Goal: Task Accomplishment & Management: Manage account settings

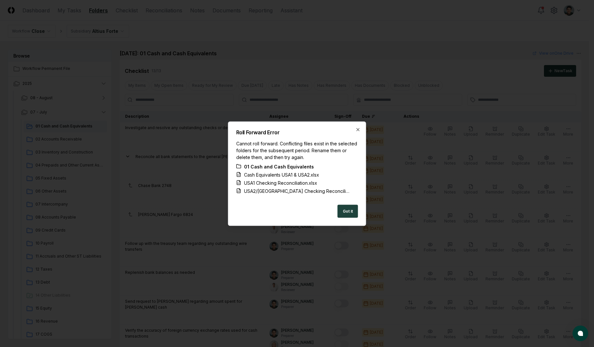
scroll to position [534, 0]
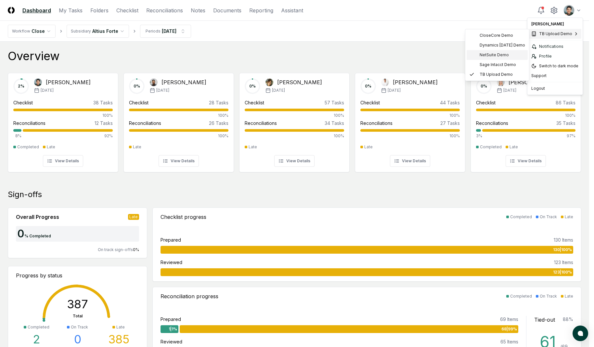
click at [498, 57] on span "NetSuite Demo" at bounding box center [493, 55] width 29 height 6
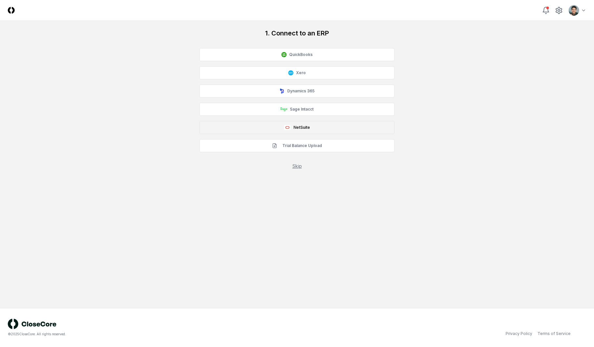
click at [303, 127] on button "NetSuite" at bounding box center [296, 127] width 195 height 13
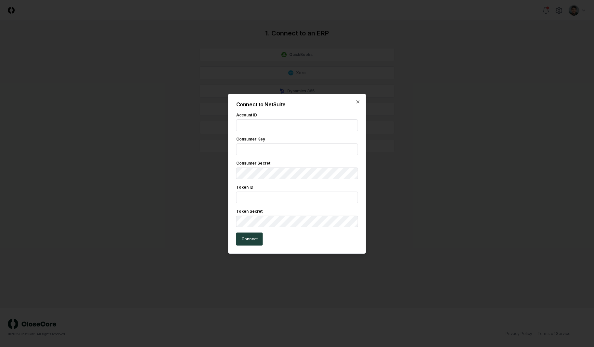
click at [287, 146] on input "text" at bounding box center [297, 149] width 122 height 12
paste input "**********"
type input "**********"
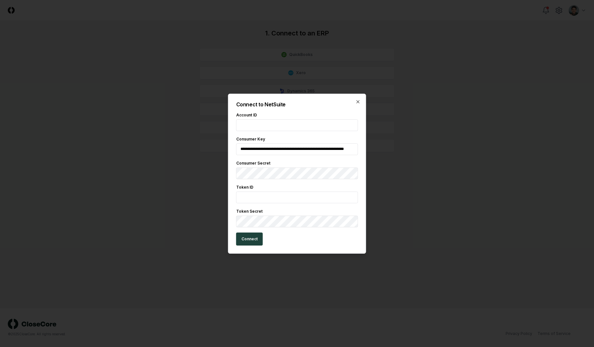
click at [291, 197] on input "text" at bounding box center [297, 197] width 122 height 12
paste input "**********"
type input "**********"
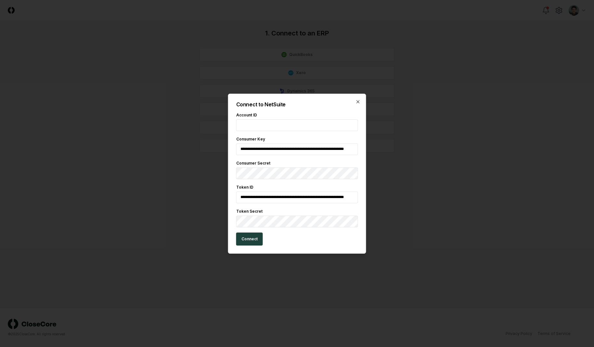
click at [320, 121] on input "text" at bounding box center [297, 125] width 122 height 12
paste input "**********"
click at [255, 243] on button "Connect" at bounding box center [249, 238] width 27 height 13
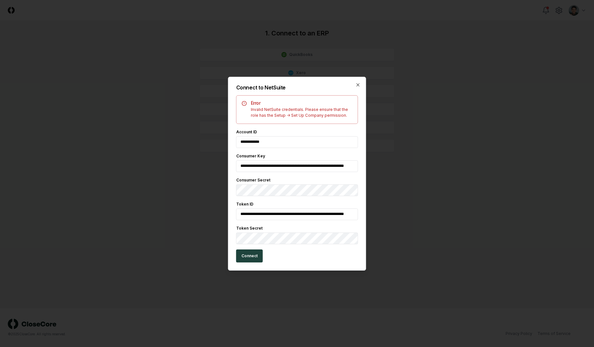
click at [258, 142] on input "**********" at bounding box center [297, 142] width 122 height 12
click at [256, 255] on button "Connect" at bounding box center [249, 255] width 27 height 13
click at [317, 135] on div "**********" at bounding box center [297, 138] width 122 height 19
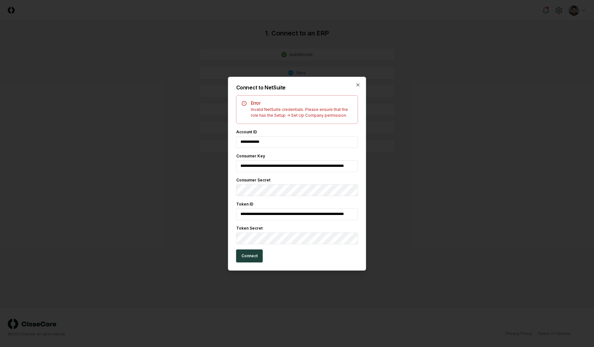
click at [314, 141] on input "**********" at bounding box center [297, 142] width 122 height 12
click at [252, 142] on input "**********" at bounding box center [297, 142] width 122 height 12
click at [259, 142] on input "**********" at bounding box center [297, 142] width 122 height 12
type input "**********"
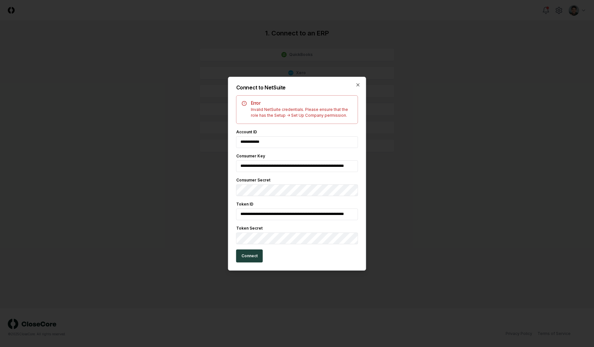
click at [314, 212] on input "**********" at bounding box center [297, 214] width 122 height 12
paste input "text"
type input "**********"
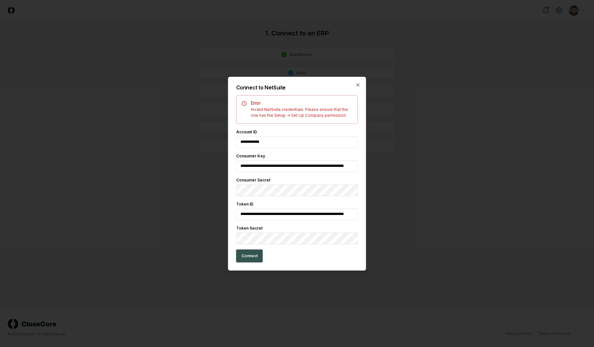
scroll to position [0, 27]
click at [247, 261] on button "Connect" at bounding box center [249, 255] width 27 height 13
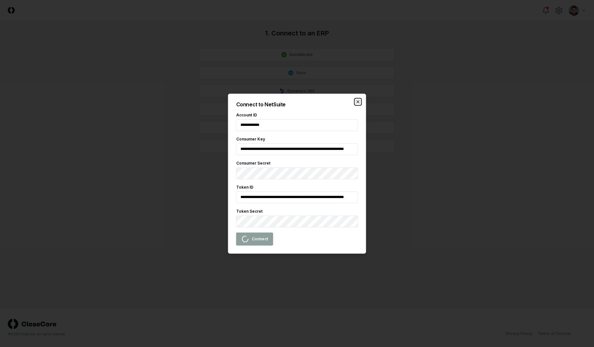
click at [355, 101] on icon "button" at bounding box center [357, 101] width 5 height 5
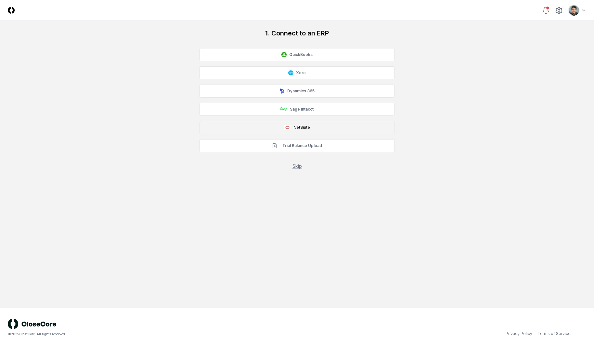
click at [303, 122] on button "NetSuite" at bounding box center [296, 127] width 195 height 13
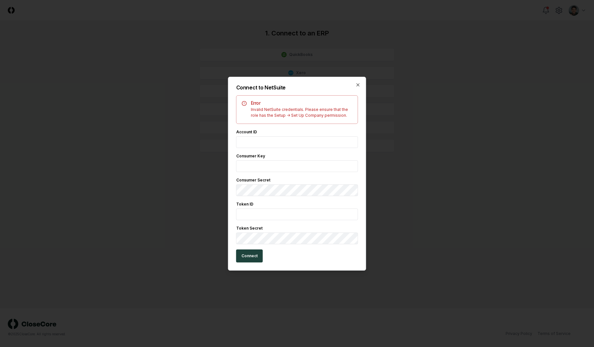
click at [287, 140] on input "text" at bounding box center [297, 142] width 122 height 12
click at [269, 163] on input "text" at bounding box center [297, 166] width 122 height 12
paste input "**********"
type input "**********"
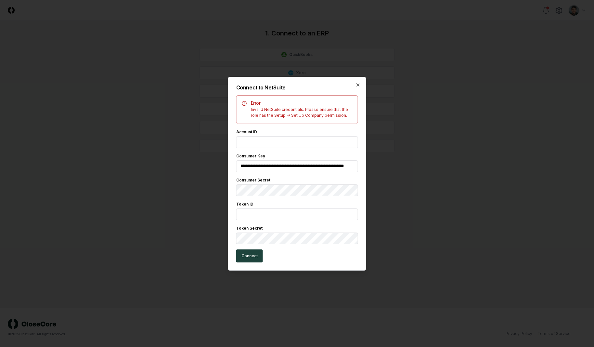
scroll to position [0, 0]
click at [304, 212] on input "text" at bounding box center [297, 214] width 122 height 12
paste input "**********"
type input "**********"
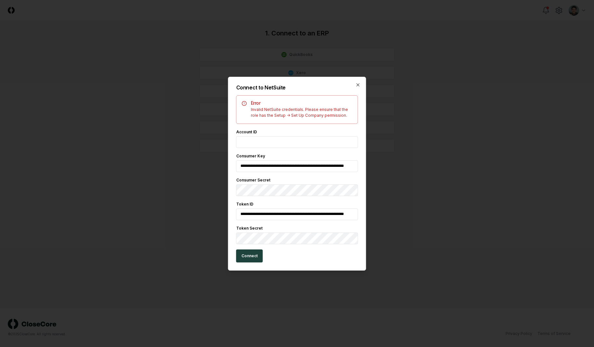
scroll to position [0, 0]
click at [313, 230] on div "Token Secret" at bounding box center [297, 228] width 122 height 6
click at [314, 141] on input "text" at bounding box center [297, 142] width 122 height 12
paste input "**********"
click at [256, 251] on button "Connect" at bounding box center [249, 255] width 27 height 13
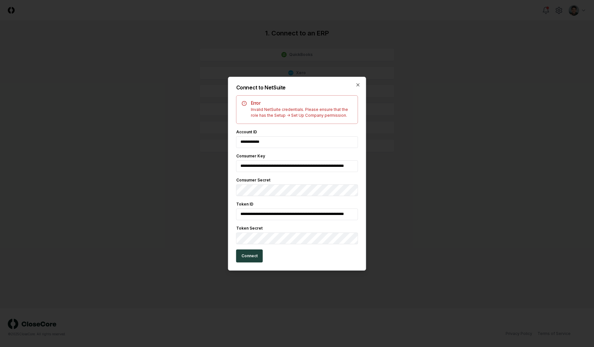
click at [261, 143] on input "**********" at bounding box center [297, 142] width 122 height 12
type input "**********"
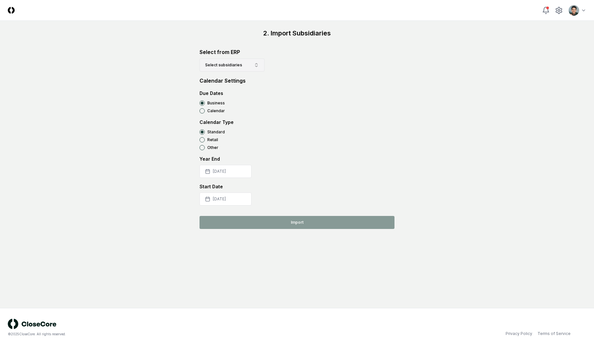
click at [251, 65] on button "Select subsidiaries" at bounding box center [231, 64] width 65 height 13
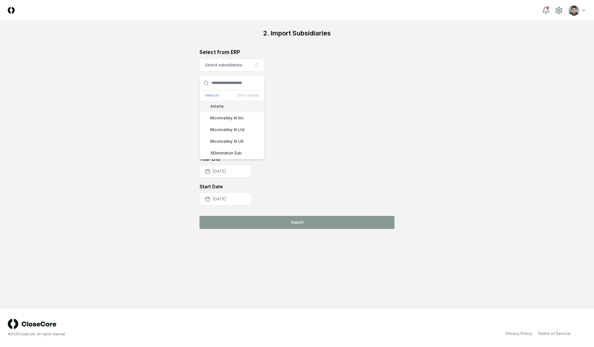
drag, startPoint x: 315, startPoint y: 60, endPoint x: 310, endPoint y: 47, distance: 13.8
click at [315, 60] on div "Select from ERP Select subsidiaries Select all Show selected Asteria Moonvalley…" at bounding box center [296, 59] width 195 height 23
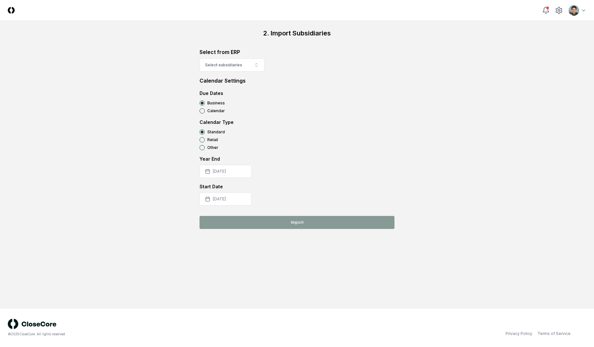
click at [406, 76] on div "2. Import Subsidiaries Select from ERP Select subsidiaries Calendar Settings Du…" at bounding box center [297, 129] width 578 height 200
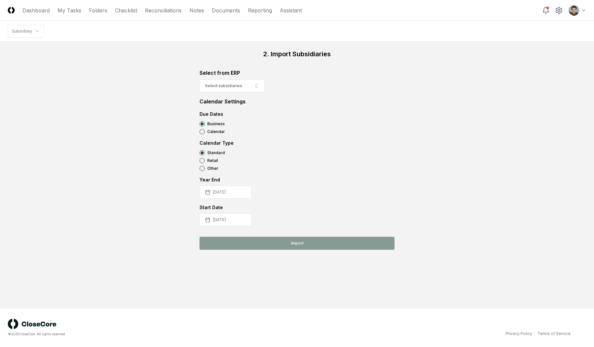
click at [460, 29] on nav "Subsidiary" at bounding box center [297, 31] width 594 height 21
click at [12, 12] on img at bounding box center [11, 10] width 7 height 7
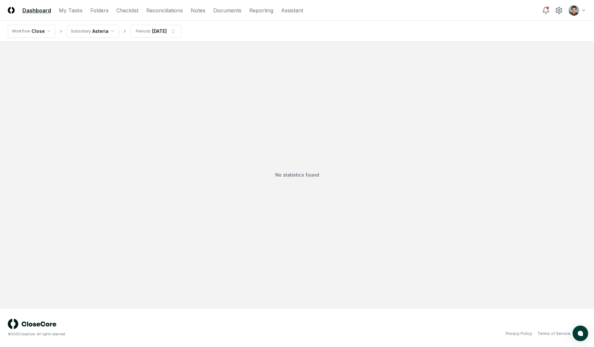
click at [412, 41] on nav "Workflow Close Subsidiary Asteria Periods Jan 2025" at bounding box center [297, 31] width 594 height 21
click at [574, 13] on html "CloseCore Dashboard My Tasks Folders Checklist Reconciliations Notes Documents …" at bounding box center [297, 173] width 594 height 347
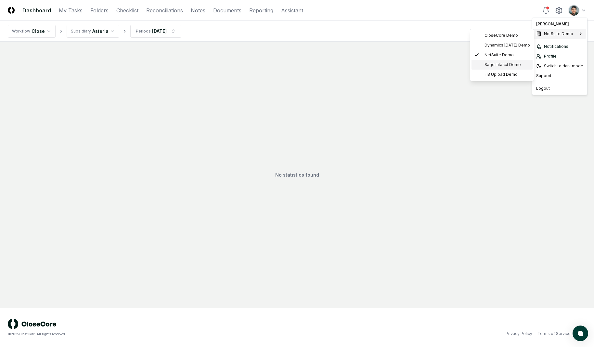
click at [505, 62] on span "Sage Intacct Demo" at bounding box center [502, 65] width 36 height 6
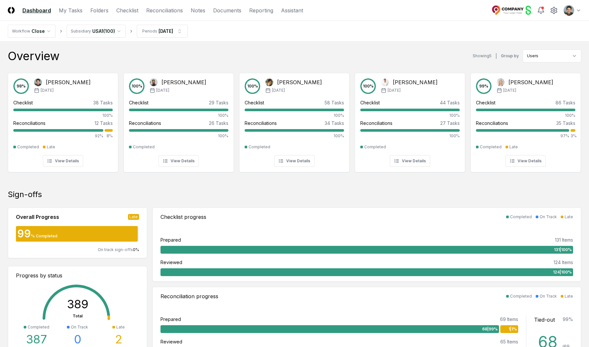
click at [430, 22] on nav "Workflow Close Subsidiary [GEOGRAPHIC_DATA] ( 100 ) Periods [DATE]" at bounding box center [294, 31] width 589 height 21
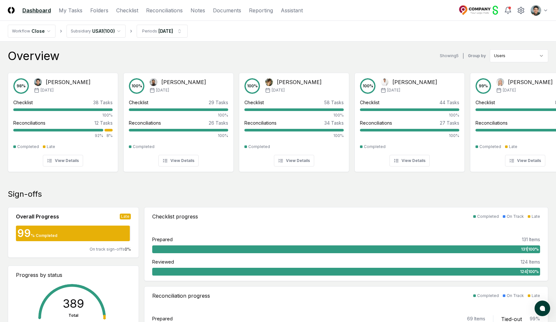
click at [318, 61] on div "Overview Showing 5 | Group by Users" at bounding box center [278, 55] width 541 height 13
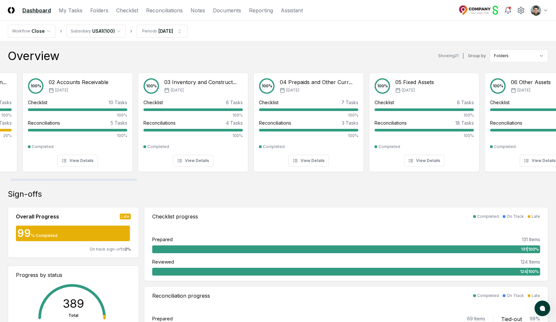
scroll to position [0, 35]
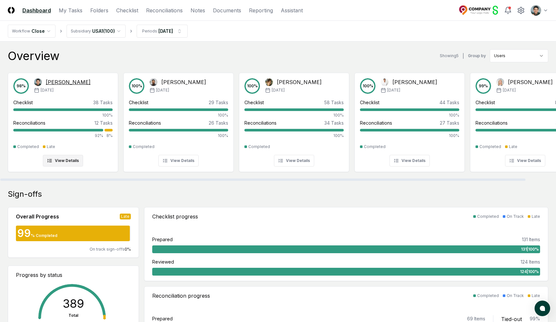
click at [55, 87] on div "Feb '25" at bounding box center [62, 90] width 57 height 6
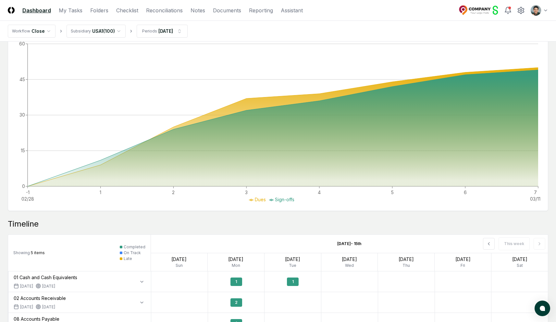
scroll to position [299, 0]
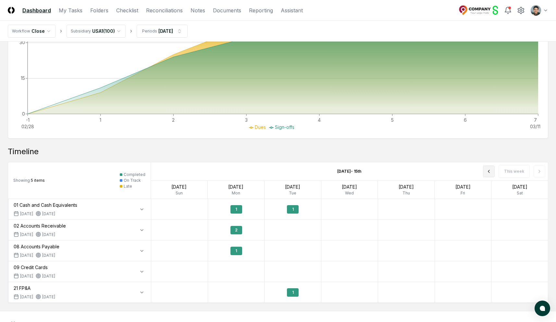
click at [488, 174] on icon at bounding box center [489, 171] width 5 height 5
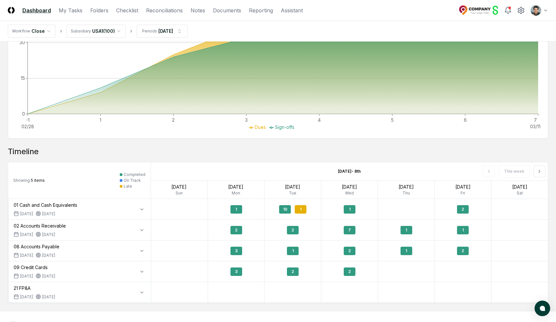
scroll to position [327, 0]
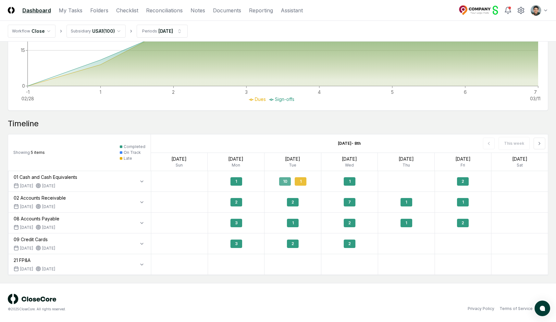
click at [293, 179] on div "10 1" at bounding box center [293, 181] width 57 height 15
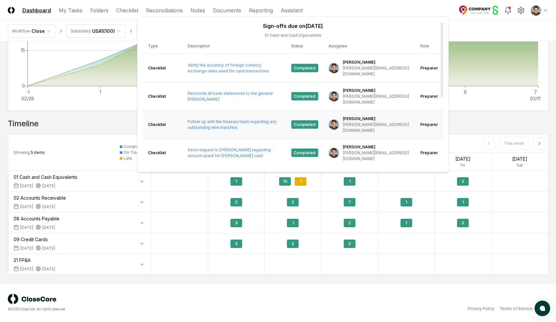
scroll to position [133, 0]
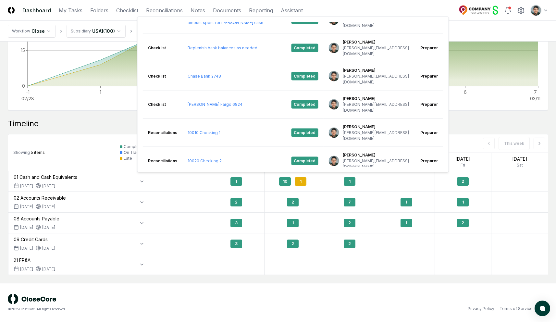
click at [69, 126] on div "Timeline" at bounding box center [278, 124] width 541 height 10
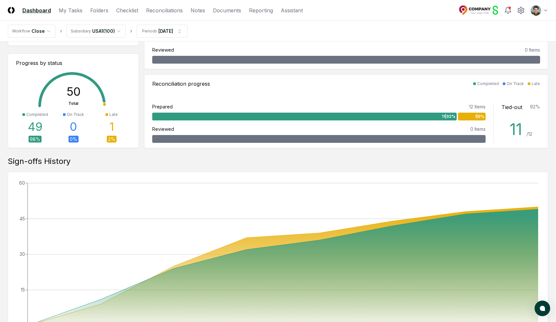
scroll to position [0, 0]
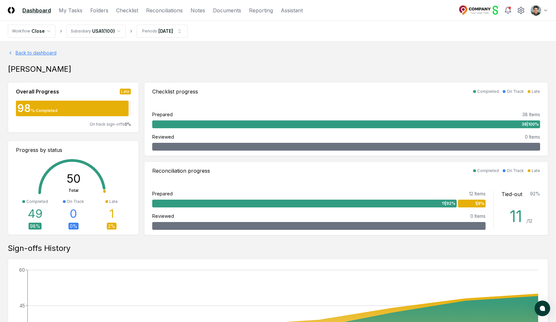
click at [41, 54] on link "Back to dashboard" at bounding box center [278, 52] width 541 height 7
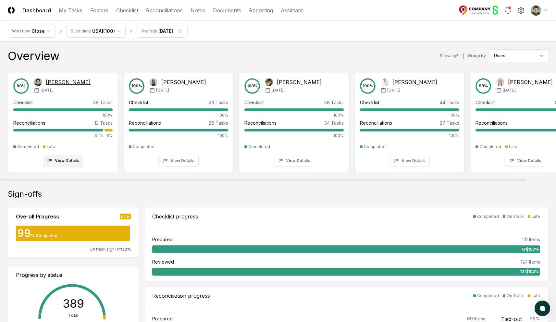
scroll to position [3, 0]
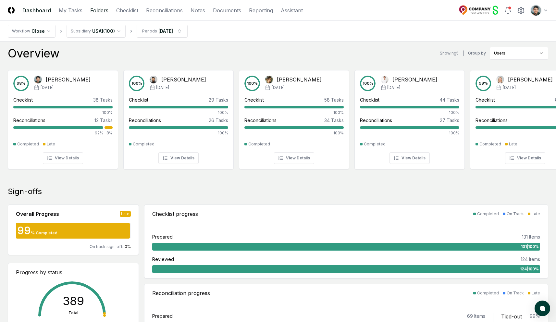
click at [102, 12] on link "Folders" at bounding box center [99, 10] width 18 height 8
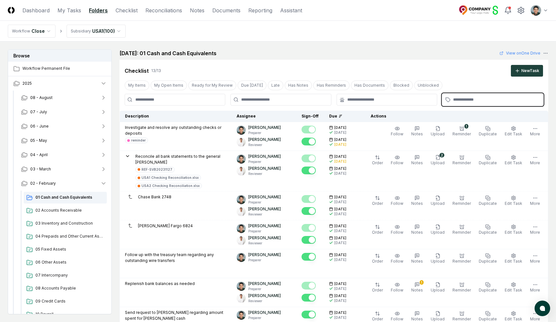
click at [469, 98] on input "text" at bounding box center [496, 100] width 86 height 6
click at [460, 113] on div "reminder" at bounding box center [460, 114] width 15 height 5
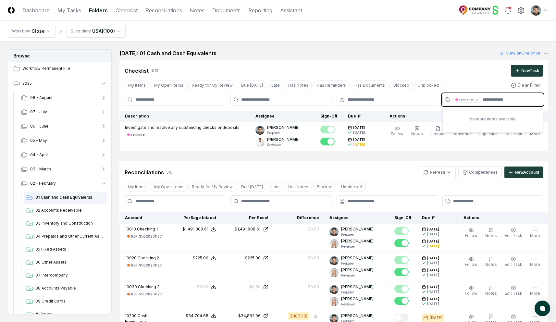
click at [478, 100] on icon at bounding box center [478, 100] width 4 height 4
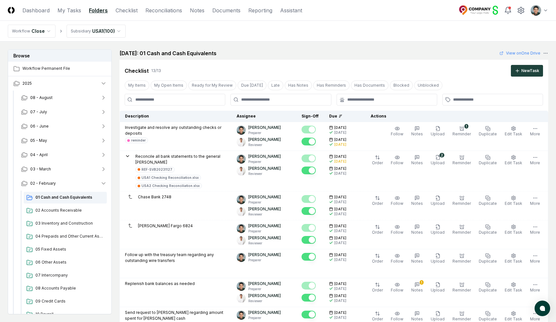
click at [440, 56] on div "February 2025: 01 Cash and Cash Equivalents View on One Drive" at bounding box center [334, 53] width 429 height 8
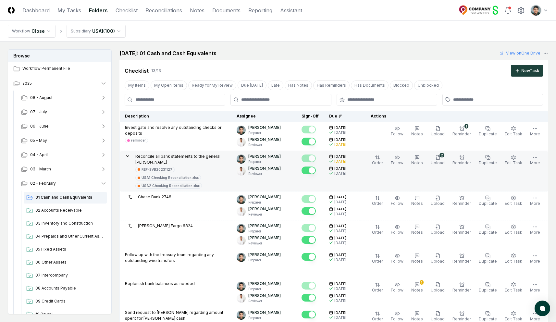
click at [214, 155] on p "Reconcile all bank statements to the general ledger" at bounding box center [180, 160] width 91 height 12
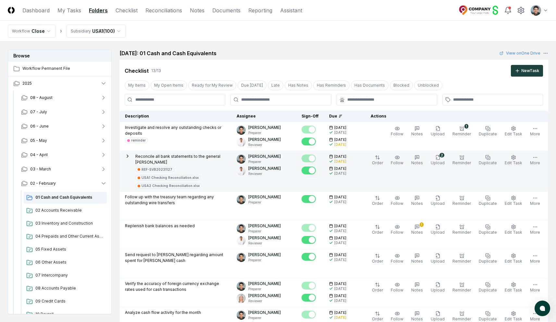
click at [214, 156] on p "Reconcile all bank statements to the general ledger" at bounding box center [180, 160] width 91 height 12
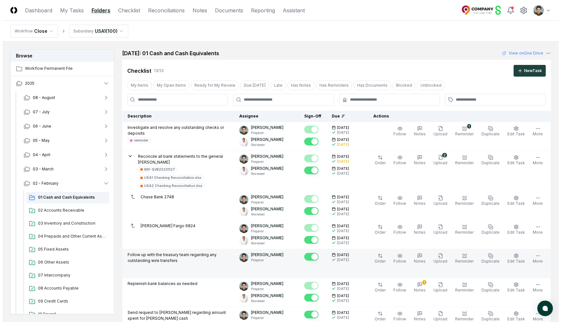
scroll to position [42, 0]
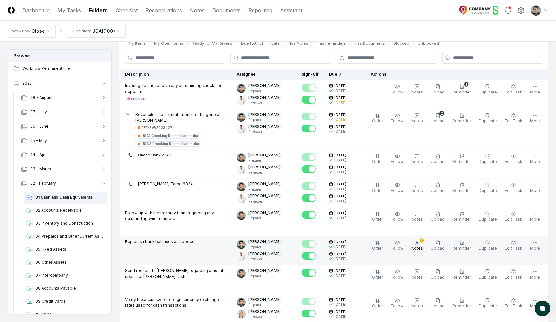
click at [420, 240] on icon "button" at bounding box center [417, 242] width 5 height 5
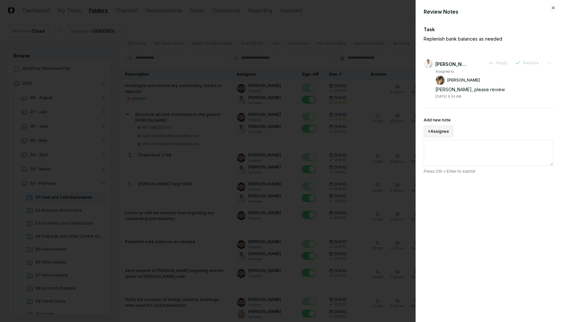
click at [452, 134] on button "+ Assignee" at bounding box center [439, 132] width 30 height 12
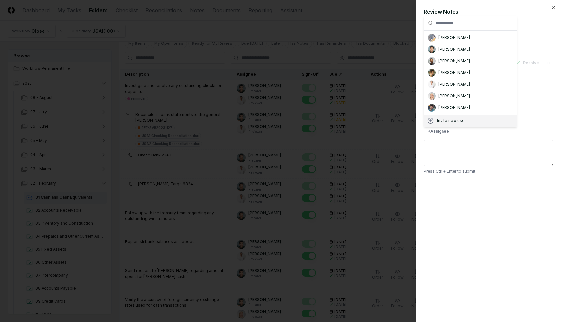
click at [469, 196] on div "Review Notes Task Replenish bank balances as needed Jonas Reyes Reply Resolve A…" at bounding box center [489, 161] width 146 height 322
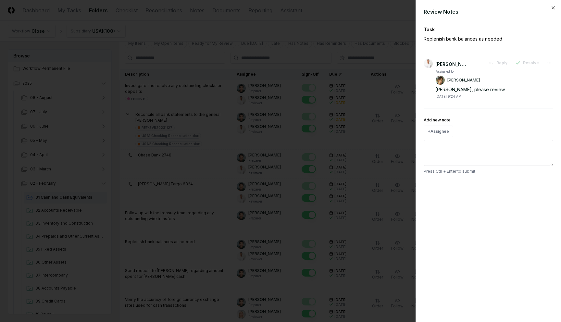
click at [305, 36] on div at bounding box center [280, 161] width 561 height 322
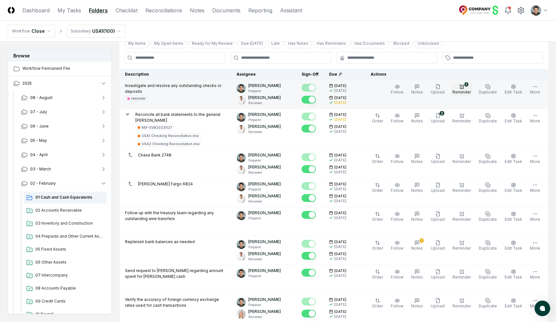
click at [466, 92] on span "Reminder" at bounding box center [462, 92] width 19 height 5
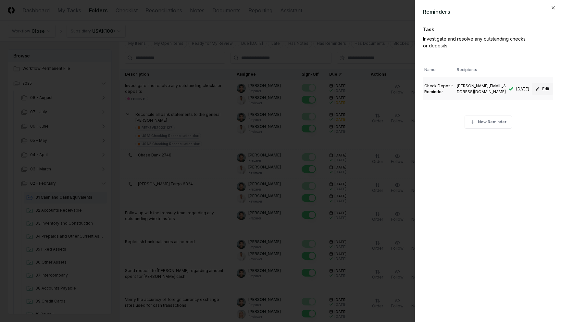
click at [539, 86] on button "Edit" at bounding box center [542, 89] width 21 height 12
type textarea "*"
type input "**********"
type input "**"
click at [359, 25] on div at bounding box center [280, 161] width 561 height 322
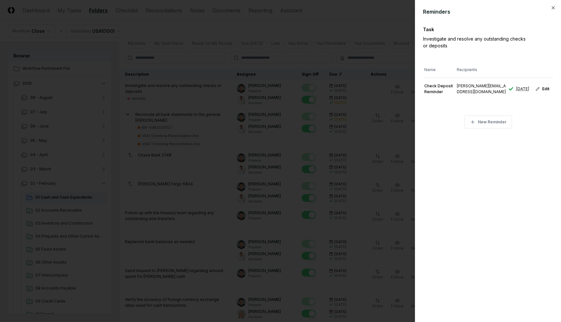
click at [359, 23] on div at bounding box center [280, 161] width 561 height 322
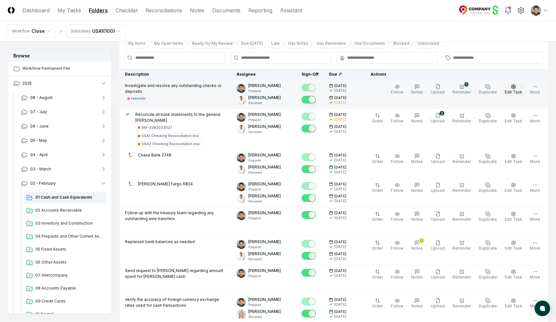
click at [514, 93] on span "Edit Task" at bounding box center [514, 92] width 18 height 5
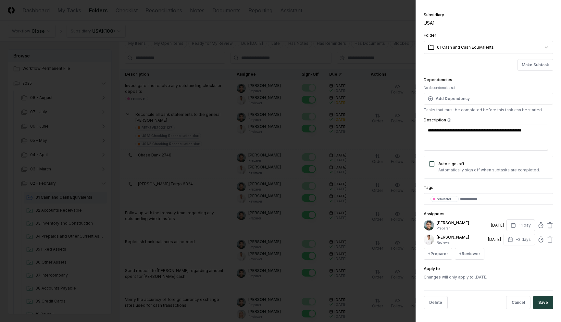
scroll to position [5, 0]
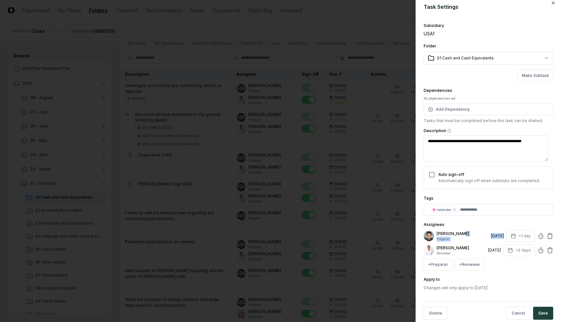
drag, startPoint x: 483, startPoint y: 236, endPoint x: 496, endPoint y: 237, distance: 12.4
click at [496, 237] on div "[PERSON_NAME] Preparer [DATE] +1 day" at bounding box center [489, 236] width 130 height 12
click at [496, 237] on div "[DATE]" at bounding box center [497, 236] width 13 height 6
click at [471, 114] on button "Add Dependency" at bounding box center [489, 110] width 130 height 12
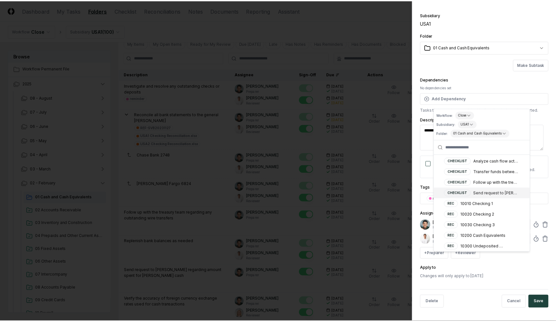
scroll to position [0, 0]
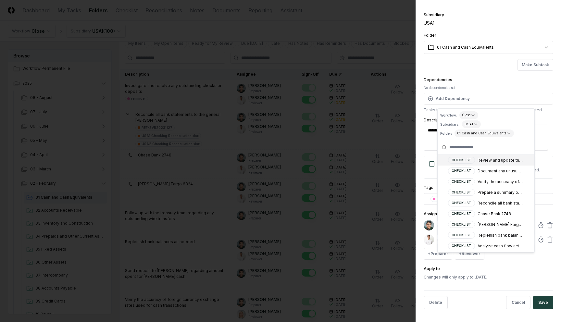
click at [474, 73] on div "**********" at bounding box center [489, 145] width 130 height 270
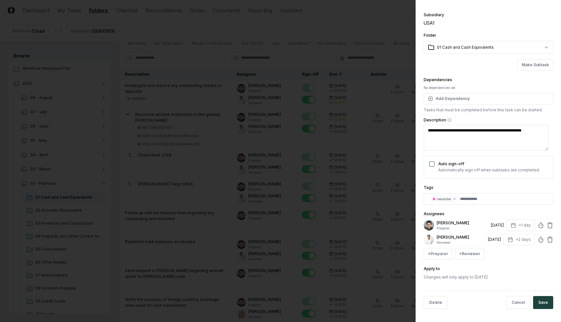
type textarea "*"
click at [365, 22] on div at bounding box center [280, 161] width 561 height 322
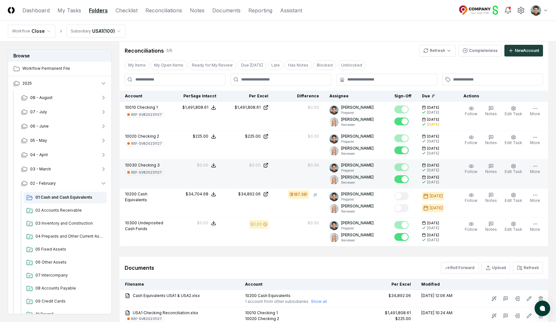
scroll to position [479, 0]
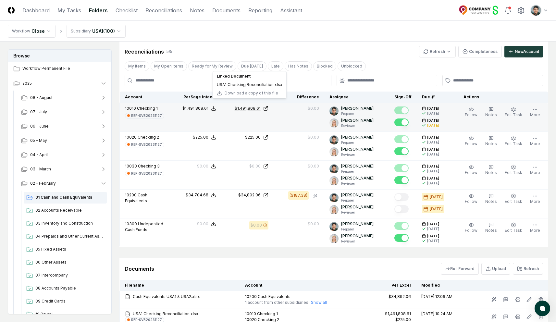
click at [250, 106] on div "$1,491,808.61" at bounding box center [248, 109] width 26 height 6
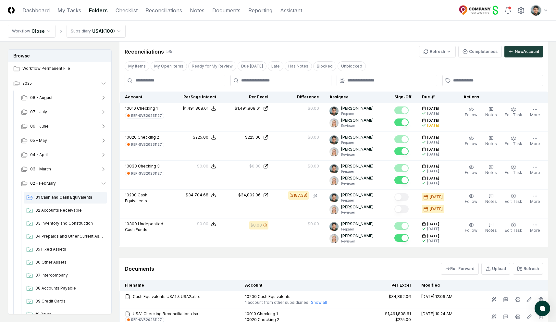
click at [225, 41] on nav "Workflow Close Subsidiary USA1 ( 100 )" at bounding box center [278, 31] width 556 height 21
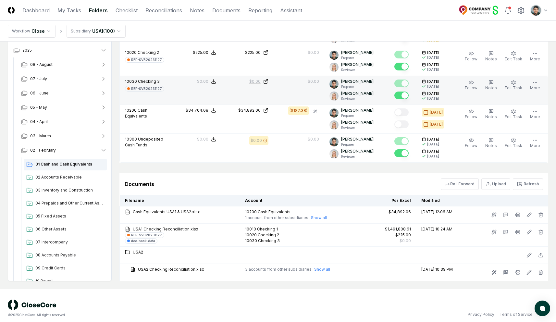
scroll to position [556, 0]
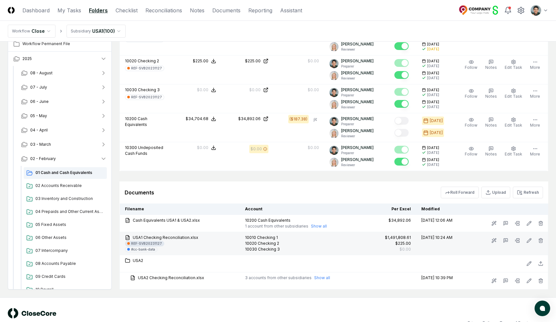
click at [152, 241] on div "REF-SVB20231127" at bounding box center [146, 243] width 31 height 5
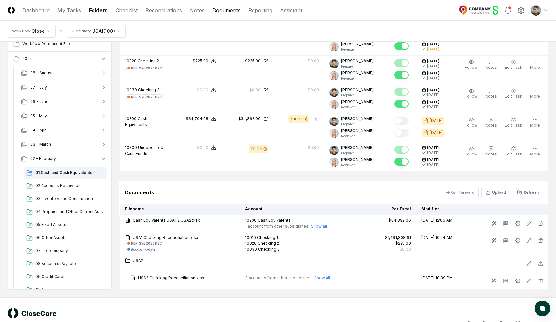
click at [217, 8] on link "Documents" at bounding box center [226, 10] width 28 height 8
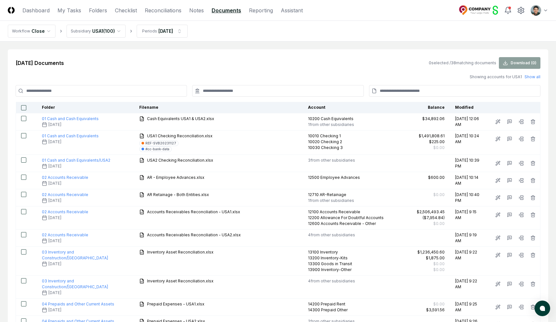
click at [405, 86] on input at bounding box center [454, 91] width 171 height 12
paste input "**********"
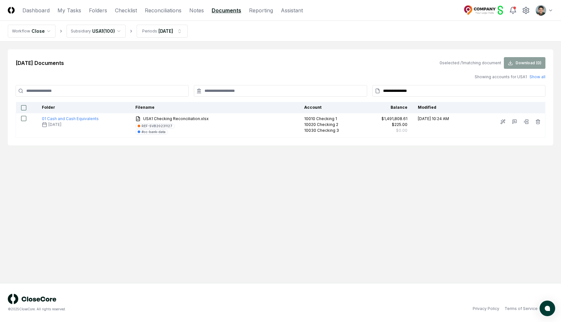
click at [431, 89] on input "**********" at bounding box center [459, 91] width 173 height 12
type input "****"
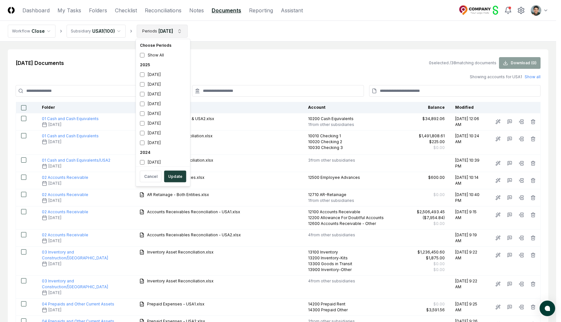
click at [145, 135] on div "2024" at bounding box center [163, 138] width 52 height 10
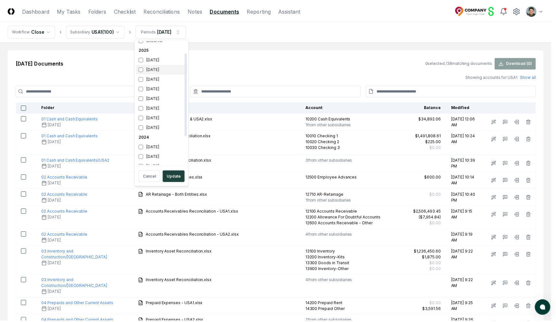
scroll to position [60, 0]
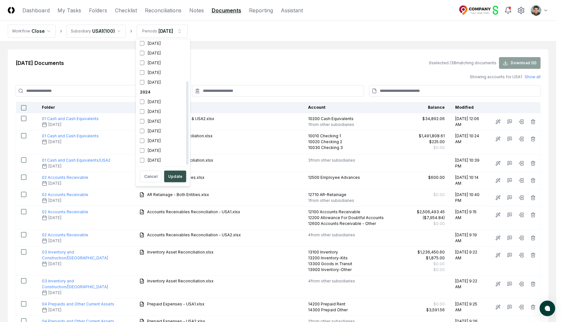
click at [174, 178] on button "Update" at bounding box center [175, 177] width 22 height 12
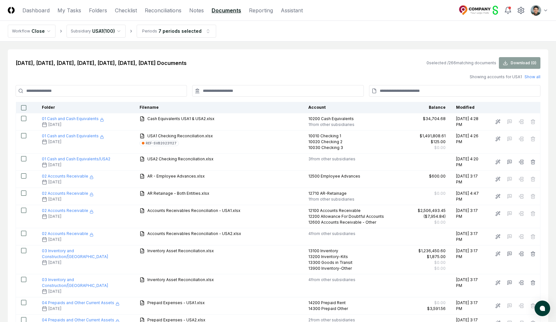
click at [250, 92] on input at bounding box center [277, 91] width 171 height 12
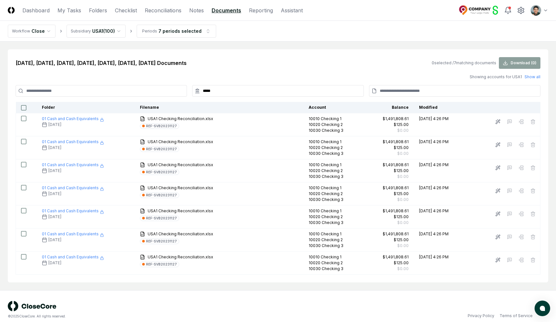
type input "*****"
click at [130, 90] on input at bounding box center [101, 91] width 171 height 12
drag, startPoint x: 232, startPoint y: 91, endPoint x: 169, endPoint y: 91, distance: 63.0
click at [169, 91] on div "*****" at bounding box center [278, 91] width 525 height 12
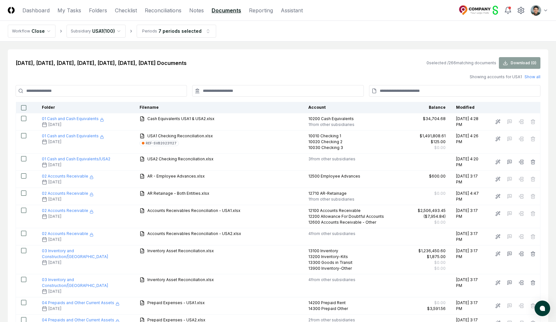
click at [157, 91] on input at bounding box center [101, 91] width 171 height 12
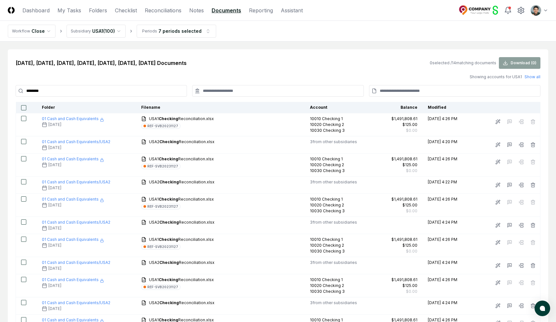
type input "********"
click at [24, 109] on button "button" at bounding box center [23, 107] width 5 height 5
click at [526, 61] on button "Download ( 14 )" at bounding box center [519, 63] width 43 height 12
click at [322, 40] on nav "Workflow Close Subsidiary USA1 ( 100 ) Periods 7 periods selected" at bounding box center [278, 31] width 556 height 21
click at [304, 41] on nav "Workflow Close Subsidiary USA1 ( 100 ) Periods 7 periods selected" at bounding box center [278, 31] width 556 height 21
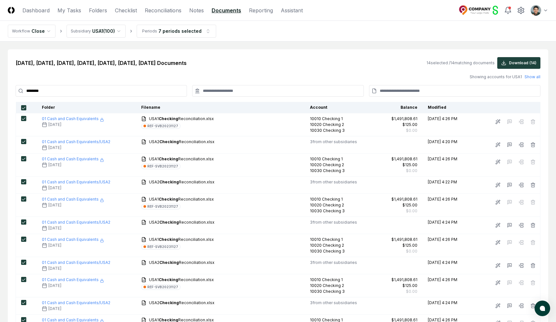
click at [281, 63] on div "Jun 2024, Jul 2024, Aug 2024, Sep 2024, Oct 2024, Nov 2024, Dec 2024 Documents …" at bounding box center [278, 63] width 525 height 12
click at [273, 52] on div "Jun 2024, Jul 2024, Aug 2024, Sep 2024, Oct 2024, Nov 2024, Dec 2024 Documents …" at bounding box center [278, 226] width 541 height 354
click at [125, 8] on link "Checklist" at bounding box center [126, 10] width 22 height 8
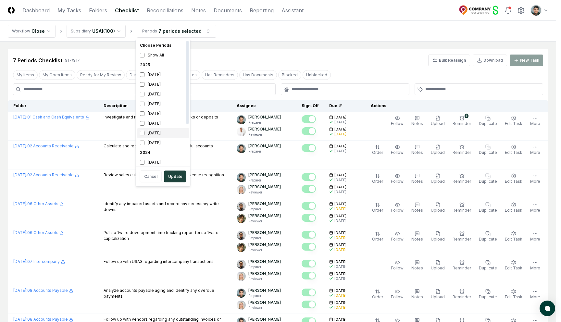
click at [149, 131] on div "February 2025" at bounding box center [163, 133] width 52 height 10
click at [147, 113] on div "2024" at bounding box center [163, 114] width 52 height 10
click at [145, 93] on div "February 2025" at bounding box center [163, 94] width 52 height 10
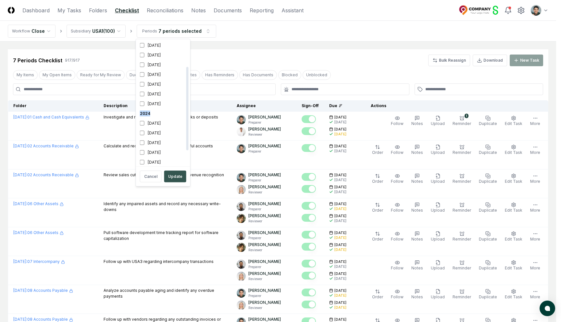
scroll to position [41, 0]
click at [177, 178] on button "Update" at bounding box center [175, 177] width 22 height 12
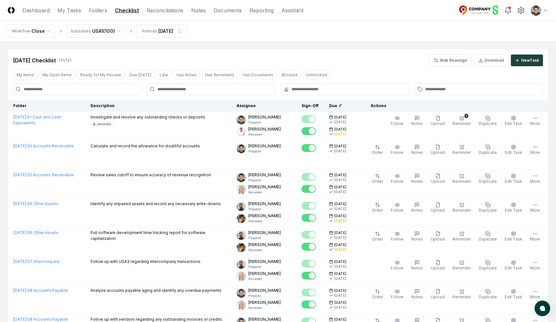
click at [205, 56] on div "Feb 2025 Checklist 131 / 131 Bulk Reassign Download New Task" at bounding box center [278, 61] width 530 height 12
click at [98, 10] on link "Folders" at bounding box center [98, 10] width 18 height 8
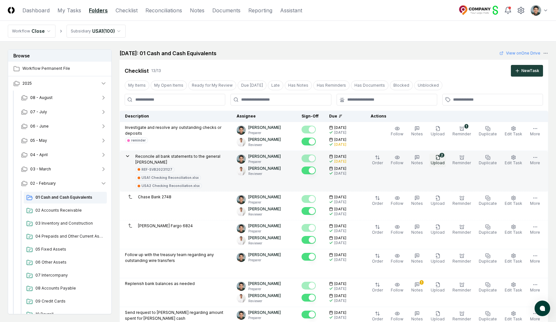
click at [446, 159] on button "2 Upload" at bounding box center [438, 161] width 17 height 14
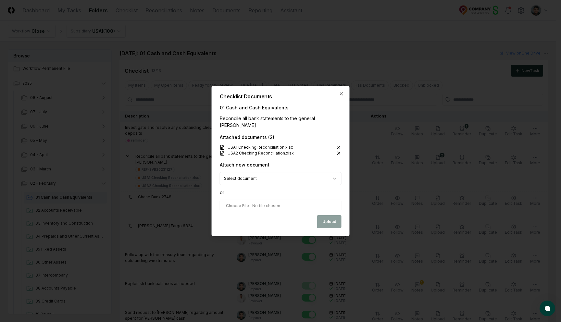
click at [286, 66] on div at bounding box center [280, 161] width 561 height 322
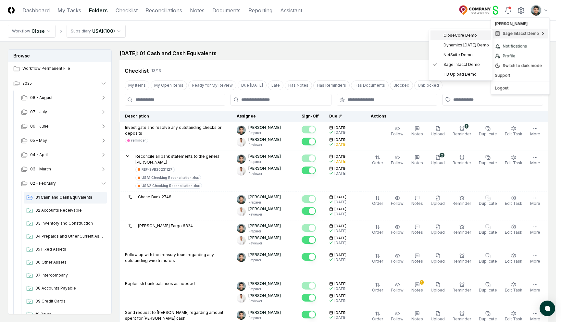
click at [463, 37] on span "CloseCore Demo" at bounding box center [460, 35] width 33 height 6
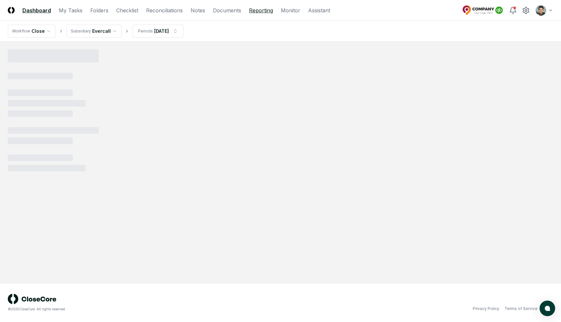
click at [255, 12] on link "Reporting" at bounding box center [261, 10] width 24 height 8
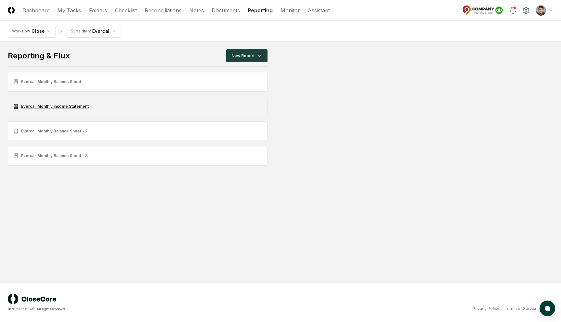
click at [82, 109] on link "Evercall Monthly Income Statement" at bounding box center [138, 106] width 260 height 19
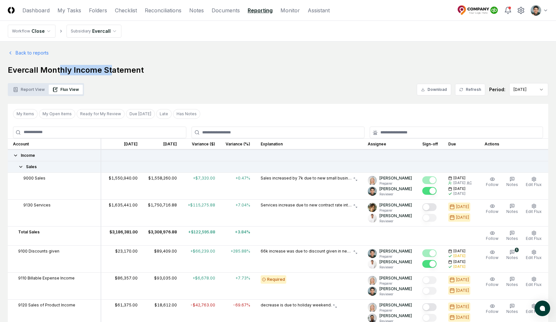
drag, startPoint x: 58, startPoint y: 68, endPoint x: 112, endPoint y: 70, distance: 53.9
click at [112, 70] on h1 "Evercall Monthly Income Statement" at bounding box center [278, 70] width 541 height 10
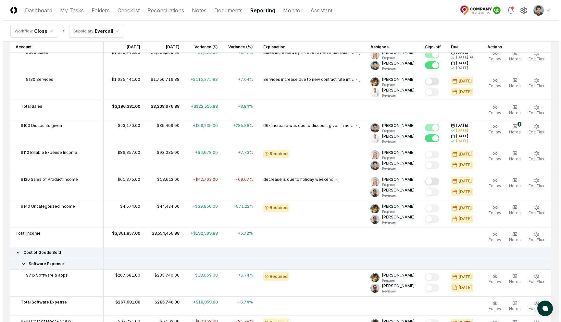
scroll to position [212, 0]
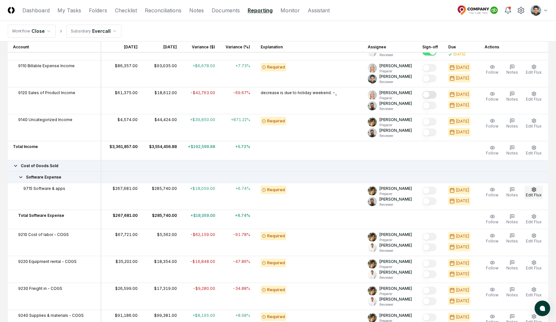
click at [532, 192] on icon "button" at bounding box center [534, 189] width 5 height 5
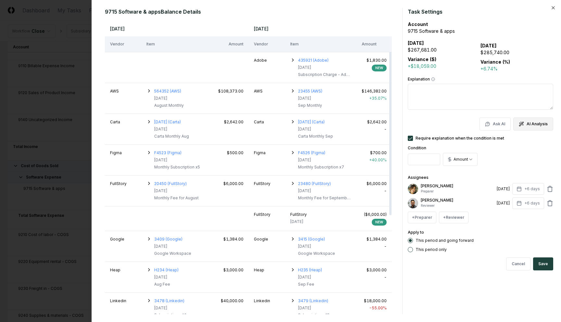
click at [530, 121] on button "AI Analysis" at bounding box center [534, 124] width 40 height 13
drag, startPoint x: 233, startPoint y: 91, endPoint x: 379, endPoint y: 94, distance: 146.5
click at [379, 94] on tr "AWS 564352 (AWS) [DATE] August Monthly $108,373.00 AWS 23455 (AWS) [DATE] Sep M…" at bounding box center [248, 98] width 287 height 31
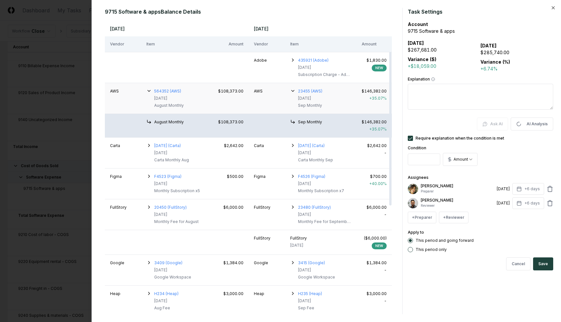
click at [365, 96] on td "$146,382.00 + 35.07 %" at bounding box center [374, 98] width 35 height 31
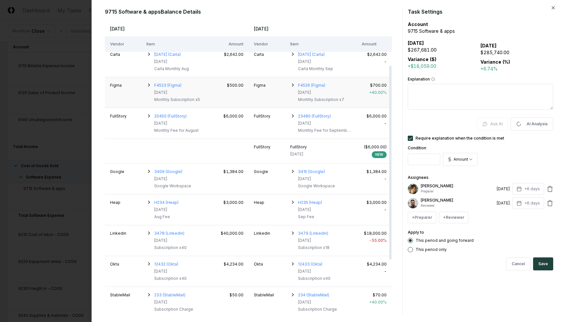
scroll to position [67, 0]
type textarea "**********"
type textarea "*"
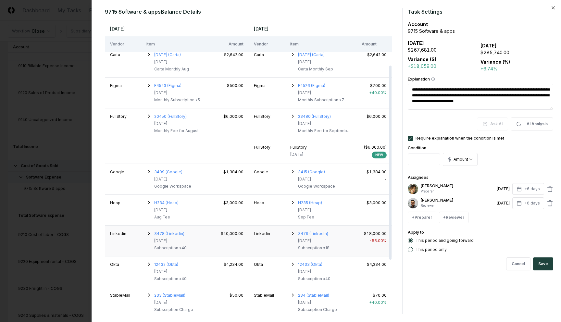
type textarea "**********"
type textarea "*"
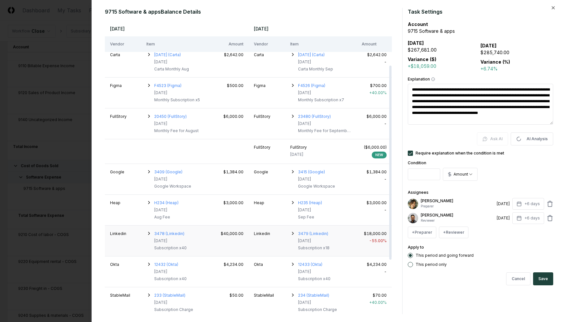
type textarea "**********"
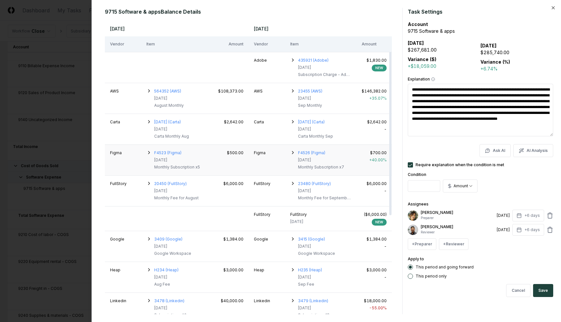
scroll to position [6, 0]
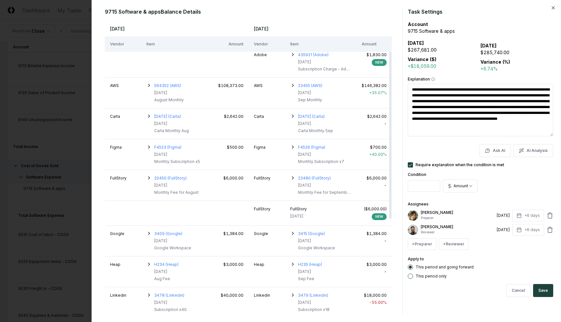
click at [485, 93] on textarea "**********" at bounding box center [481, 110] width 146 height 53
drag, startPoint x: 450, startPoint y: 90, endPoint x: 497, endPoint y: 110, distance: 51.1
click at [497, 110] on textarea "**********" at bounding box center [481, 110] width 146 height 53
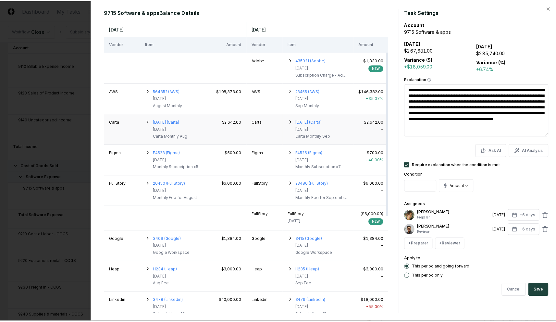
scroll to position [2, 0]
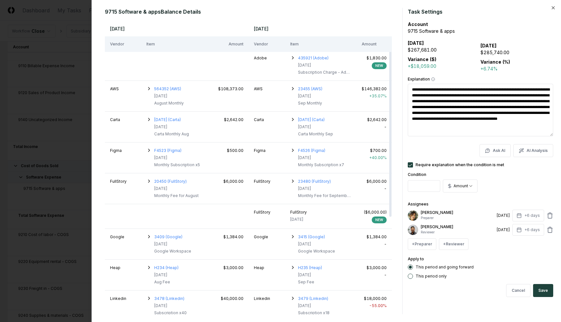
click at [61, 113] on div at bounding box center [280, 161] width 561 height 322
type textarea "*"
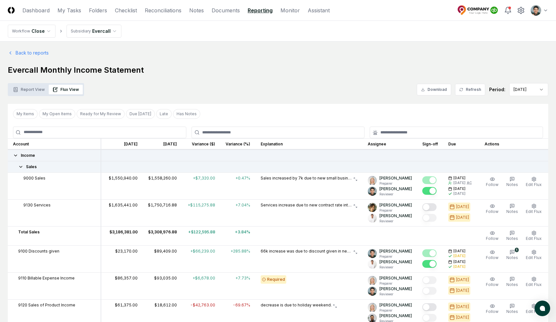
scroll to position [14, 0]
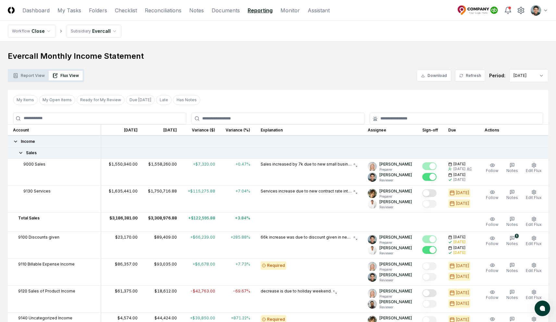
click at [273, 71] on div "Report View Flux View Download Refresh Period: Sep 2024" at bounding box center [278, 75] width 541 height 13
click at [31, 80] on button "Report View" at bounding box center [29, 76] width 40 height 10
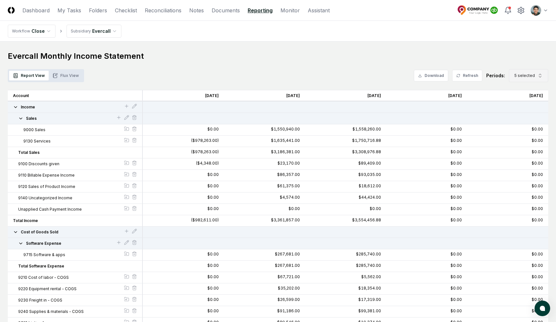
click at [538, 73] on icon "button" at bounding box center [540, 75] width 5 height 5
click at [235, 61] on h1 "Evercall Monthly Income Statement" at bounding box center [278, 56] width 541 height 10
click at [72, 77] on button "Flux View" at bounding box center [66, 76] width 34 height 10
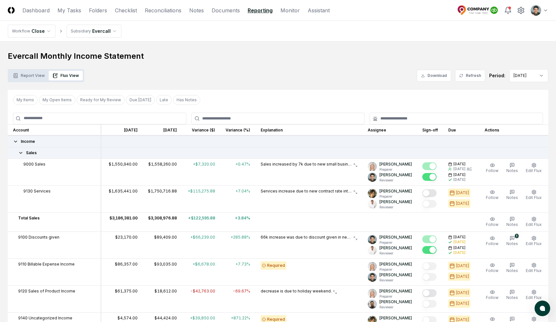
click at [238, 79] on div "Report View Flux View Download Refresh Period: Sep 2024" at bounding box center [278, 75] width 541 height 13
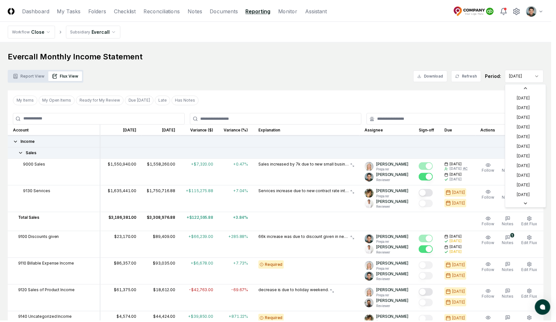
scroll to position [10, 0]
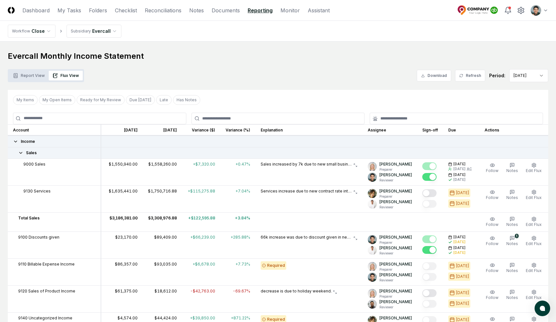
click at [25, 72] on button "Report View" at bounding box center [29, 76] width 40 height 10
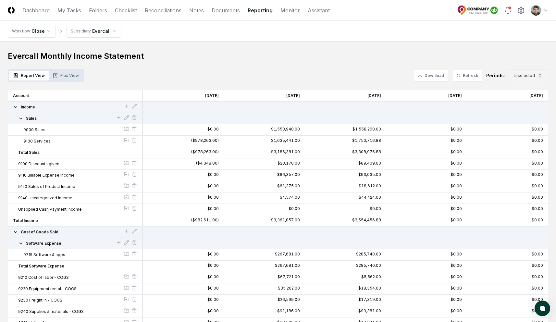
click at [529, 75] on span "5 selected" at bounding box center [525, 76] width 20 height 6
drag, startPoint x: 315, startPoint y: 60, endPoint x: 298, endPoint y: 99, distance: 43.5
click at [315, 60] on h1 "Evercall Monthly Income Statement" at bounding box center [278, 56] width 541 height 10
click at [56, 77] on icon "button" at bounding box center [56, 75] width 4 height 4
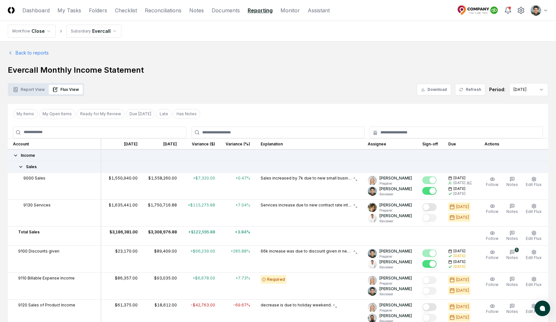
scroll to position [8, 0]
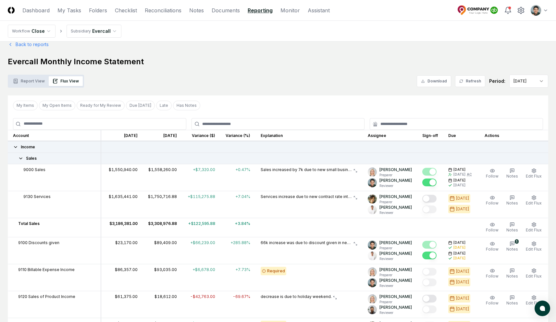
click at [33, 85] on button "Report View" at bounding box center [29, 81] width 40 height 10
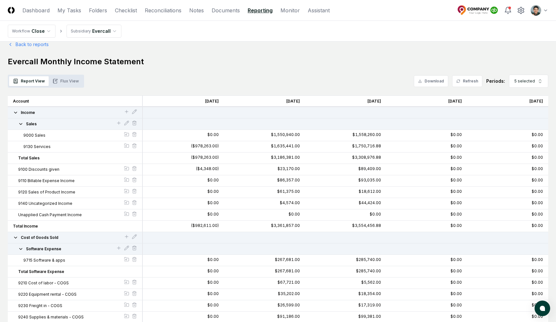
click at [64, 83] on button "Flux View" at bounding box center [66, 81] width 34 height 10
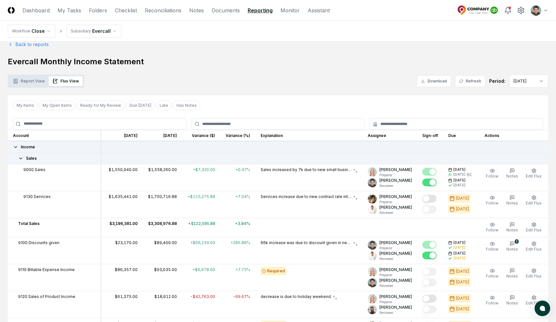
click at [207, 79] on div "Report View Flux View Download Refresh Period: Sep 2024" at bounding box center [278, 81] width 541 height 13
click at [292, 10] on link "Monitor" at bounding box center [290, 10] width 19 height 8
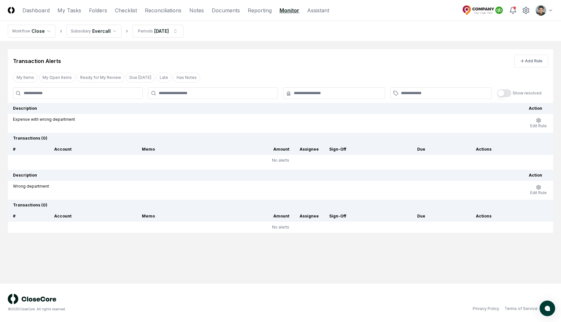
click at [225, 56] on div "Transaction Alerts Add Rule" at bounding box center [281, 58] width 546 height 18
click at [522, 65] on button "Add Rule" at bounding box center [531, 61] width 34 height 13
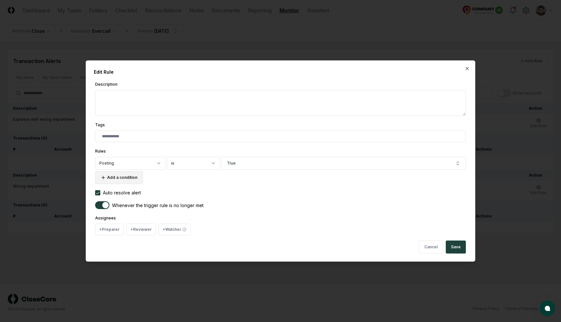
click at [128, 179] on button "Add a condition" at bounding box center [119, 177] width 48 height 13
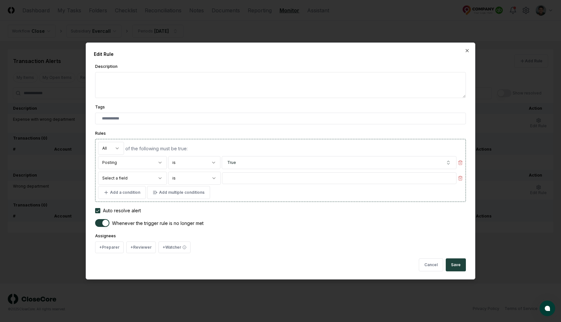
click at [129, 180] on body "**********" at bounding box center [280, 161] width 561 height 322
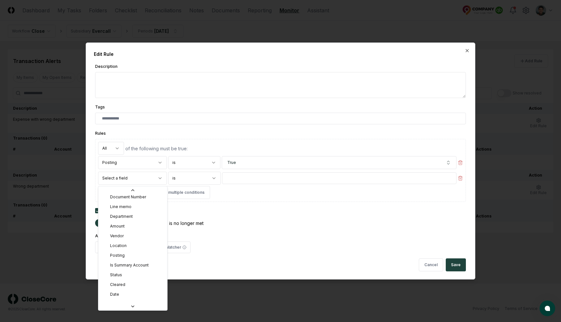
scroll to position [52, 0]
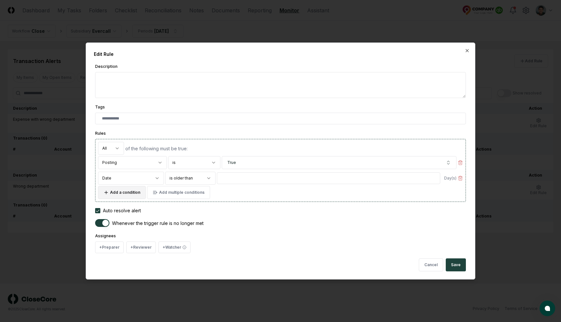
click at [133, 194] on button "Add a condition" at bounding box center [122, 192] width 48 height 13
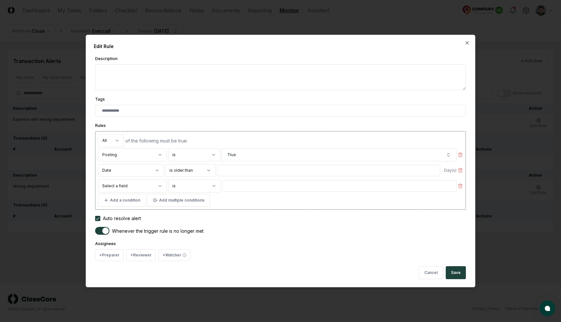
click at [134, 180] on body "**********" at bounding box center [280, 161] width 561 height 322
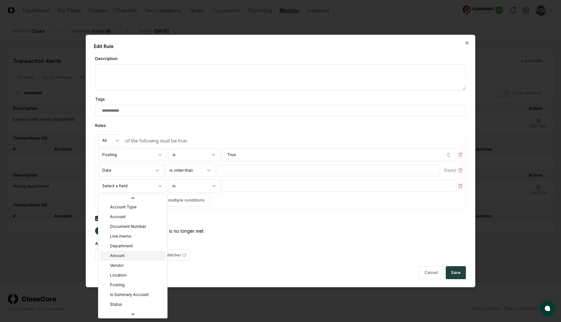
scroll to position [0, 0]
click at [286, 51] on body "**********" at bounding box center [280, 161] width 561 height 322
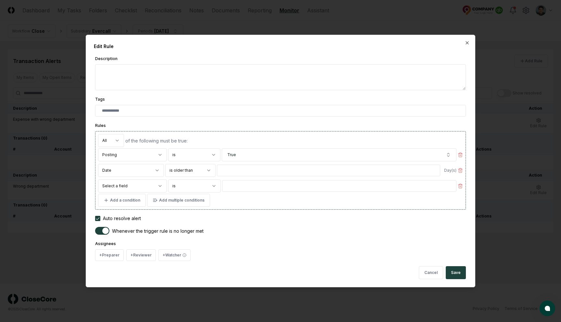
click at [154, 170] on body "**********" at bounding box center [280, 161] width 561 height 322
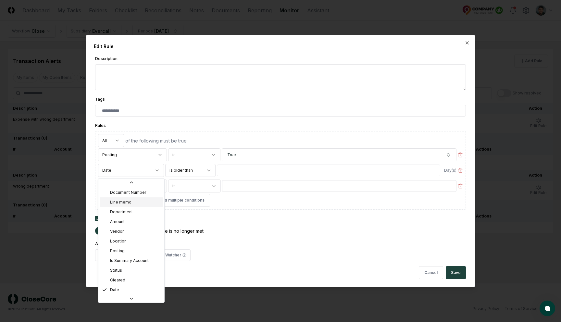
scroll to position [39, 0]
select select "**********"
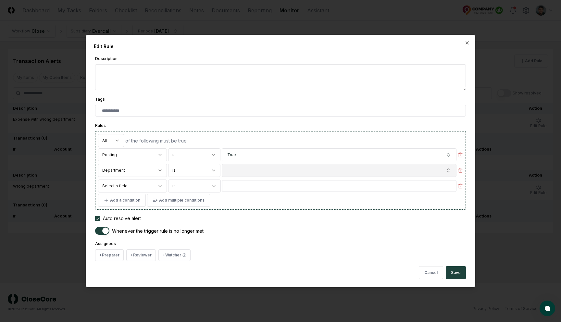
click at [236, 171] on button "button" at bounding box center [339, 170] width 235 height 13
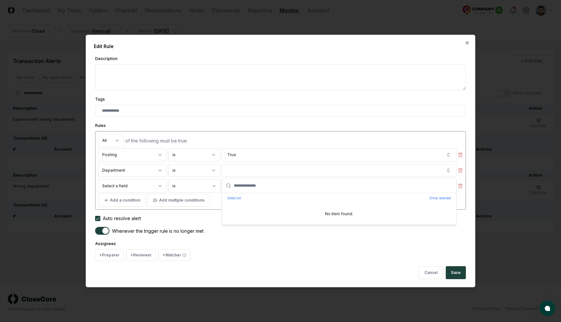
click at [288, 137] on div "of the following must be true:" at bounding box center [294, 140] width 338 height 7
click at [153, 184] on body "**********" at bounding box center [280, 161] width 561 height 322
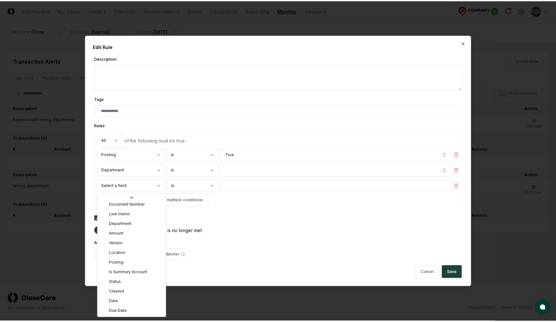
scroll to position [0, 0]
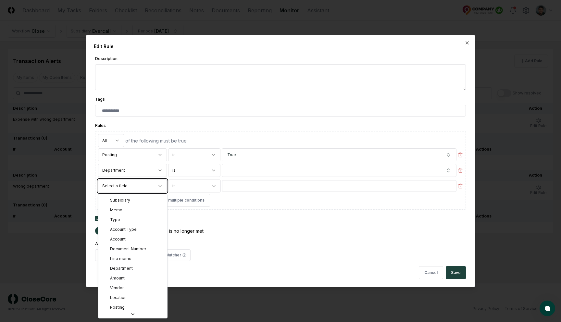
click at [248, 217] on body "**********" at bounding box center [280, 161] width 561 height 322
click at [154, 187] on body "**********" at bounding box center [280, 161] width 561 height 322
click at [192, 187] on body "**********" at bounding box center [280, 161] width 561 height 322
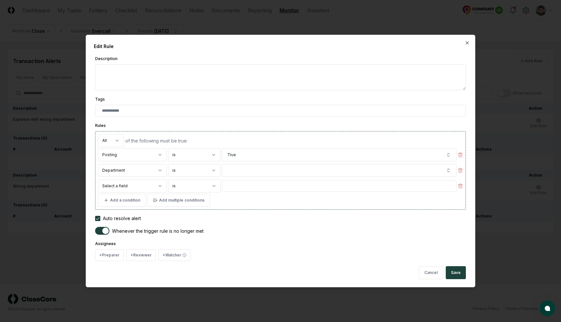
click at [193, 185] on body "**********" at bounding box center [280, 161] width 561 height 322
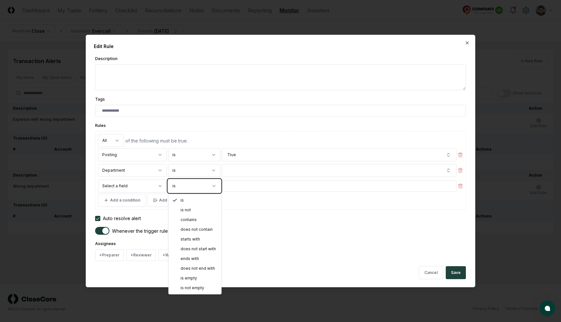
click at [262, 197] on body "**********" at bounding box center [280, 161] width 561 height 322
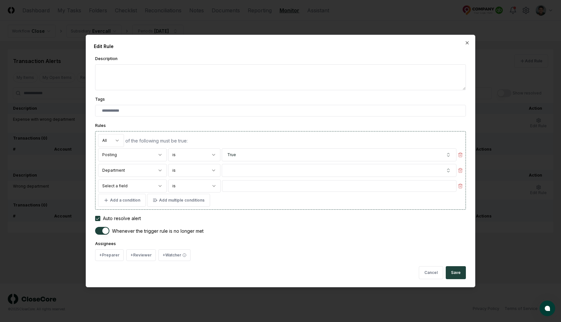
click at [266, 188] on input at bounding box center [339, 186] width 235 height 12
click at [27, 159] on body "**********" at bounding box center [280, 161] width 561 height 322
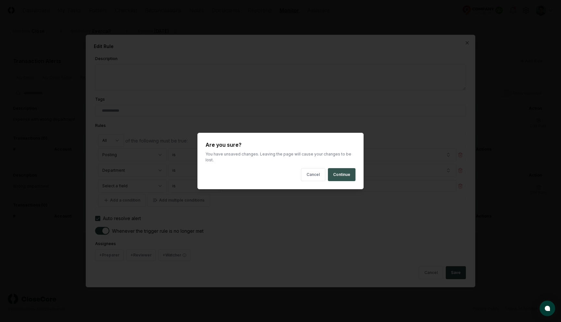
click at [341, 171] on button "Continue" at bounding box center [342, 174] width 28 height 13
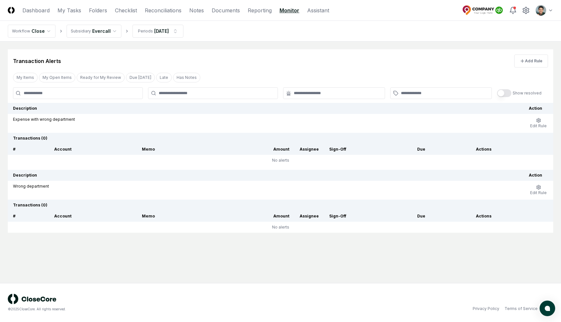
click at [248, 71] on div "Transaction Alerts Add Rule My Items My Open Items Ready for My Review Due Toda…" at bounding box center [281, 141] width 546 height 184
click at [254, 56] on div "Transaction Alerts Add Rule" at bounding box center [281, 58] width 546 height 18
click at [132, 12] on link "Checklist" at bounding box center [126, 10] width 22 height 8
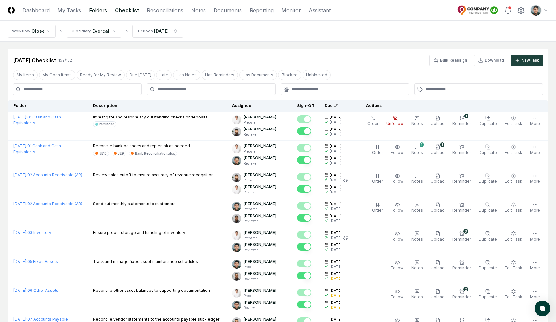
click at [102, 12] on link "Folders" at bounding box center [98, 10] width 18 height 8
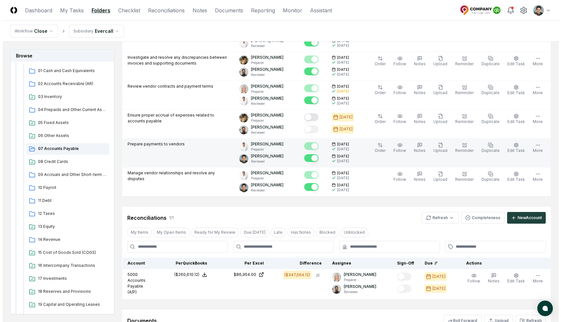
scroll to position [300, 0]
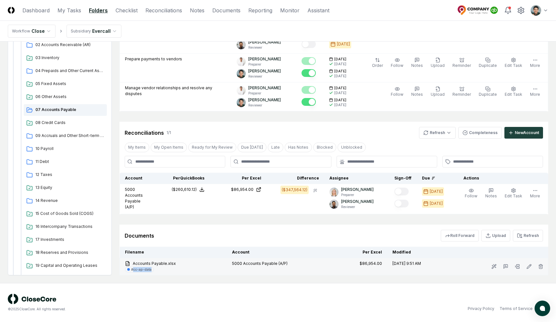
drag, startPoint x: 133, startPoint y: 270, endPoint x: 146, endPoint y: 273, distance: 13.0
click at [152, 272] on div "#cc-ap-data" at bounding box center [173, 270] width 97 height 6
click at [139, 270] on div "#cc-ap-data" at bounding box center [141, 269] width 20 height 5
click at [515, 268] on icon at bounding box center [517, 266] width 5 height 5
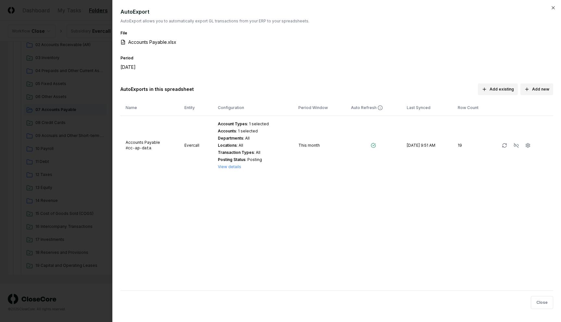
click at [319, 216] on div "AutoExport AutoExport allows you to automatically export GL transactions from y…" at bounding box center [336, 149] width 433 height 283
drag, startPoint x: 123, startPoint y: 69, endPoint x: 162, endPoint y: 70, distance: 39.6
click at [162, 70] on div "Period September 2024" at bounding box center [336, 66] width 433 height 24
click at [163, 70] on div "September 2024" at bounding box center [173, 67] width 107 height 7
click at [529, 148] on icon "button" at bounding box center [528, 145] width 5 height 5
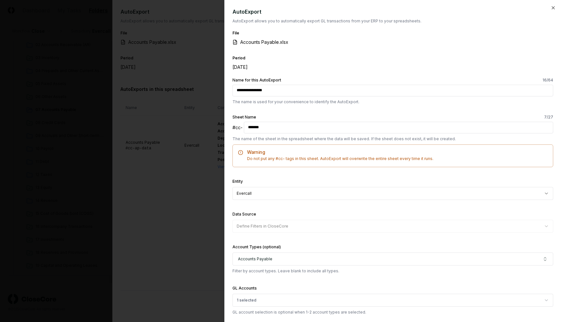
click at [398, 61] on div "Period September 2024" at bounding box center [393, 66] width 321 height 24
drag, startPoint x: 255, startPoint y: 127, endPoint x: 273, endPoint y: 128, distance: 18.2
click at [273, 128] on input "*******" at bounding box center [399, 128] width 310 height 12
click at [273, 127] on input "*******" at bounding box center [399, 128] width 310 height 12
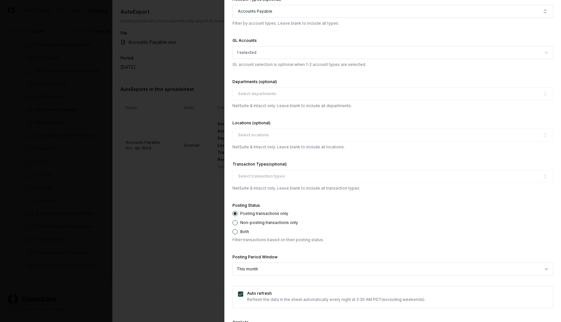
scroll to position [299, 0]
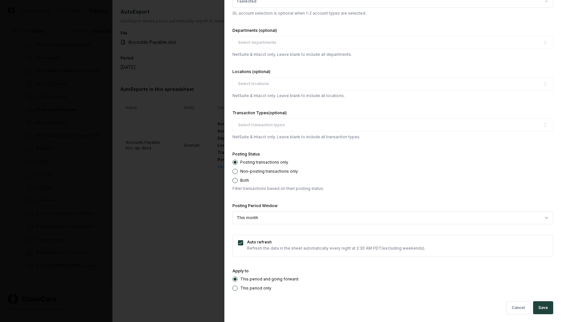
click at [306, 218] on body "CloseCore Dashboard My Tasks Folders Checklist Reconciliations Notes Documents …" at bounding box center [278, 11] width 556 height 622
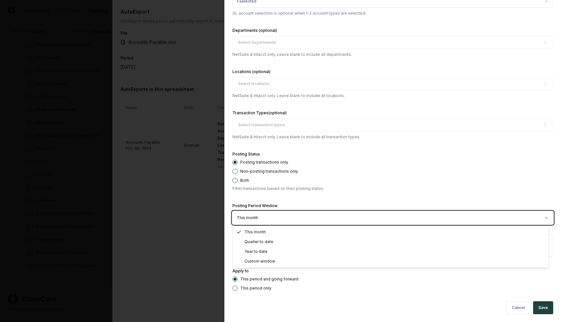
click at [306, 217] on body "CloseCore Dashboard My Tasks Folders Checklist Reconciliations Notes Documents …" at bounding box center [278, 11] width 556 height 622
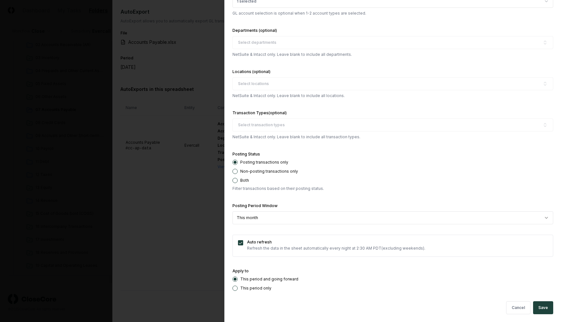
click at [306, 217] on body "CloseCore Dashboard My Tasks Folders Checklist Reconciliations Notes Documents …" at bounding box center [278, 11] width 556 height 622
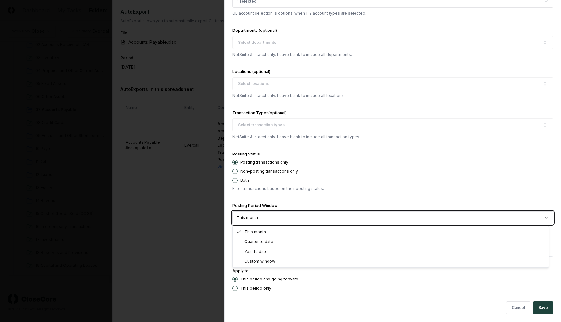
click at [315, 200] on body "CloseCore Dashboard My Tasks Folders Checklist Reconciliations Notes Documents …" at bounding box center [278, 11] width 556 height 622
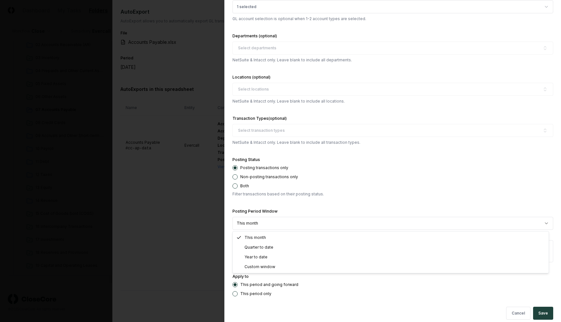
click at [280, 222] on body "CloseCore Dashboard My Tasks Folders Checklist Reconciliations Notes Documents …" at bounding box center [278, 11] width 556 height 622
select select "******"
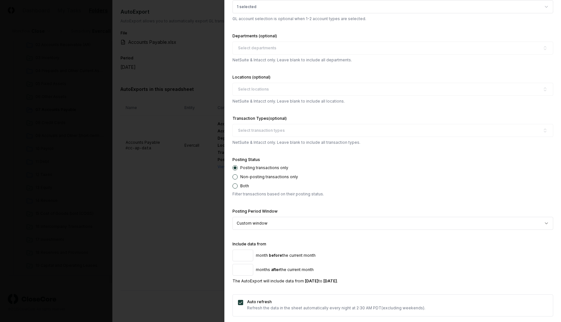
click at [245, 254] on input "*" at bounding box center [243, 256] width 21 height 12
type input "*"
click at [245, 254] on input "*" at bounding box center [243, 256] width 21 height 12
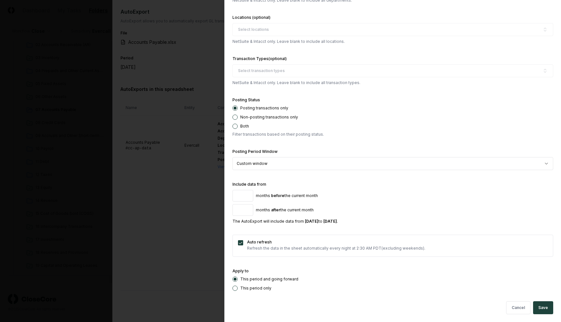
type input "*"
click at [248, 208] on input "*" at bounding box center [243, 210] width 21 height 12
drag, startPoint x: 236, startPoint y: 222, endPoint x: 356, endPoint y: 220, distance: 119.2
click at [356, 220] on div "The AutoExport will include data from June 2024 to October 2024 ." at bounding box center [393, 222] width 321 height 6
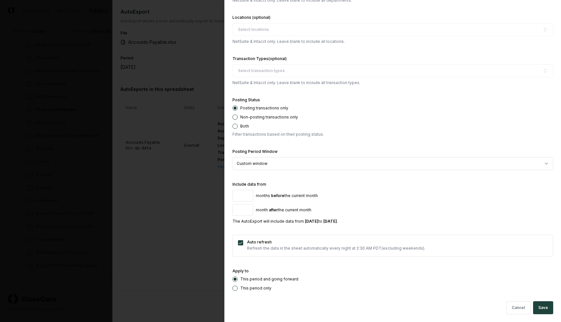
scroll to position [353, 0]
click at [514, 306] on button "Cancel" at bounding box center [518, 308] width 24 height 13
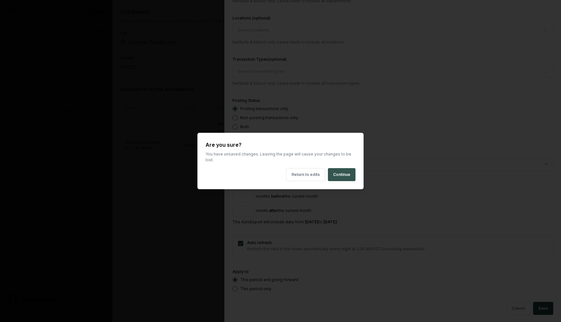
click at [345, 172] on button "Continue" at bounding box center [342, 174] width 28 height 13
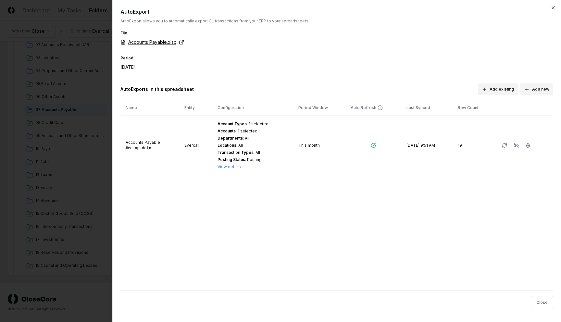
click at [164, 40] on link "Accounts Payable.xlsx" at bounding box center [152, 42] width 64 height 7
drag, startPoint x: 298, startPoint y: 204, endPoint x: 294, endPoint y: 192, distance: 12.7
click at [298, 204] on div "AutoExport AutoExport allows you to automatically export GL transactions from y…" at bounding box center [336, 149] width 433 height 283
click at [86, 52] on div at bounding box center [280, 161] width 561 height 322
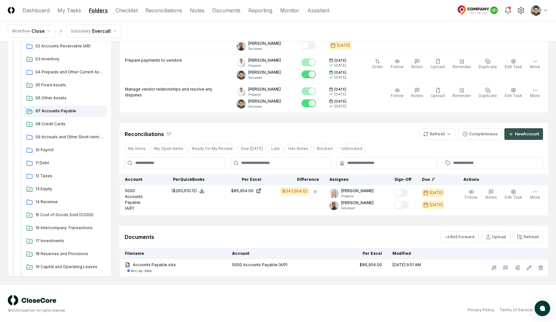
click at [529, 132] on div "New Account" at bounding box center [527, 134] width 24 height 6
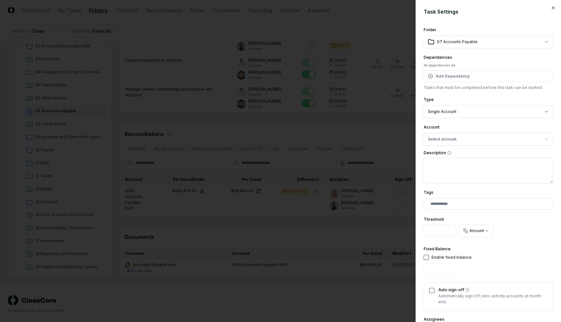
click at [291, 161] on div at bounding box center [280, 161] width 561 height 322
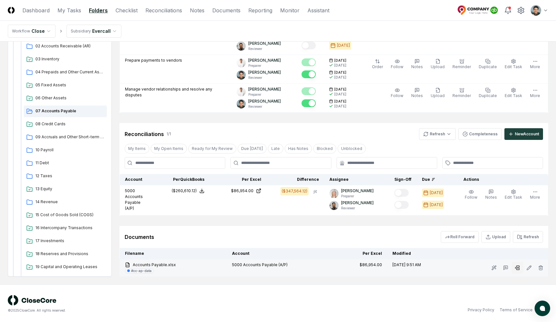
click at [515, 267] on icon at bounding box center [515, 267] width 1 height 1
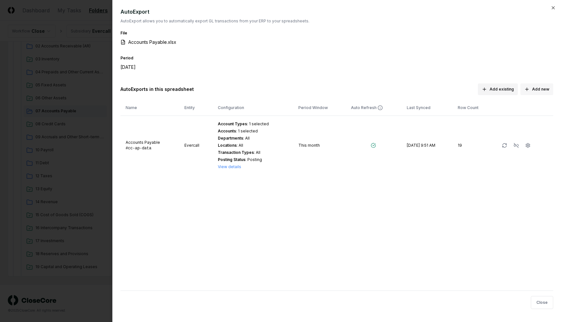
click at [531, 92] on button "Add new" at bounding box center [537, 89] width 33 height 12
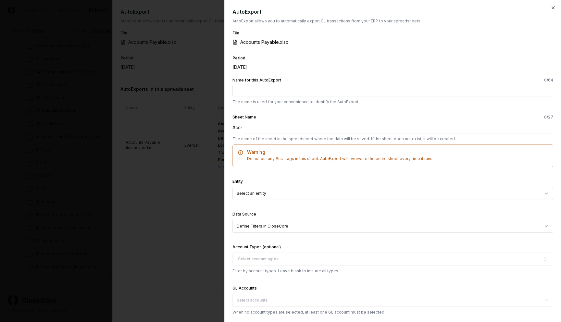
click at [415, 51] on div "File Accounts Payable.xlsx" at bounding box center [393, 41] width 321 height 25
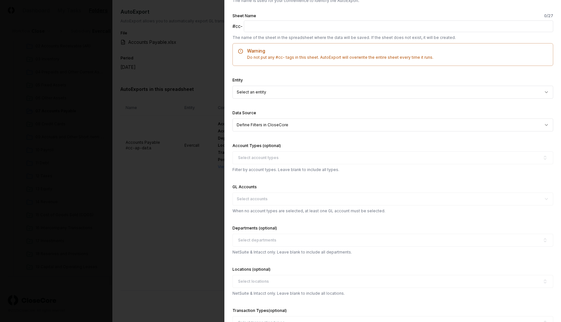
scroll to position [107, 0]
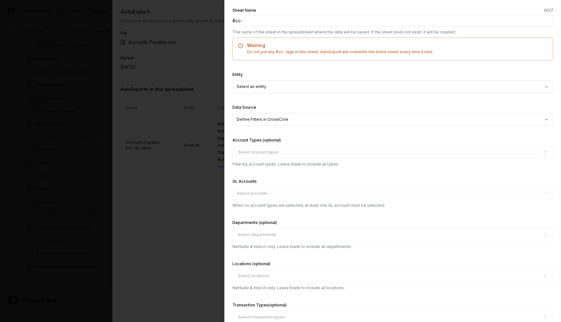
click at [341, 124] on body "CloseCore Dashboard My Tasks Folders Checklist Reconciliations Notes Documents …" at bounding box center [278, 13] width 556 height 622
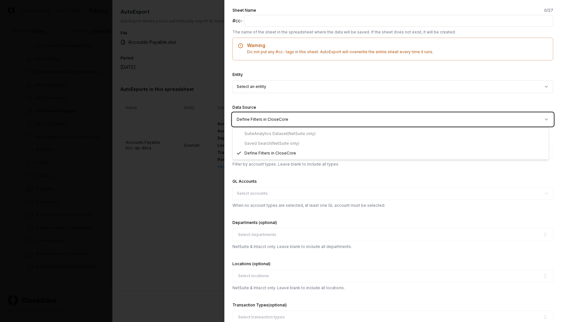
click at [312, 164] on body "CloseCore Dashboard My Tasks Folders Checklist Reconciliations Notes Documents …" at bounding box center [278, 13] width 556 height 622
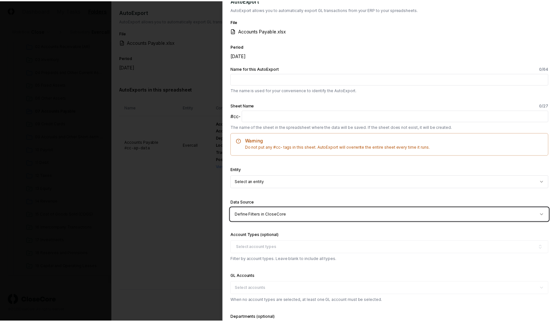
scroll to position [299, 0]
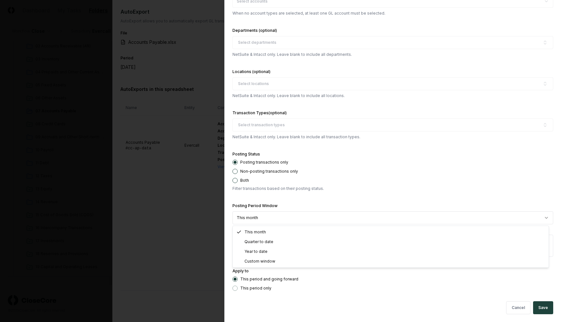
click at [374, 223] on body "CloseCore Dashboard My Tasks Folders Checklist Reconciliations Notes Documents …" at bounding box center [278, 13] width 556 height 622
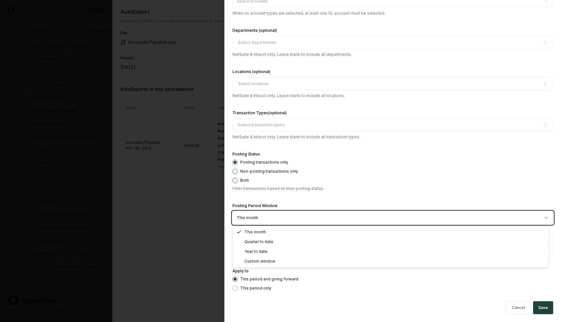
click at [353, 201] on body "CloseCore Dashboard My Tasks Folders Checklist Reconciliations Notes Documents …" at bounding box center [278, 13] width 556 height 622
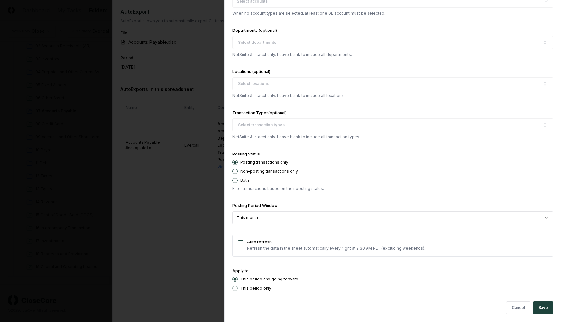
click at [182, 173] on div at bounding box center [280, 161] width 561 height 322
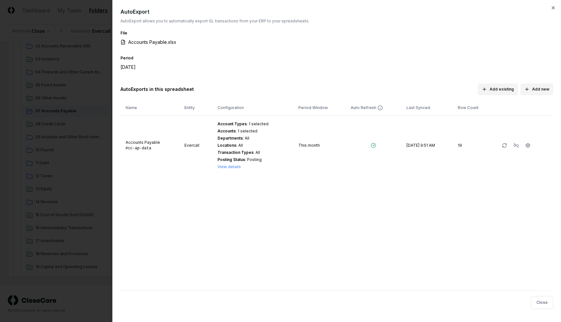
click at [100, 133] on div at bounding box center [280, 161] width 561 height 322
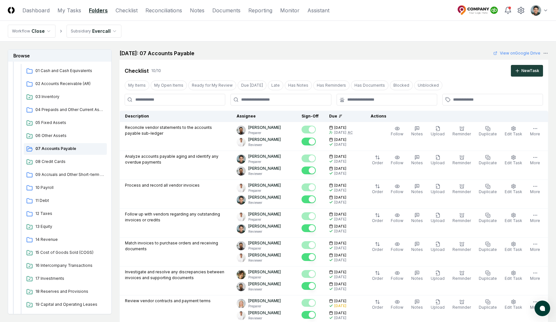
click at [275, 39] on nav "Workflow Close Subsidiary Evercall" at bounding box center [278, 31] width 556 height 21
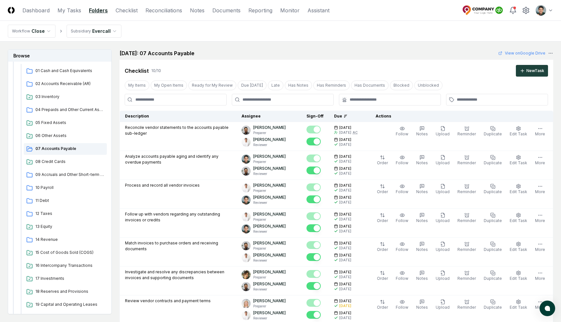
click at [539, 13] on html "CloseCore Dashboard My Tasks Folders Checklist Reconciliations Notes Documents …" at bounding box center [280, 311] width 561 height 622
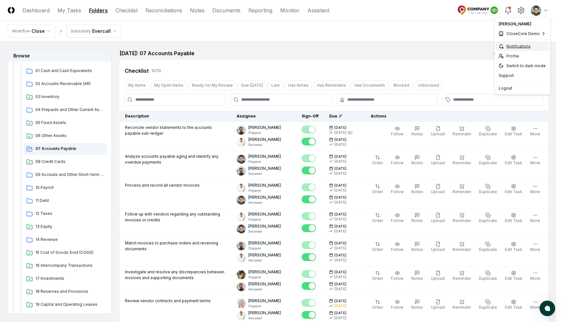
click at [517, 44] on div "Notifications" at bounding box center [522, 47] width 53 height 10
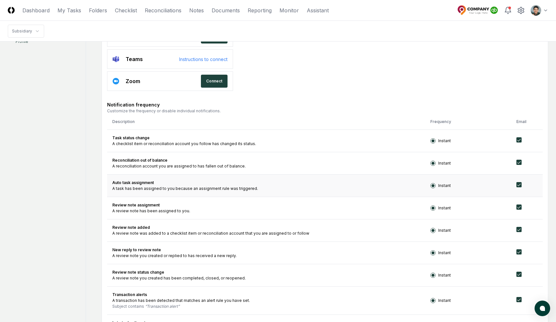
scroll to position [175, 0]
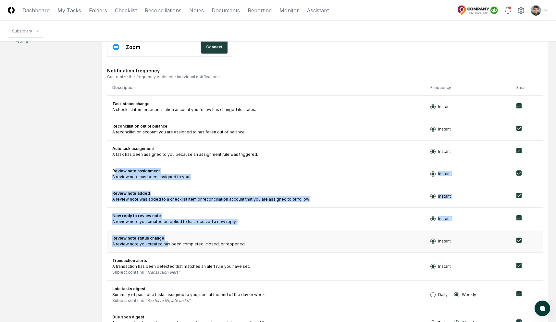
drag, startPoint x: 115, startPoint y: 170, endPoint x: 167, endPoint y: 243, distance: 90.0
click at [167, 243] on tbody "Task status change A checklist item or reconciliation account you follow has ch…" at bounding box center [325, 272] width 436 height 355
click at [167, 243] on div "A review note you created has been completed, closed, or reopened." at bounding box center [266, 244] width 308 height 6
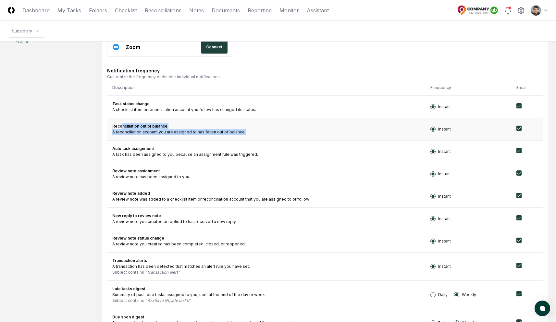
drag, startPoint x: 122, startPoint y: 125, endPoint x: 231, endPoint y: 135, distance: 109.3
click at [231, 135] on td "Reconciliation out of balance A reconciliation account you are assigned to has …" at bounding box center [266, 129] width 318 height 22
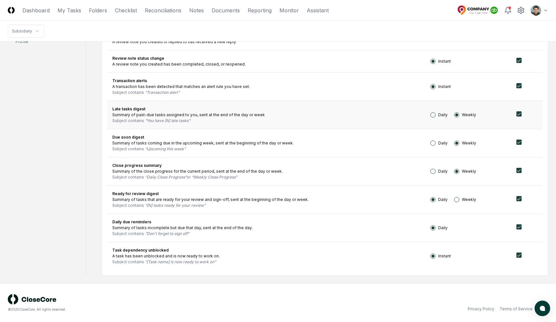
scroll to position [350, 0]
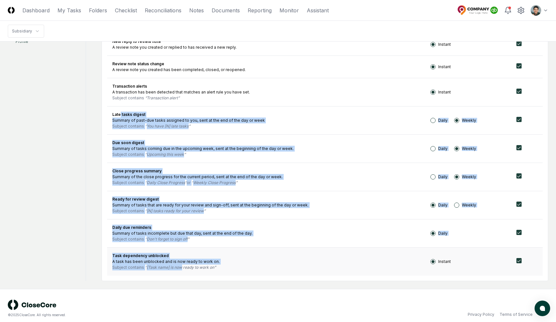
drag, startPoint x: 120, startPoint y: 117, endPoint x: 181, endPoint y: 268, distance: 163.5
click at [181, 268] on tbody "Task status change A checklist item or reconciliation account you follow has ch…" at bounding box center [325, 98] width 436 height 355
click at [181, 268] on q "[Task name] is now ready to work on" at bounding box center [180, 267] width 71 height 5
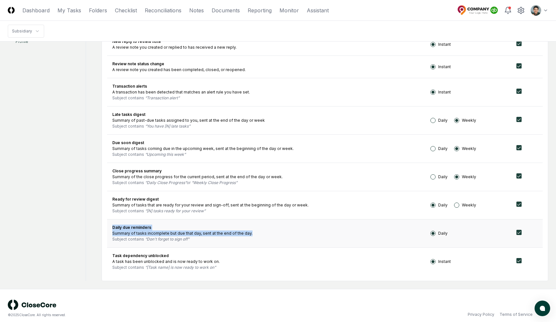
drag, startPoint x: 262, startPoint y: 235, endPoint x: 117, endPoint y: 224, distance: 145.3
click at [117, 223] on td "Daily due reminders Summary of tasks incomplete but due that day, sent at the e…" at bounding box center [266, 233] width 318 height 28
click at [117, 224] on td "Daily due reminders Summary of tasks incomplete but due that day, sent at the e…" at bounding box center [266, 233] width 318 height 28
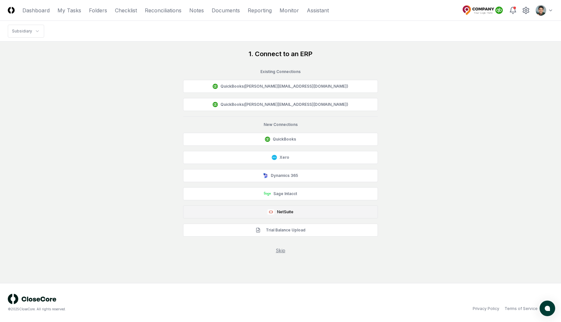
click at [322, 210] on button "NetSuite" at bounding box center [280, 212] width 195 height 13
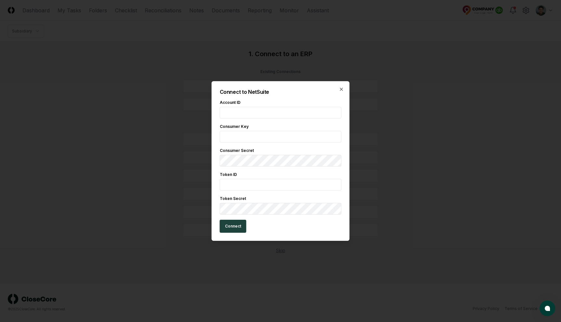
click at [253, 110] on input "text" at bounding box center [281, 113] width 122 height 12
click at [265, 111] on input "text" at bounding box center [281, 113] width 122 height 12
click at [342, 90] on icon "button" at bounding box center [341, 89] width 5 height 5
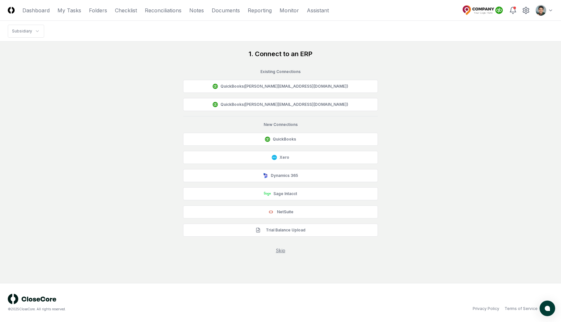
click at [188, 73] on div "Existing Connection s" at bounding box center [280, 72] width 195 height 6
click at [102, 10] on link "Folders" at bounding box center [98, 10] width 18 height 8
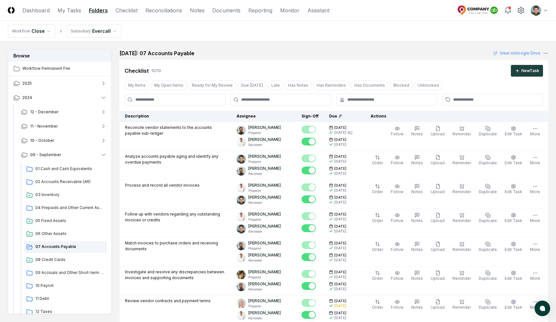
click at [250, 47] on main "Browse Workflow Permanent File 2025 2024 12 - December 11 - November 10 - Octob…" at bounding box center [278, 312] width 556 height 541
click at [161, 47] on main "Browse Workflow Permanent File 2025 2024 12 - December 11 - November 10 - Octob…" at bounding box center [278, 312] width 556 height 541
click at [195, 51] on h2 "[DATE]: 07 Accounts Payable" at bounding box center [157, 53] width 75 height 8
click at [268, 9] on link "Reporting" at bounding box center [260, 10] width 24 height 8
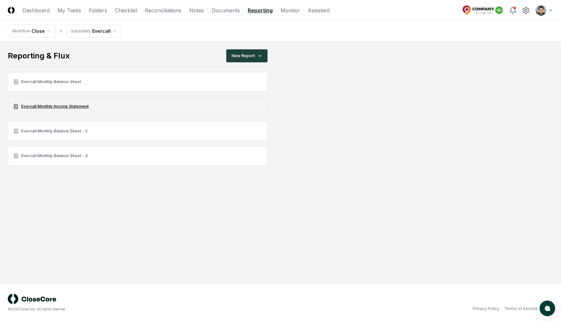
click at [82, 110] on link "Evercall Monthly Income Statement" at bounding box center [138, 106] width 260 height 19
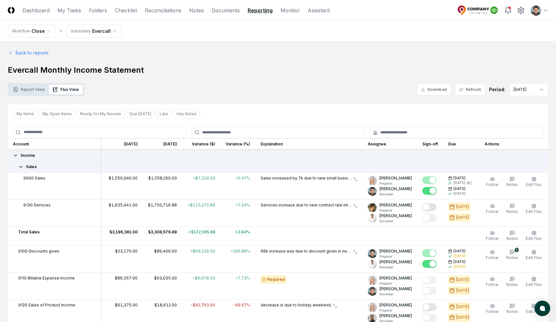
click at [311, 66] on h1 "Evercall Monthly Income Statement" at bounding box center [278, 70] width 541 height 10
click at [358, 93] on div "Report View Flux View Download Refresh Period: [DATE]" at bounding box center [278, 89] width 541 height 13
click at [14, 12] on img at bounding box center [11, 10] width 7 height 7
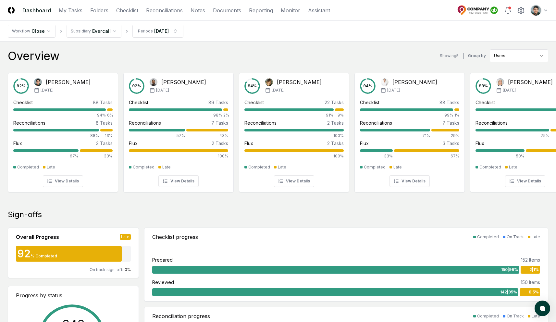
click at [170, 11] on link "Reconciliations" at bounding box center [164, 10] width 37 height 8
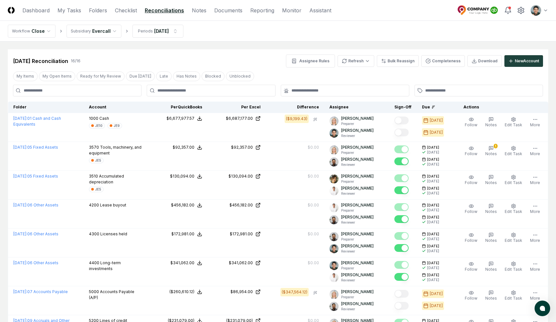
click at [315, 31] on nav "Workflow Close Subsidiary Evercall Periods [DATE]" at bounding box center [278, 31] width 556 height 21
click at [285, 33] on nav "Workflow Close Subsidiary Evercall Periods [DATE]" at bounding box center [278, 31] width 556 height 21
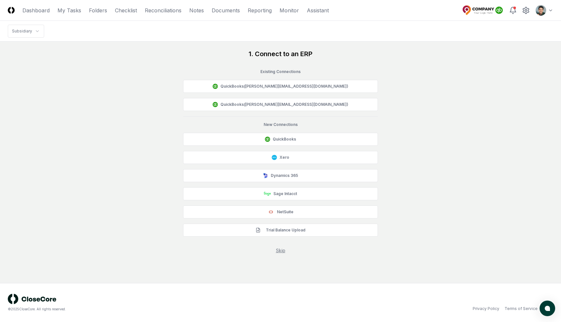
click at [147, 40] on nav "Subsidiary" at bounding box center [280, 31] width 561 height 21
click at [100, 9] on link "Folders" at bounding box center [98, 10] width 18 height 8
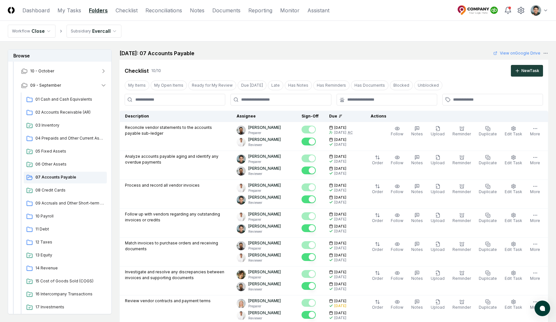
click at [301, 50] on div "[DATE]: 07 Accounts Payable View on Google Drive" at bounding box center [334, 53] width 429 height 8
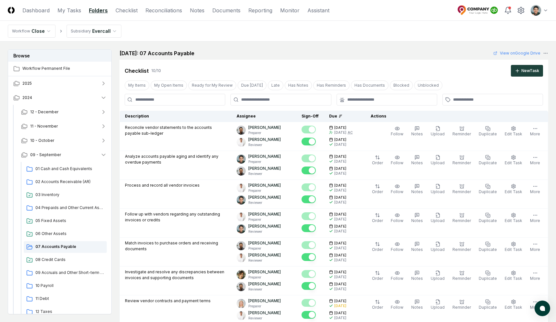
click at [257, 42] on main "Browse Workflow Permanent File 2025 2024 [DATE] - November 10 - October [DATE] …" at bounding box center [278, 312] width 556 height 541
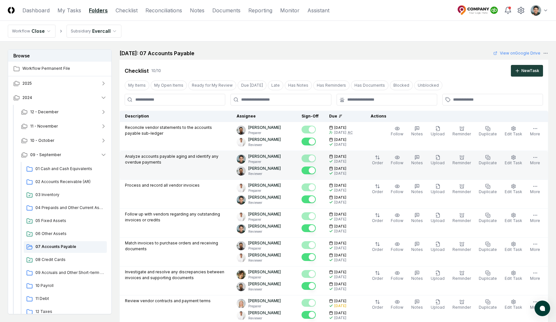
scroll to position [300, 0]
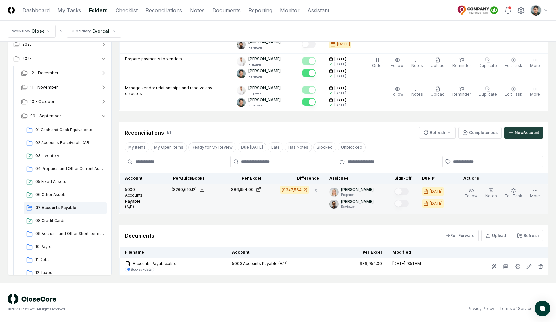
click at [203, 191] on icon at bounding box center [201, 189] width 5 height 5
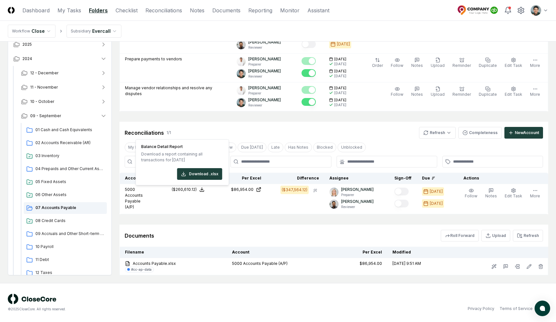
click at [213, 120] on div "Cancel Reassign [DATE]: 07 Accounts Payable View on Google Drive Checklist 10 /…" at bounding box center [334, 13] width 429 height 526
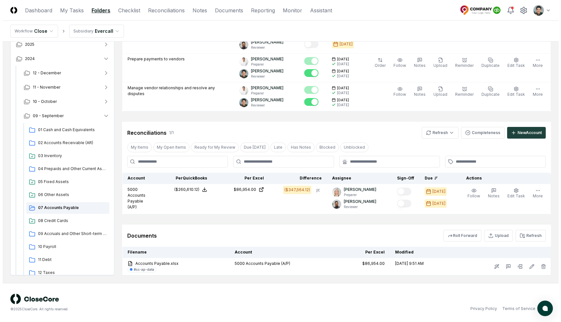
scroll to position [0, 0]
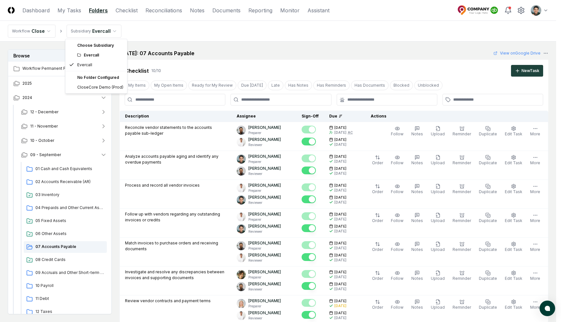
click at [108, 28] on html "CloseCore Dashboard My Tasks Folders Checklist Reconciliations Notes Documents …" at bounding box center [280, 311] width 561 height 622
click at [136, 32] on html "CloseCore Dashboard My Tasks Folders Checklist Reconciliations Notes Documents …" at bounding box center [280, 311] width 561 height 622
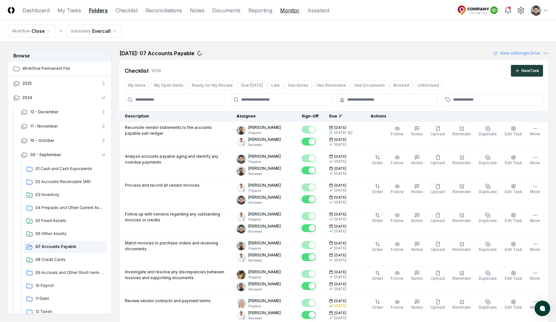
click at [292, 13] on link "Monitor" at bounding box center [289, 10] width 19 height 8
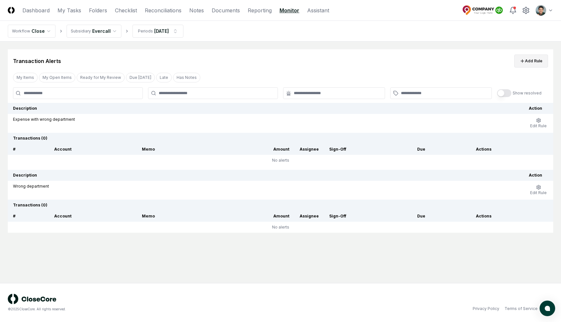
click at [521, 60] on icon at bounding box center [522, 60] width 5 height 5
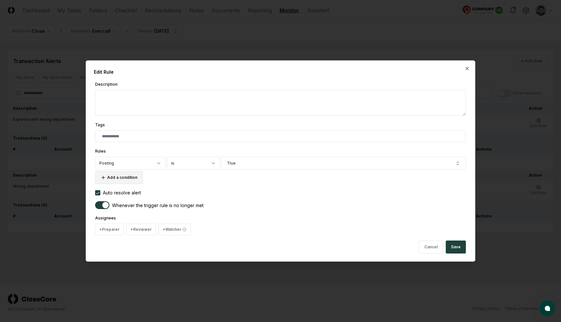
click at [125, 175] on button "Add a condition" at bounding box center [119, 177] width 48 height 13
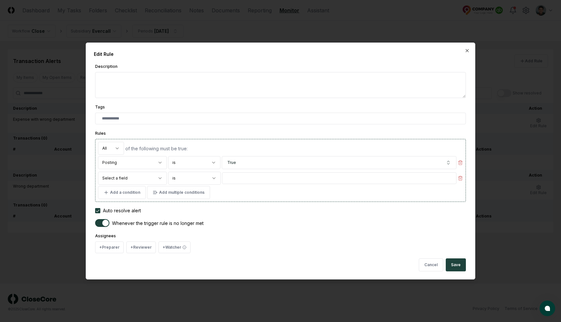
click at [130, 175] on body "**********" at bounding box center [280, 161] width 561 height 322
click at [383, 25] on div at bounding box center [280, 161] width 561 height 322
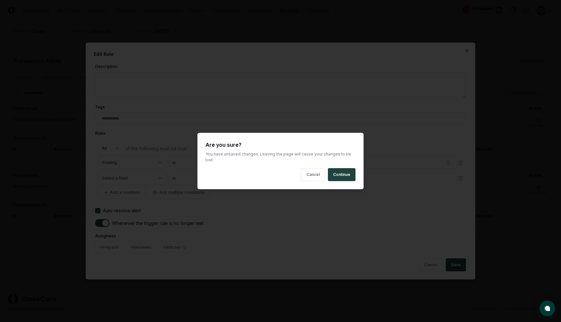
click at [420, 26] on body "**********" at bounding box center [280, 161] width 561 height 322
drag, startPoint x: 338, startPoint y: 167, endPoint x: 342, endPoint y: 159, distance: 9.7
click at [337, 168] on button "Continue" at bounding box center [342, 174] width 28 height 13
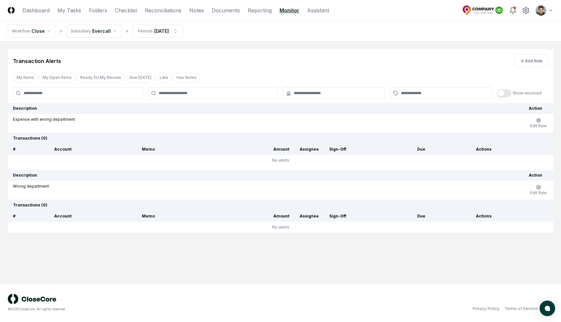
click at [402, 32] on nav "Workflow Close Subsidiary Evercall Periods Sep 2024" at bounding box center [280, 31] width 561 height 21
click at [551, 14] on html "CloseCore Dashboard My Tasks Folders Checklist Reconciliations Notes Documents …" at bounding box center [280, 161] width 561 height 322
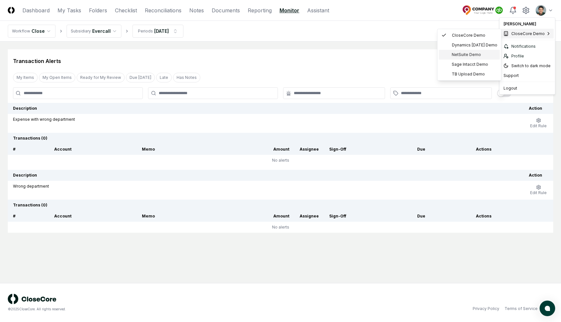
click at [456, 54] on span "NetSuite Demo" at bounding box center [466, 55] width 29 height 6
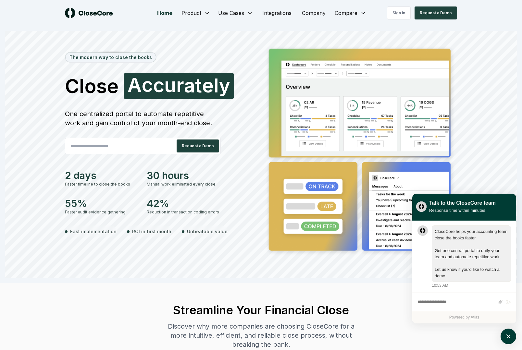
scroll to position [0, 0]
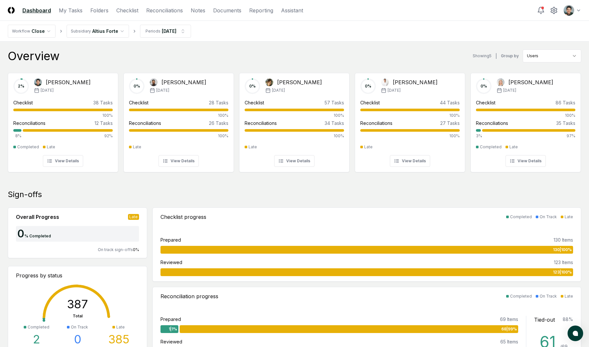
click at [584, 11] on header "CloseCore Dashboard My Tasks Folders Checklist Reconciliations Notes Documents …" at bounding box center [294, 10] width 589 height 21
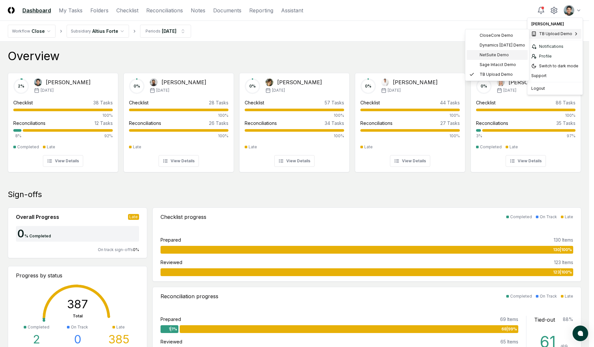
click at [496, 51] on div "NetSuite Demo" at bounding box center [496, 55] width 61 height 10
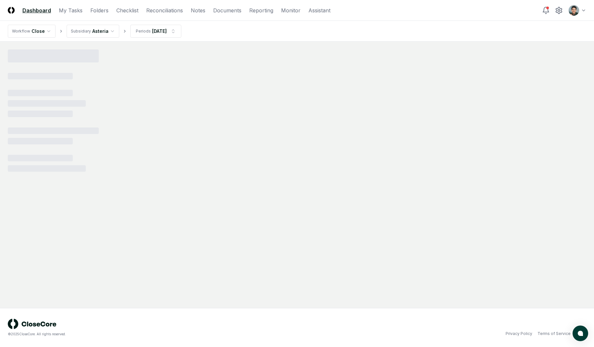
click at [90, 30] on html "CloseCore Dashboard My Tasks Folders Checklist Reconciliations Notes Documents …" at bounding box center [297, 173] width 594 height 347
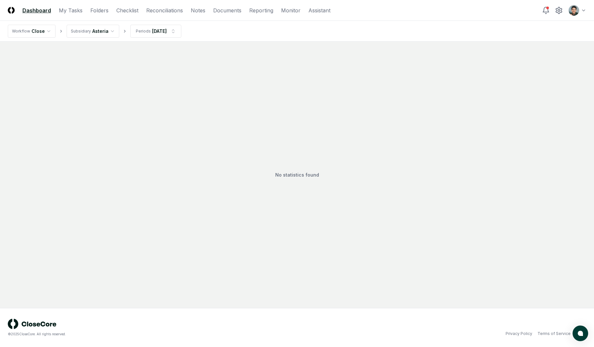
click at [178, 62] on div "No statistics found" at bounding box center [297, 174] width 578 height 250
click at [98, 38] on nav "Workflow Close Subsidiary Asteria Periods [DATE]" at bounding box center [297, 31] width 594 height 21
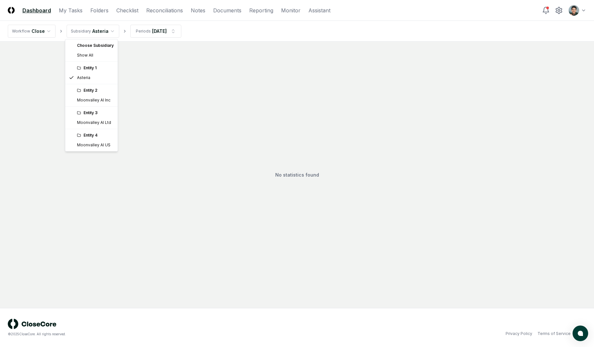
click at [99, 36] on html "CloseCore Dashboard My Tasks Folders Checklist Reconciliations Notes Documents …" at bounding box center [297, 173] width 594 height 347
click at [243, 81] on html "CloseCore Dashboard My Tasks Folders Checklist Reconciliations Notes Documents …" at bounding box center [297, 173] width 594 height 347
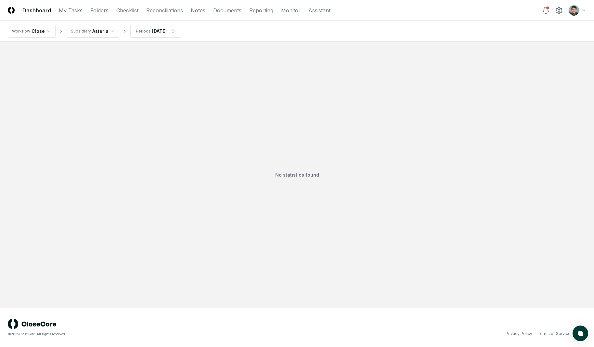
click at [565, 16] on header "CloseCore Dashboard My Tasks Folders Checklist Reconciliations Notes Documents …" at bounding box center [297, 10] width 594 height 21
click at [570, 12] on html "CloseCore Dashboard My Tasks Folders Checklist Reconciliations Notes Documents …" at bounding box center [297, 173] width 594 height 347
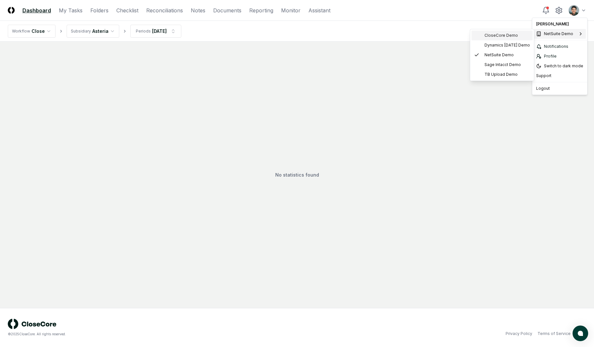
click at [502, 38] on span "CloseCore Demo" at bounding box center [500, 35] width 33 height 6
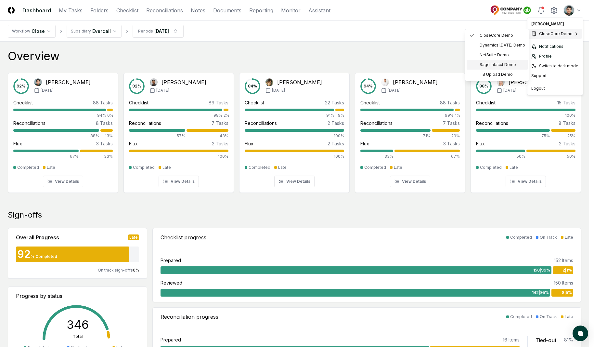
click at [489, 65] on span "Sage Intacct Demo" at bounding box center [497, 65] width 36 height 6
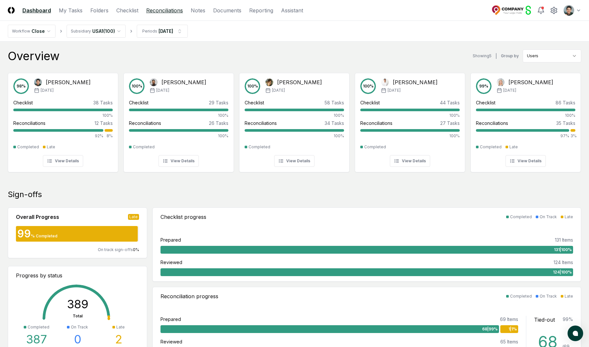
click at [168, 11] on link "Reconciliations" at bounding box center [164, 10] width 37 height 8
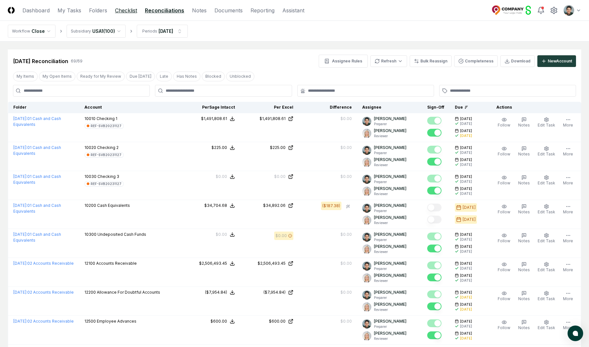
click at [130, 11] on link "Checklist" at bounding box center [126, 10] width 22 height 8
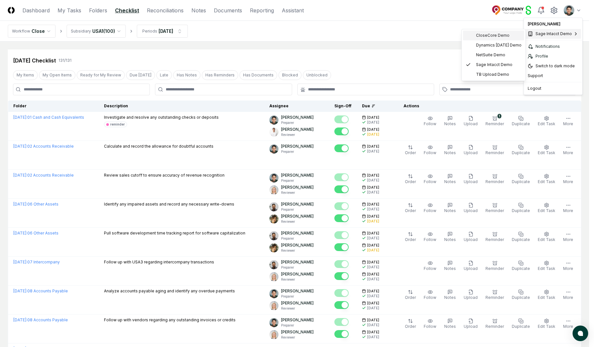
click at [493, 35] on span "CloseCore Demo" at bounding box center [492, 35] width 33 height 6
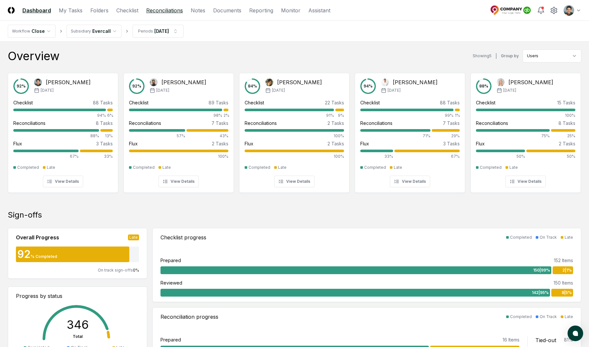
click at [168, 11] on link "Reconciliations" at bounding box center [164, 10] width 37 height 8
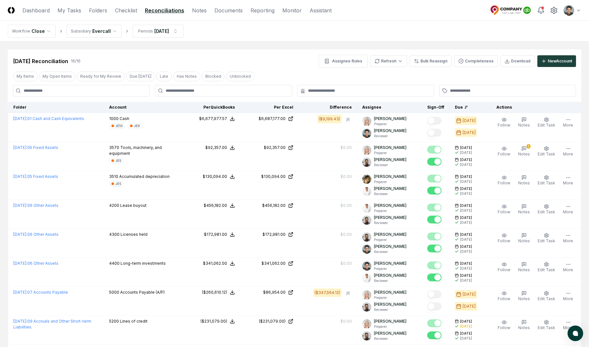
click at [230, 52] on div "[DATE] Reconciliation 16 / 16 Assignee Rules Refresh Bulk Reassign Completeness…" at bounding box center [294, 58] width 573 height 18
click at [130, 8] on link "Checklist" at bounding box center [126, 10] width 22 height 8
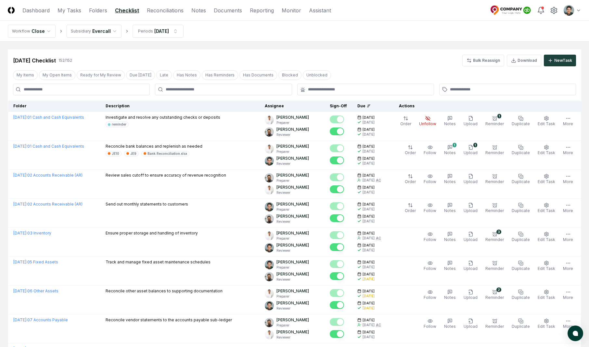
click at [364, 37] on nav "Workflow Close Subsidiary Evercall Periods [DATE]" at bounding box center [294, 31] width 589 height 21
click at [92, 13] on link "Folders" at bounding box center [98, 10] width 18 height 8
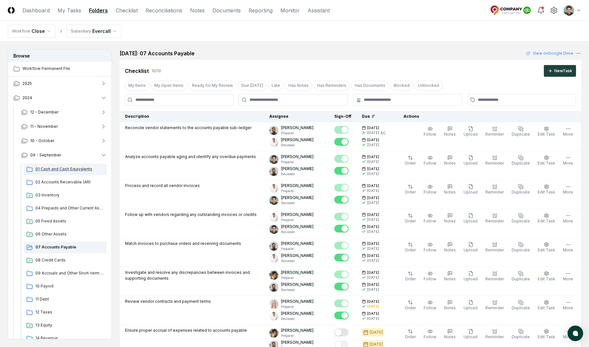
scroll to position [8, 0]
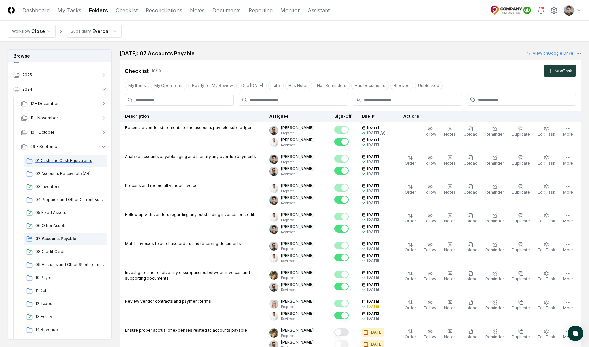
click at [56, 164] on div "01 Cash and Cash Equivalents" at bounding box center [65, 161] width 83 height 12
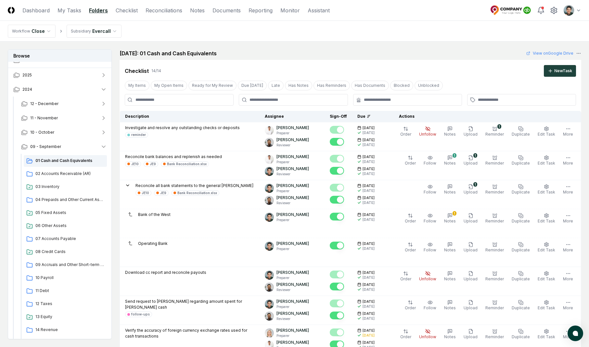
click at [362, 24] on nav "Workflow Close Subsidiary Evercall" at bounding box center [294, 31] width 589 height 21
click at [70, 171] on span "02 Accounts Receivable (AR)" at bounding box center [69, 174] width 69 height 6
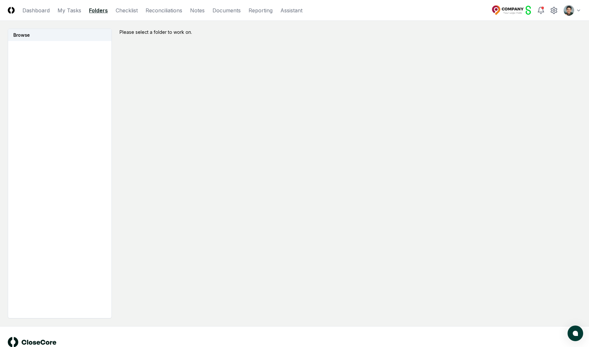
click at [287, 70] on div "Please select a folder to work on." at bounding box center [351, 173] width 462 height 289
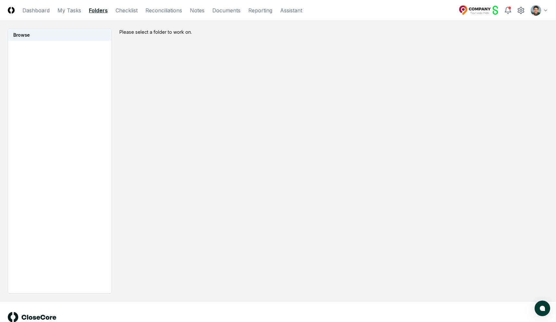
click at [89, 9] on link "Folders" at bounding box center [98, 10] width 19 height 8
click at [12, 10] on img at bounding box center [11, 10] width 7 height 7
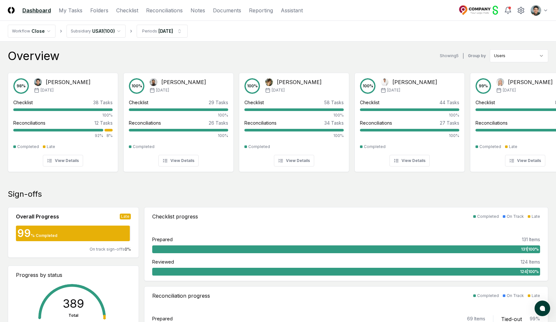
click at [267, 50] on div "Overview Showing 5 | Group by Users" at bounding box center [278, 55] width 541 height 13
click at [375, 34] on nav "Workflow Close Subsidiary USA1 ( 100 ) Periods Feb 2025" at bounding box center [278, 31] width 556 height 21
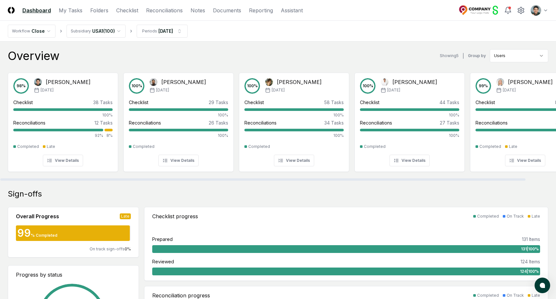
click at [209, 53] on div "Overview Showing 5 | Group by Users" at bounding box center [278, 55] width 541 height 13
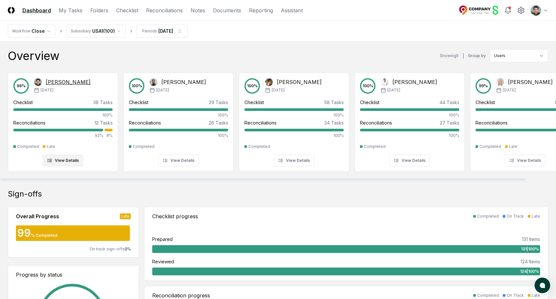
click at [66, 90] on div "Feb '25" at bounding box center [62, 90] width 57 height 6
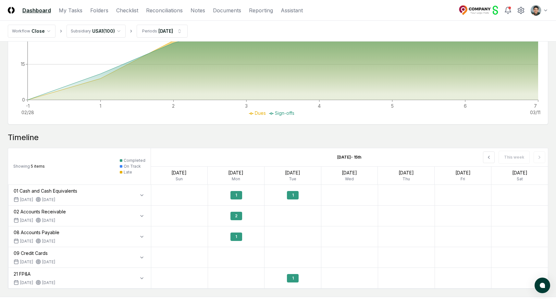
scroll to position [313, 0]
click at [491, 161] on button at bounding box center [489, 157] width 12 height 12
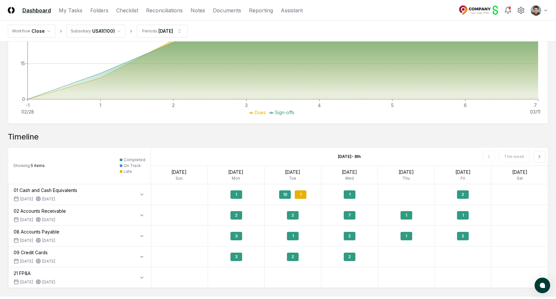
scroll to position [349, 0]
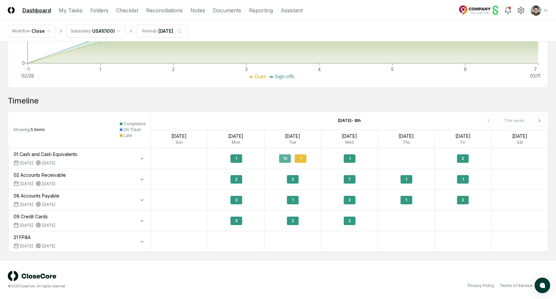
click at [289, 156] on div "10" at bounding box center [285, 159] width 12 height 8
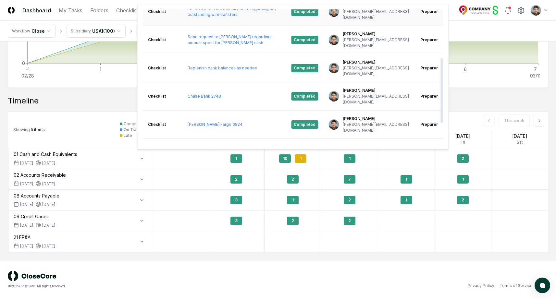
scroll to position [143, 0]
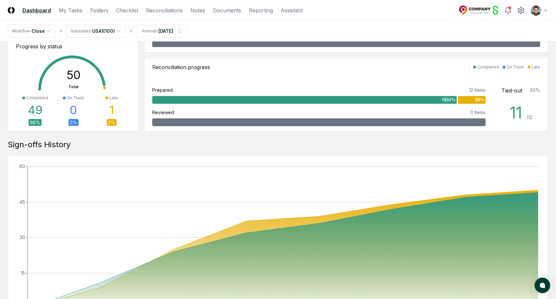
scroll to position [0, 0]
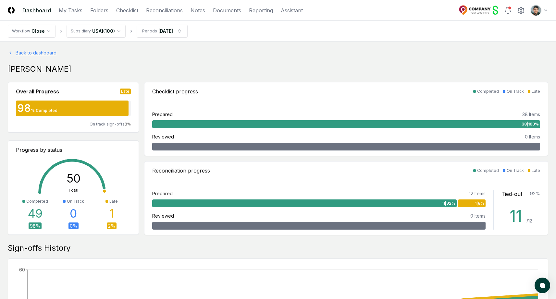
click at [43, 50] on link "Back to dashboard" at bounding box center [278, 52] width 541 height 7
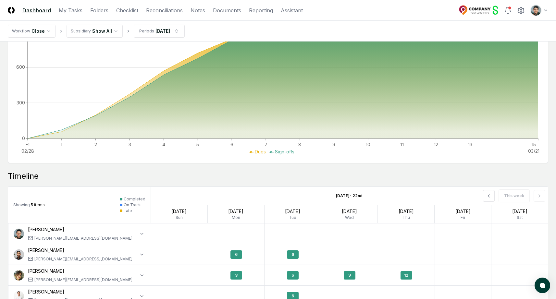
scroll to position [475, 0]
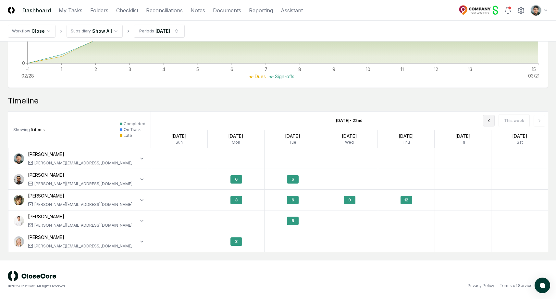
click at [490, 120] on icon at bounding box center [488, 121] width 1 height 3
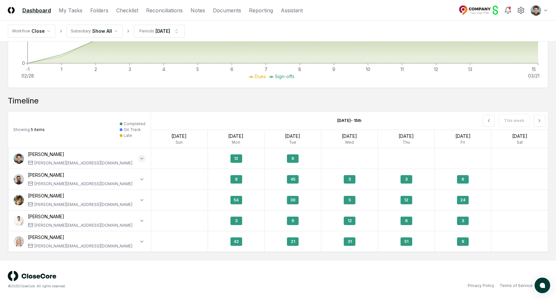
click at [140, 159] on icon "button" at bounding box center [141, 158] width 5 height 5
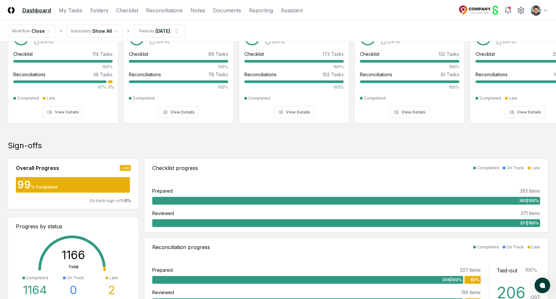
scroll to position [0, 0]
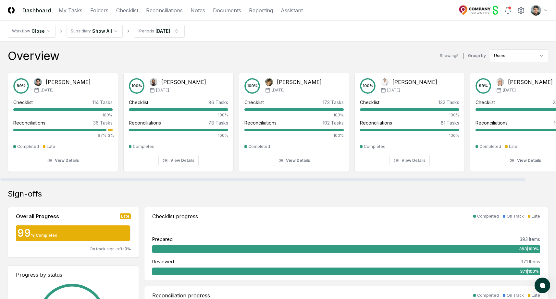
click at [136, 57] on div "Overview Showing 5 | Group by Users" at bounding box center [278, 55] width 541 height 13
click at [104, 11] on link "Folders" at bounding box center [99, 10] width 18 height 8
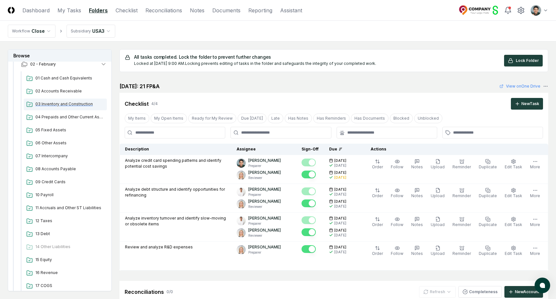
scroll to position [56, 0]
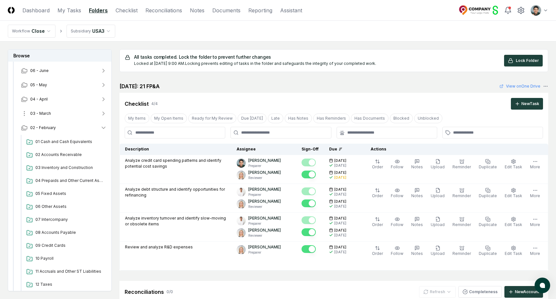
click at [59, 117] on button "03 - March" at bounding box center [64, 114] width 96 height 14
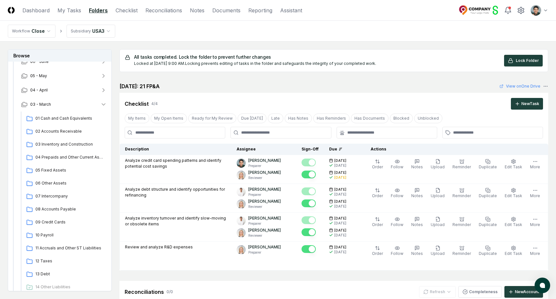
scroll to position [0, 0]
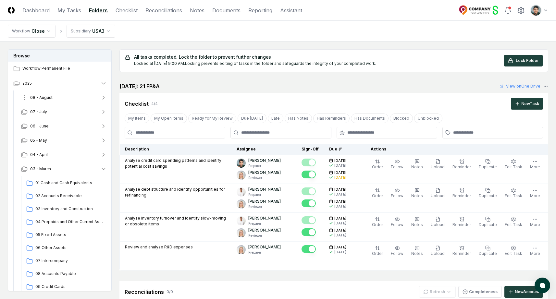
click at [71, 96] on button "08 - August" at bounding box center [64, 98] width 96 height 14
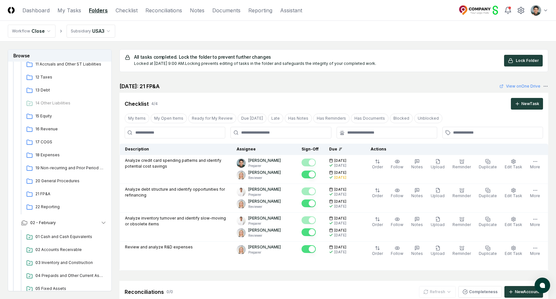
scroll to position [587, 0]
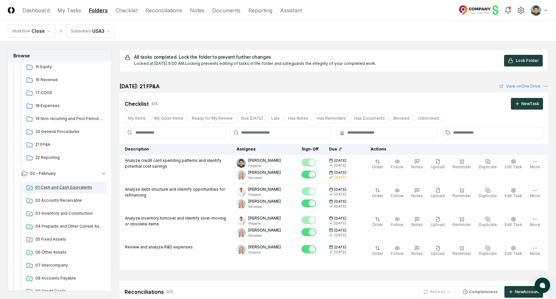
click at [69, 189] on span "01 Cash and Cash Equivalents" at bounding box center [69, 188] width 69 height 6
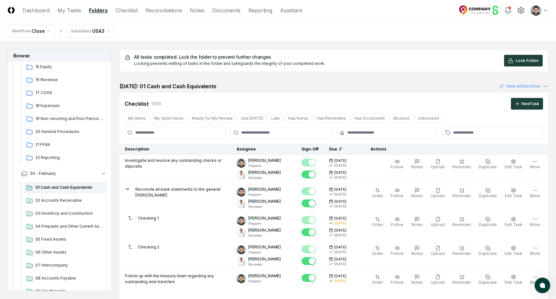
click at [217, 87] on h2 "February 2025: 01 Cash and Cash Equivalents" at bounding box center [168, 86] width 97 height 8
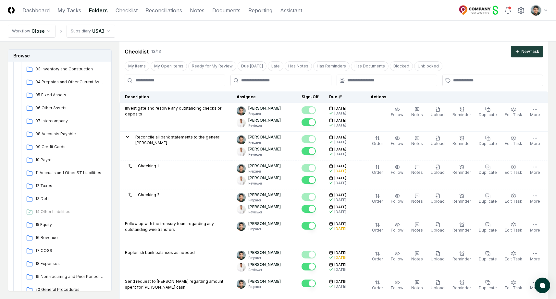
scroll to position [266, 0]
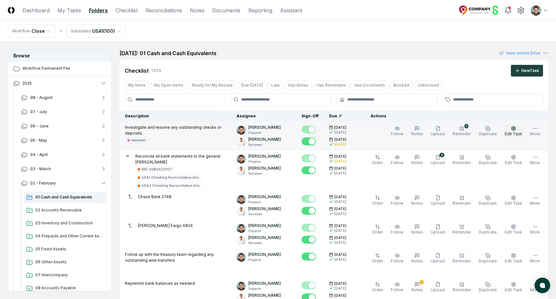
click at [510, 132] on span "Edit Task" at bounding box center [514, 134] width 18 height 5
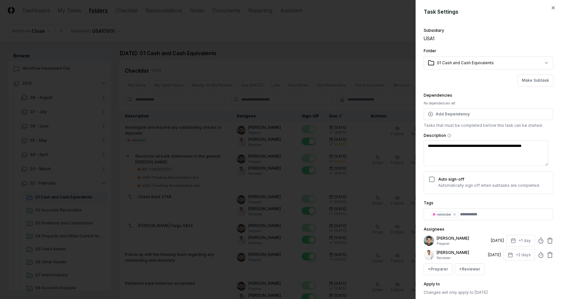
scroll to position [13, 0]
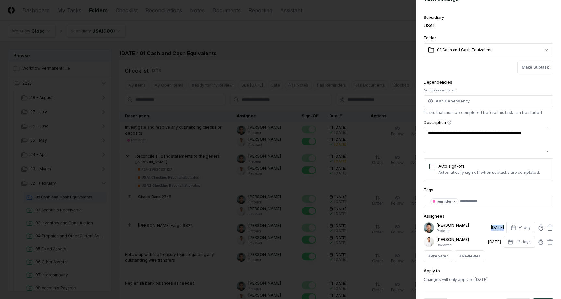
drag, startPoint x: 482, startPoint y: 227, endPoint x: 495, endPoint y: 229, distance: 13.4
click at [495, 229] on div "Arthur Cook Preparer 3/3/2025 +1 day" at bounding box center [489, 228] width 130 height 12
click at [495, 229] on div "3/3/2025" at bounding box center [497, 228] width 13 height 6
click at [513, 226] on button "+1 day" at bounding box center [521, 228] width 29 height 12
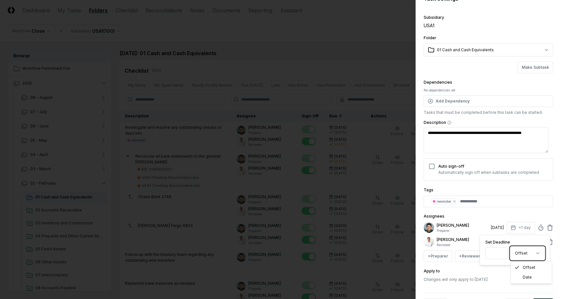
click at [490, 74] on div "**********" at bounding box center [489, 148] width 130 height 270
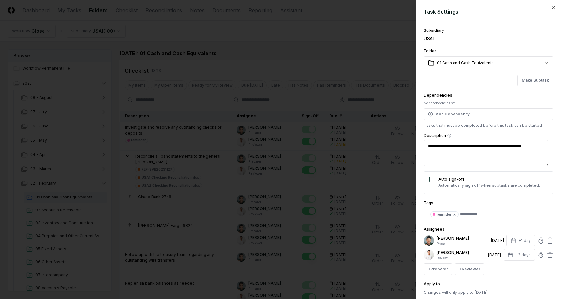
type textarea "*"
click at [358, 59] on div at bounding box center [280, 149] width 561 height 299
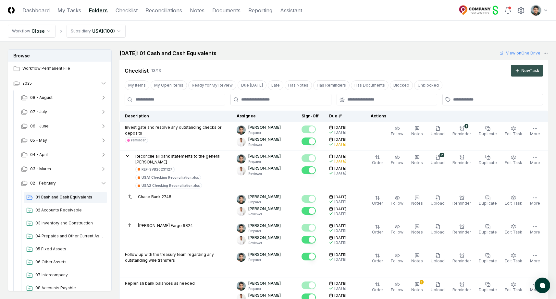
click at [533, 68] on div "New Task" at bounding box center [531, 71] width 18 height 6
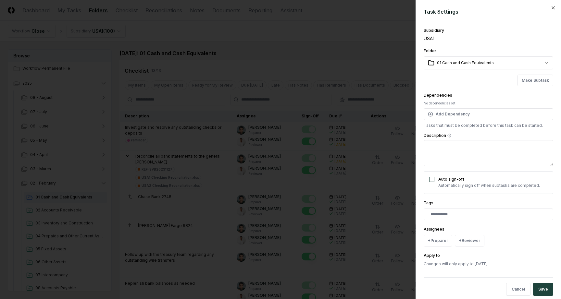
click at [466, 91] on div "**********" at bounding box center [489, 146] width 130 height 241
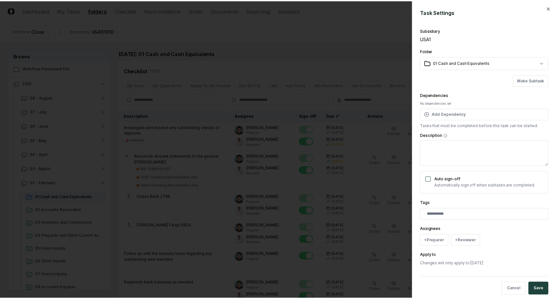
scroll to position [10, 0]
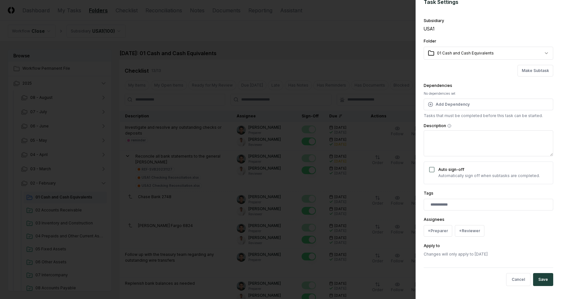
drag, startPoint x: 335, startPoint y: 64, endPoint x: 296, endPoint y: 80, distance: 42.3
click at [335, 64] on div at bounding box center [280, 149] width 561 height 299
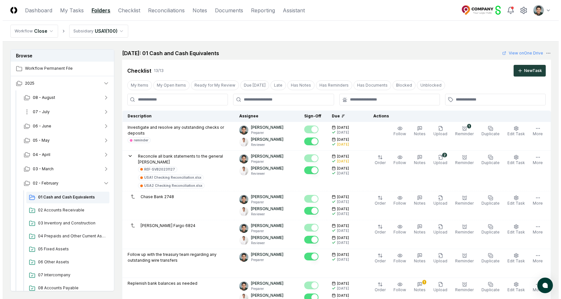
scroll to position [8, 0]
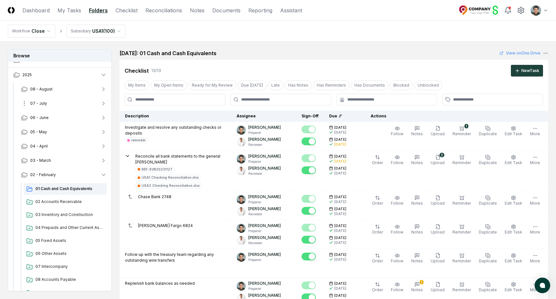
click at [60, 98] on button "07 - July" at bounding box center [64, 103] width 96 height 14
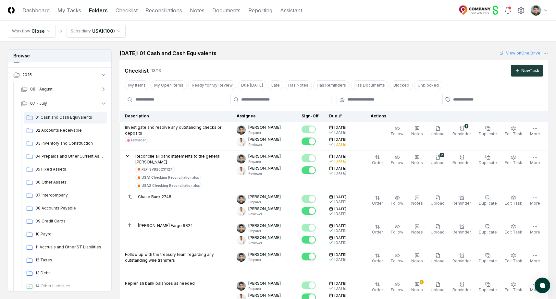
click at [62, 114] on div "01 Cash and Cash Equivalents" at bounding box center [65, 118] width 83 height 12
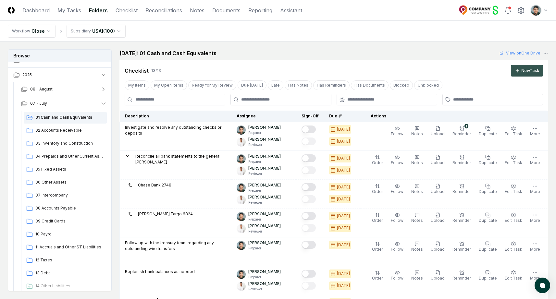
click at [537, 67] on button "New Task" at bounding box center [527, 71] width 32 height 12
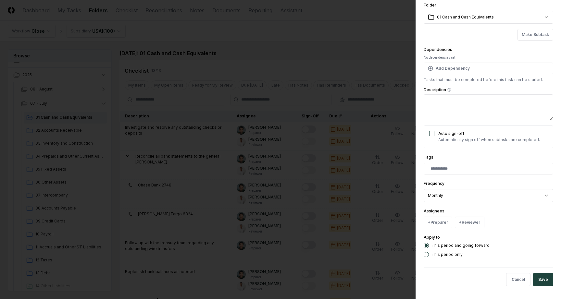
scroll to position [32, 0]
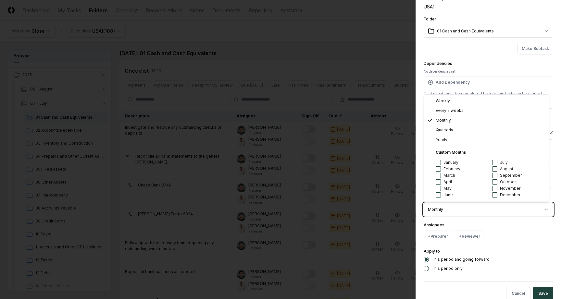
click at [375, 54] on div at bounding box center [280, 149] width 561 height 299
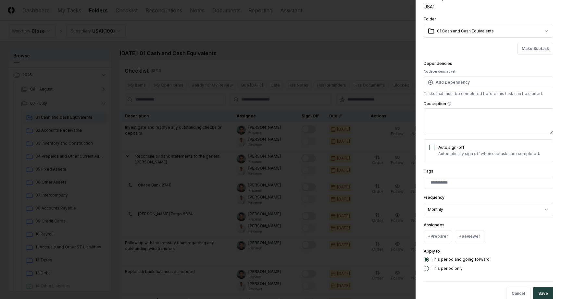
click at [375, 54] on div at bounding box center [280, 149] width 561 height 299
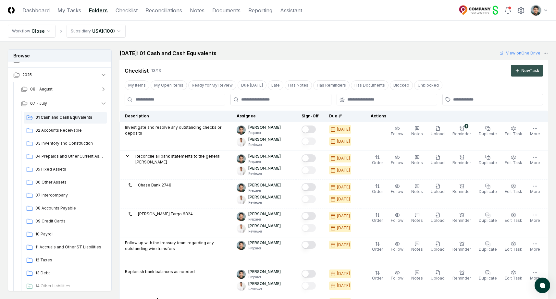
click at [531, 75] on button "New Task" at bounding box center [527, 71] width 32 height 12
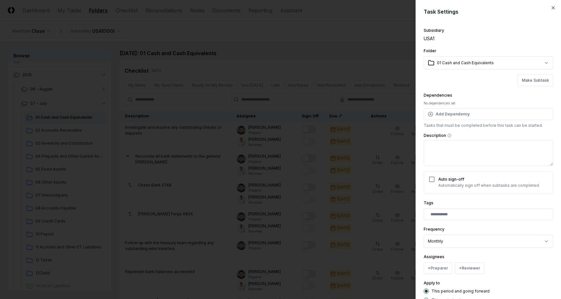
scroll to position [46, 0]
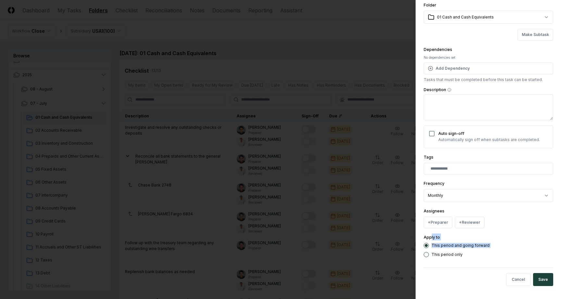
drag, startPoint x: 433, startPoint y: 239, endPoint x: 450, endPoint y: 252, distance: 21.4
click at [450, 252] on div "Apply to This period and going forward This period only" at bounding box center [489, 246] width 130 height 24
click at [447, 255] on label "This period only" at bounding box center [447, 255] width 31 height 4
click at [429, 255] on button "This period only" at bounding box center [426, 254] width 5 height 5
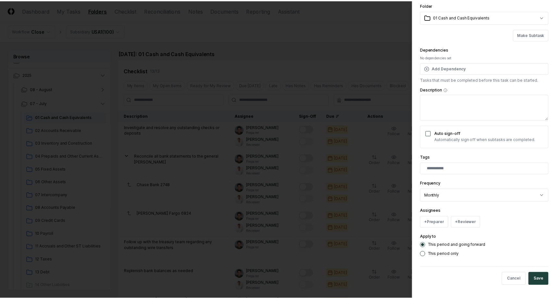
scroll to position [18, 0]
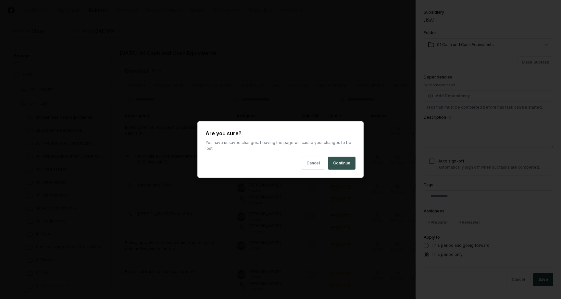
click at [341, 157] on button "Continue" at bounding box center [342, 163] width 28 height 13
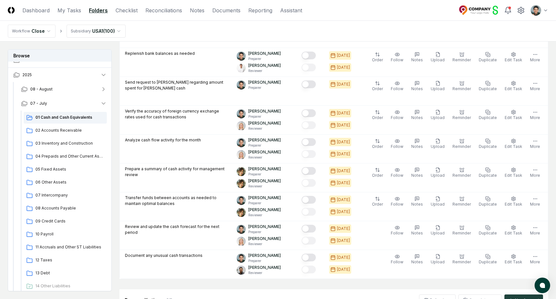
scroll to position [0, 0]
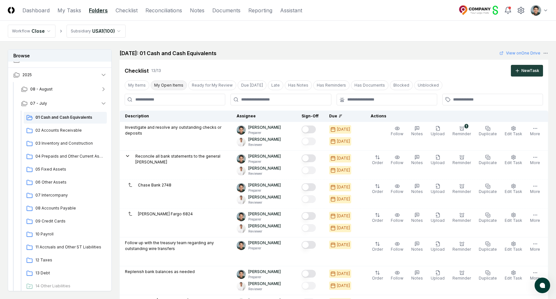
click at [171, 86] on button "My Open Items" at bounding box center [169, 86] width 36 height 10
click at [521, 27] on nav "Workflow Close Subsidiary USA1 ( 100 )" at bounding box center [278, 31] width 556 height 21
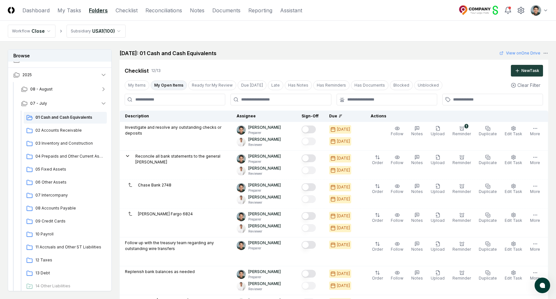
click at [227, 60] on div "Checklist 12 / 13 New Task" at bounding box center [334, 68] width 429 height 17
click at [173, 87] on button "My Open Items" at bounding box center [169, 86] width 36 height 10
click at [124, 10] on link "Checklist" at bounding box center [127, 10] width 22 height 8
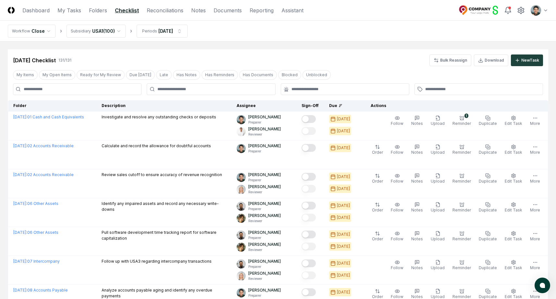
click at [62, 75] on button "My Open Items" at bounding box center [57, 75] width 36 height 10
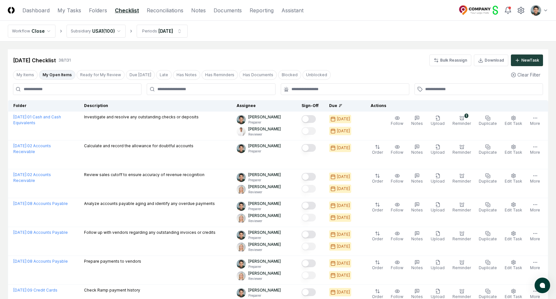
click at [408, 36] on nav "Workflow Close Subsidiary USA1 ( 100 ) Periods Jul 2025" at bounding box center [278, 31] width 556 height 21
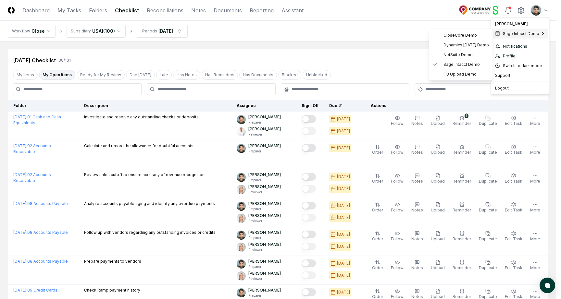
drag, startPoint x: 443, startPoint y: 19, endPoint x: 460, endPoint y: 17, distance: 17.0
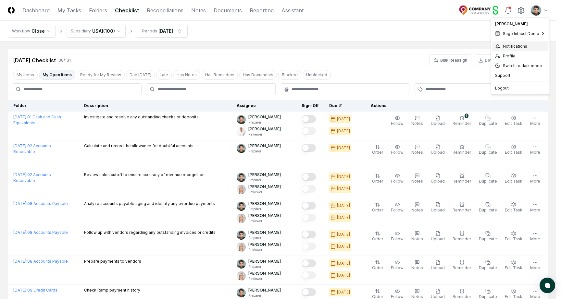
click at [507, 47] on div "Notifications" at bounding box center [521, 47] width 56 height 10
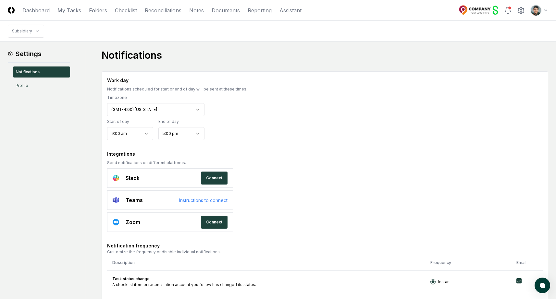
click at [347, 54] on h1 "Notifications" at bounding box center [325, 55] width 447 height 12
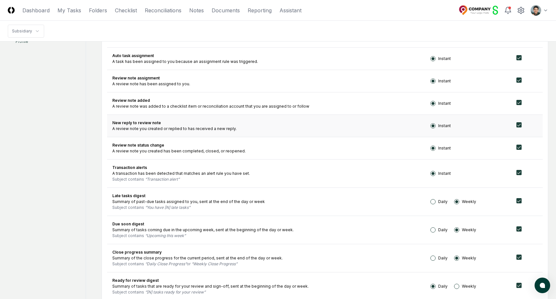
scroll to position [198, 0]
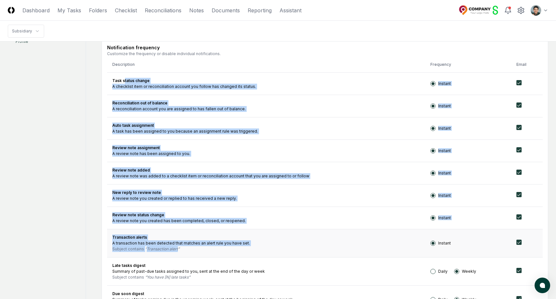
drag, startPoint x: 124, startPoint y: 79, endPoint x: 249, endPoint y: 251, distance: 212.8
click at [249, 251] on tbody "Task status change A checklist item or reconciliation account you follow has ch…" at bounding box center [325, 249] width 436 height 355
click at [249, 251] on div "Subject contains Transaction alert" at bounding box center [266, 250] width 308 height 6
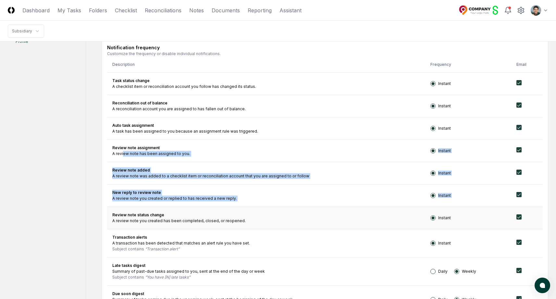
drag, startPoint x: 126, startPoint y: 152, endPoint x: 166, endPoint y: 208, distance: 68.6
click at [166, 208] on tbody "Task status change A checklist item or reconciliation account you follow has ch…" at bounding box center [325, 249] width 436 height 355
click at [166, 208] on td "Review note status change A review note you created has been completed, closed,…" at bounding box center [266, 218] width 318 height 22
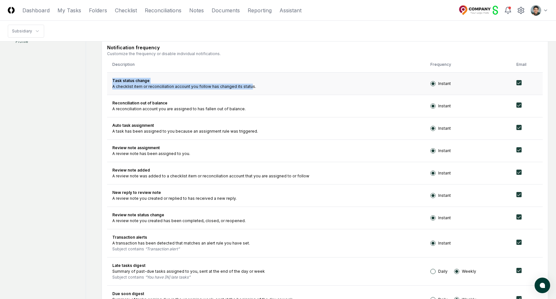
drag, startPoint x: 123, startPoint y: 81, endPoint x: 248, endPoint y: 88, distance: 124.9
click at [248, 88] on td "Task status change A checklist item or reconciliation account you follow has ch…" at bounding box center [266, 83] width 318 height 22
click at [248, 88] on div "A checklist item or reconciliation account you follow has changed its status." at bounding box center [266, 87] width 308 height 6
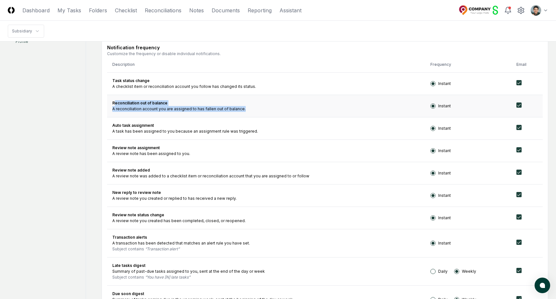
drag, startPoint x: 115, startPoint y: 104, endPoint x: 243, endPoint y: 112, distance: 128.2
click at [243, 112] on td "Reconciliation out of balance A reconciliation account you are assigned to has …" at bounding box center [266, 106] width 318 height 22
drag, startPoint x: 113, startPoint y: 103, endPoint x: 236, endPoint y: 112, distance: 123.4
click at [236, 112] on td "Reconciliation out of balance A reconciliation account you are assigned to has …" at bounding box center [266, 106] width 318 height 22
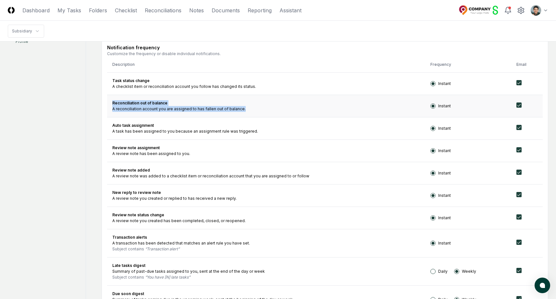
click at [236, 112] on td "Reconciliation out of balance A reconciliation account you are assigned to has …" at bounding box center [266, 106] width 318 height 22
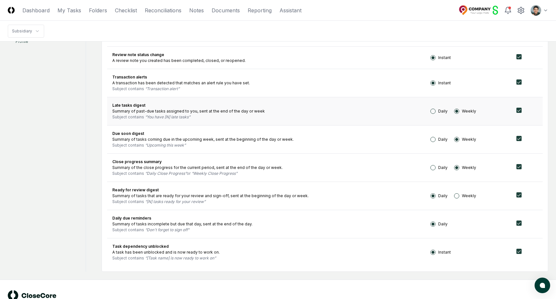
scroll to position [322, 0]
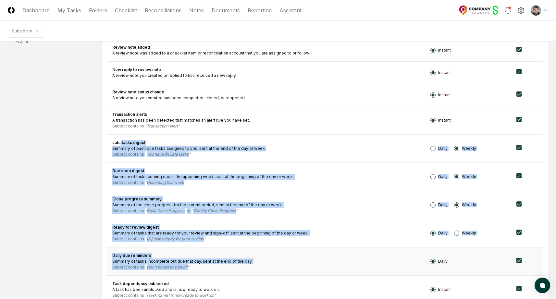
drag, startPoint x: 123, startPoint y: 149, endPoint x: 168, endPoint y: 271, distance: 129.8
click at [168, 270] on tbody "Task status change A checklist item or reconciliation account you follow has ch…" at bounding box center [325, 126] width 436 height 355
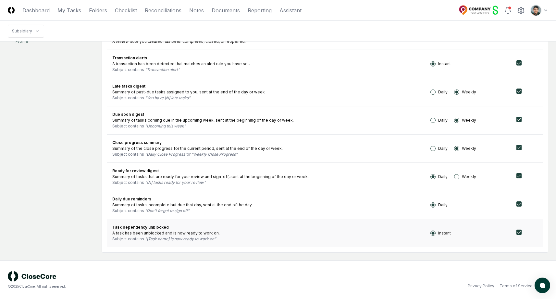
click at [180, 224] on td "Task dependency unblocked A task has been unblocked and is now ready to work on…" at bounding box center [266, 233] width 318 height 28
drag, startPoint x: 107, startPoint y: 200, endPoint x: 193, endPoint y: 214, distance: 87.5
click at [206, 223] on tbody "Task status change A checklist item or reconciliation account you follow has ch…" at bounding box center [325, 70] width 436 height 355
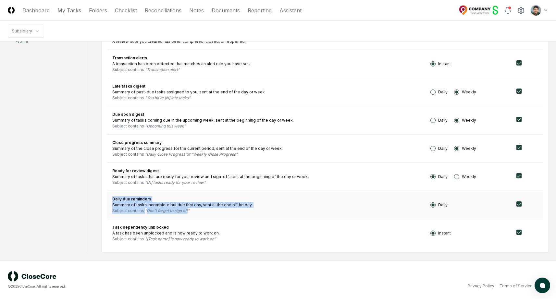
drag, startPoint x: 193, startPoint y: 214, endPoint x: 114, endPoint y: 199, distance: 80.8
click at [114, 199] on td "Daily due reminders Summary of tasks incomplete but due that day, sent at the e…" at bounding box center [266, 205] width 318 height 28
click at [114, 199] on div "Daily due reminders" at bounding box center [266, 200] width 308 height 6
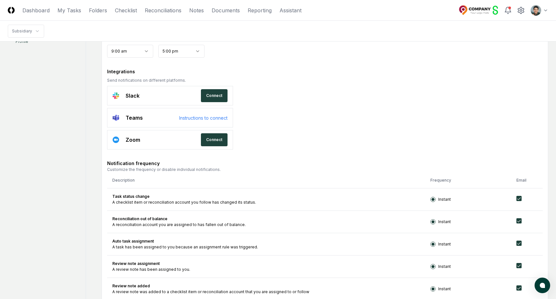
scroll to position [54, 0]
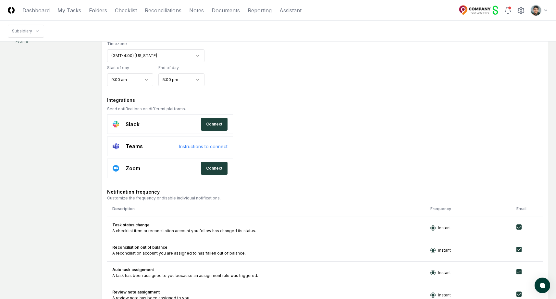
click at [299, 74] on div "**********" at bounding box center [325, 54] width 436 height 63
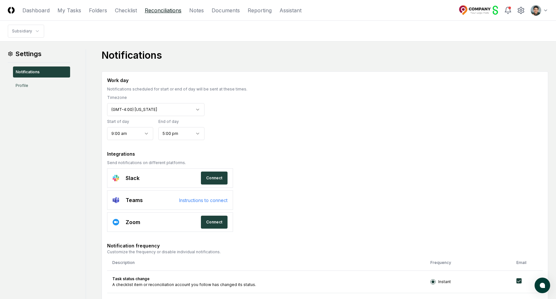
click at [162, 7] on link "Reconciliations" at bounding box center [163, 10] width 37 height 8
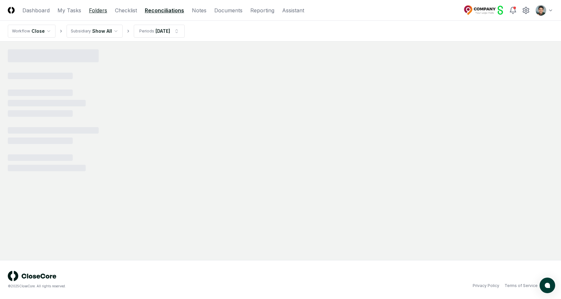
click at [99, 11] on link "Folders" at bounding box center [98, 10] width 18 height 8
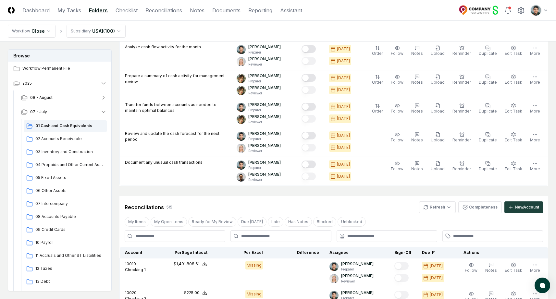
scroll to position [429, 0]
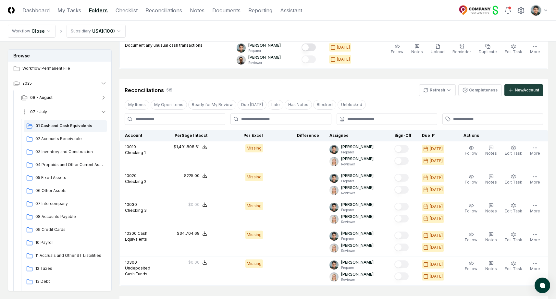
click at [57, 113] on button "07 - July" at bounding box center [64, 112] width 96 height 14
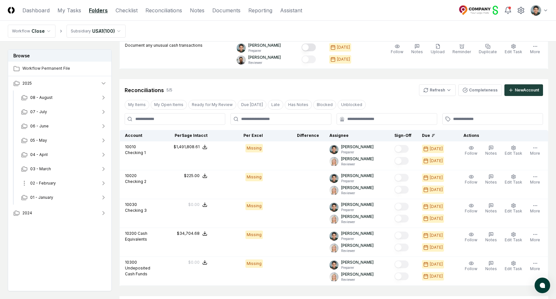
click at [62, 182] on button "02 - February" at bounding box center [64, 183] width 96 height 14
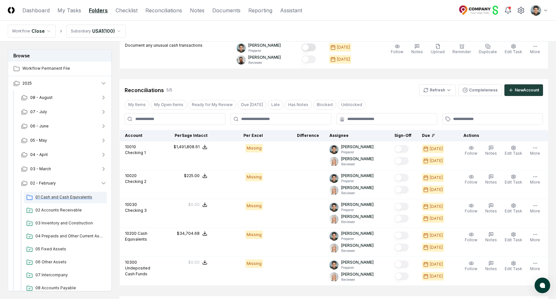
click at [61, 197] on span "01 Cash and Cash Equivalents" at bounding box center [69, 198] width 69 height 6
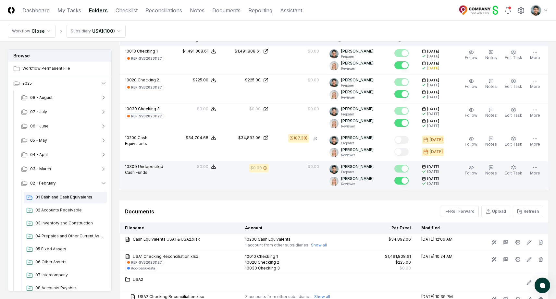
scroll to position [552, 0]
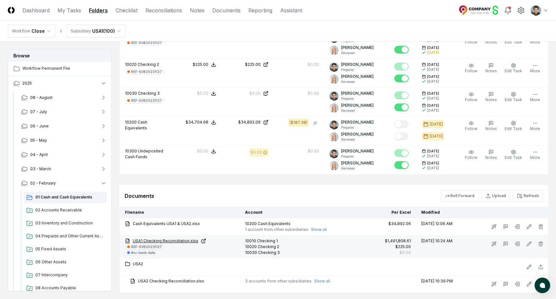
click at [183, 238] on link "USA1 Checking Reconciliation.xlsx" at bounding box center [180, 241] width 110 height 6
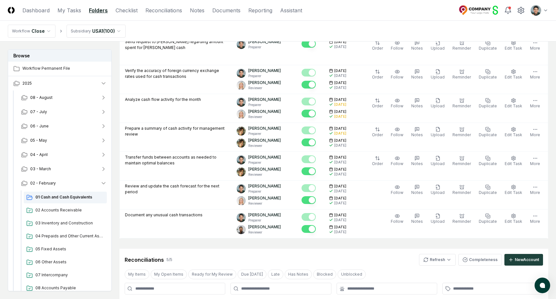
scroll to position [0, 0]
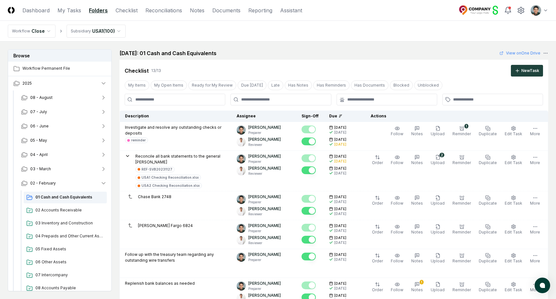
click at [513, 57] on div "Cancel Reassign February 2025: 01 Cash and Cash Equivalents View on One Drive C…" at bounding box center [334, 279] width 429 height 460
click at [516, 54] on link "View on One Drive" at bounding box center [520, 53] width 41 height 6
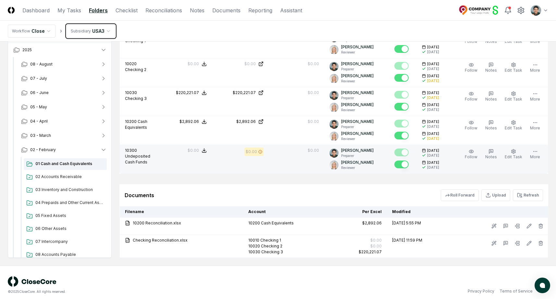
scroll to position [511, 0]
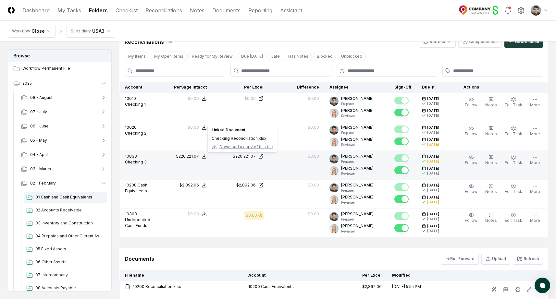
click at [254, 155] on div "$220,221.07" at bounding box center [244, 157] width 23 height 6
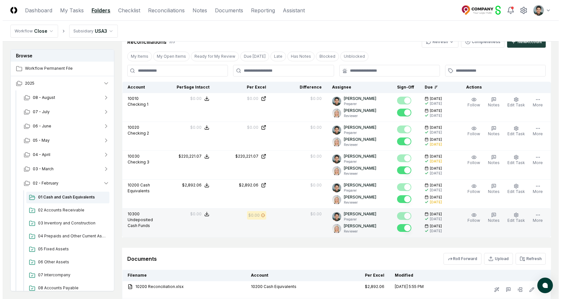
scroll to position [580, 0]
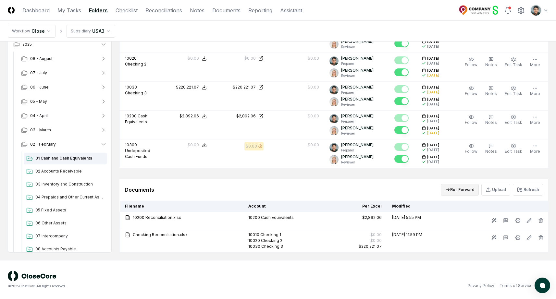
click at [465, 190] on button "Roll Forward" at bounding box center [460, 190] width 38 height 12
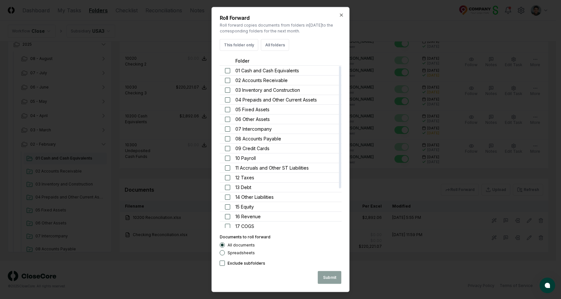
click at [387, 188] on div at bounding box center [280, 149] width 561 height 299
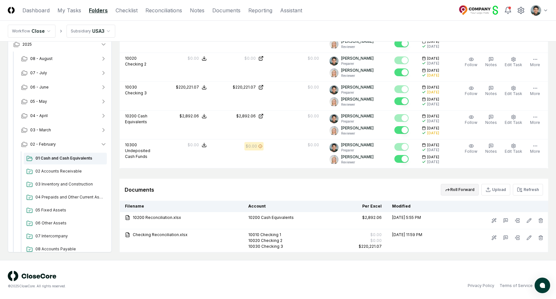
click at [448, 189] on icon "button" at bounding box center [447, 189] width 5 height 5
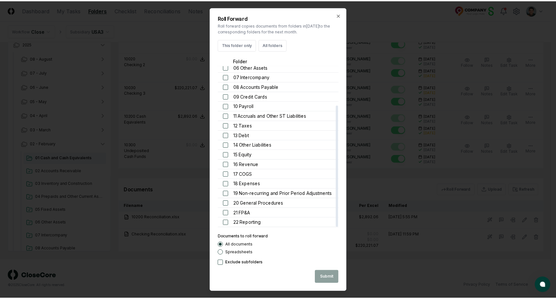
scroll to position [0, 0]
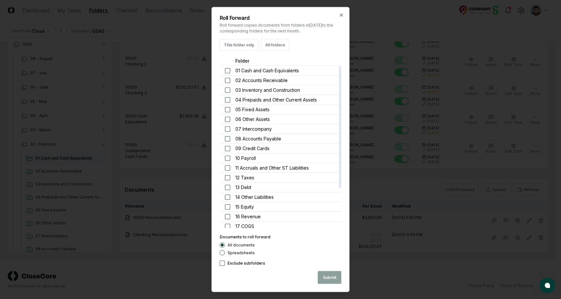
click at [227, 67] on div "01 Cash and Cash Equivalents" at bounding box center [281, 71] width 122 height 10
click at [229, 70] on button "button" at bounding box center [227, 70] width 5 height 5
click at [229, 78] on button "button" at bounding box center [227, 80] width 5 height 5
click at [390, 178] on div at bounding box center [280, 149] width 561 height 299
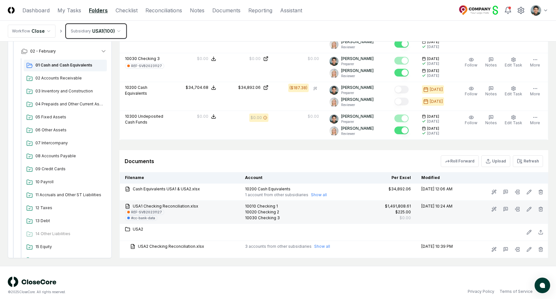
scroll to position [584, 0]
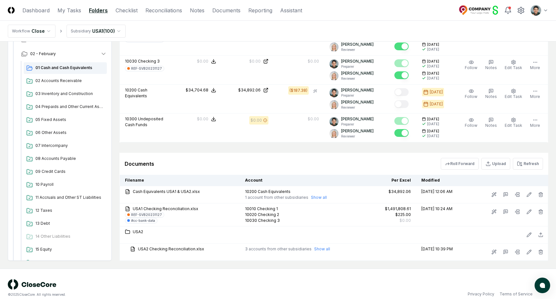
click at [208, 163] on div "Documents Roll Forward Upload Refresh" at bounding box center [334, 164] width 419 height 12
click at [214, 158] on div "Documents Roll Forward Upload Refresh" at bounding box center [334, 164] width 419 height 12
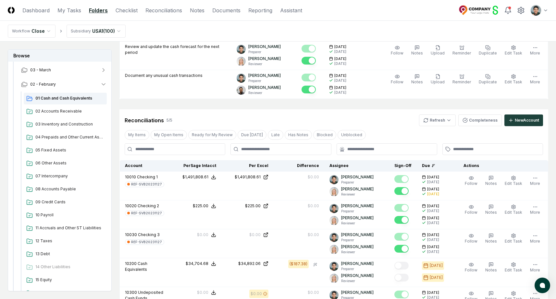
scroll to position [409, 0]
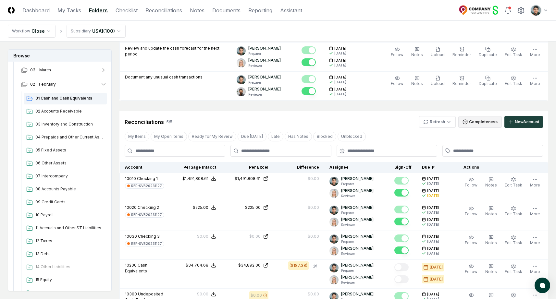
click at [473, 120] on button "Completeness" at bounding box center [481, 122] width 44 height 12
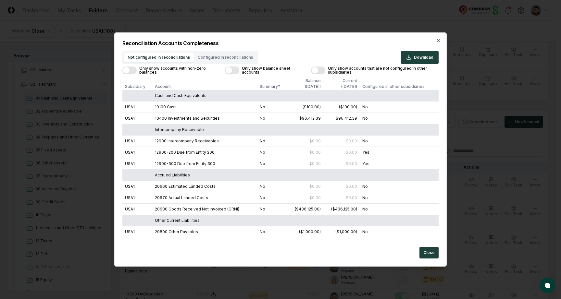
click at [212, 57] on button "Configured in reconciliations" at bounding box center [225, 58] width 63 height 10
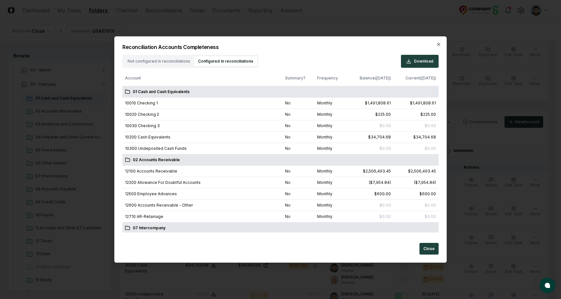
click at [164, 60] on button "Not configured in reconciliations" at bounding box center [159, 62] width 70 height 10
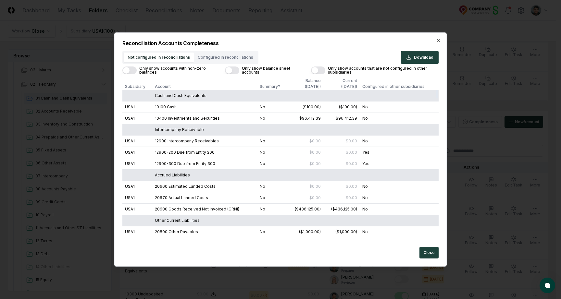
click at [230, 72] on button "Only show balance sheet accounts" at bounding box center [232, 71] width 14 height 8
click at [132, 70] on button "Only show accounts with non-zero balances" at bounding box center [129, 71] width 14 height 8
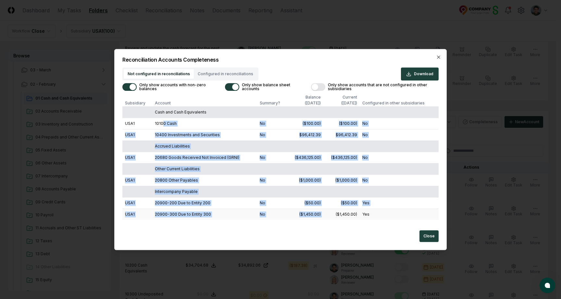
drag, startPoint x: 163, startPoint y: 121, endPoint x: 359, endPoint y: 209, distance: 215.0
click at [359, 209] on tbody "Cash and Cash Equivalents USA1 10100 Cash No ($100.00) ($100.00) No USA1 10400 …" at bounding box center [280, 164] width 316 height 114
click at [359, 209] on td "($1,450.00)" at bounding box center [341, 214] width 36 height 11
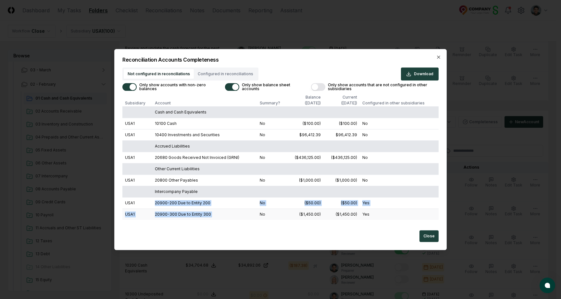
drag, startPoint x: 158, startPoint y: 198, endPoint x: 269, endPoint y: 214, distance: 112.2
click at [262, 213] on tbody "Cash and Cash Equivalents USA1 10100 Cash No ($100.00) ($100.00) No USA1 10400 …" at bounding box center [280, 164] width 316 height 114
click at [269, 214] on td "No" at bounding box center [272, 214] width 30 height 11
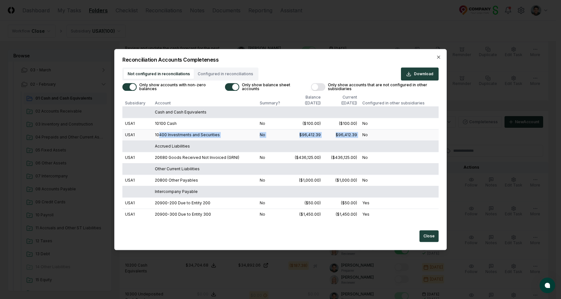
drag, startPoint x: 160, startPoint y: 133, endPoint x: 361, endPoint y: 135, distance: 201.4
click at [361, 135] on tr "USA1 10400 Investments and Securities No $96,412.39 $96,412.39 No" at bounding box center [280, 134] width 316 height 11
click at [361, 135] on td "No" at bounding box center [399, 134] width 79 height 11
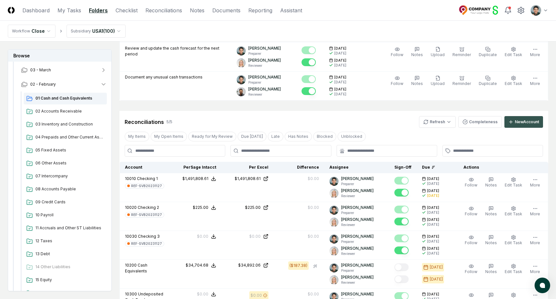
click at [520, 119] on div "New Account" at bounding box center [527, 122] width 24 height 6
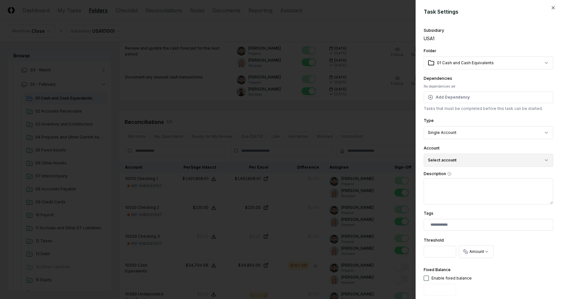
click at [474, 158] on button "Select account" at bounding box center [489, 160] width 130 height 13
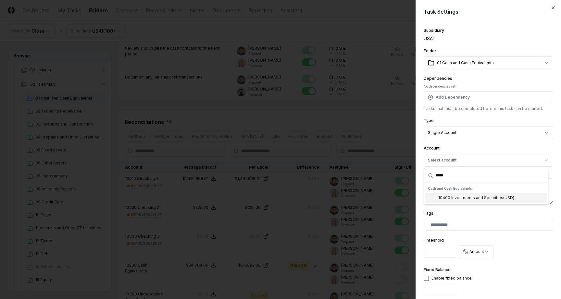
type input "*****"
click at [498, 119] on div "**********" at bounding box center [489, 128] width 130 height 22
click at [287, 115] on div at bounding box center [280, 149] width 561 height 299
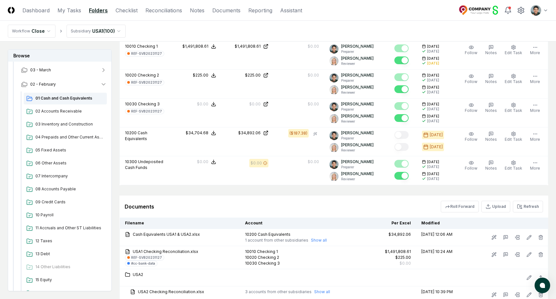
scroll to position [587, 0]
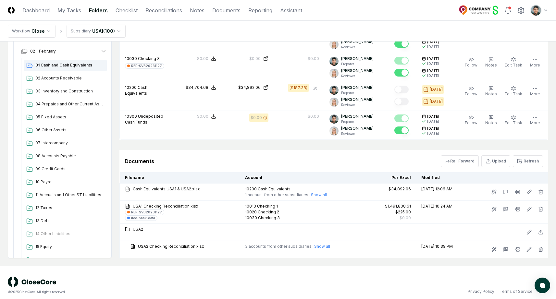
click at [273, 150] on div "Documents Roll Forward Upload Refresh" at bounding box center [334, 161] width 429 height 22
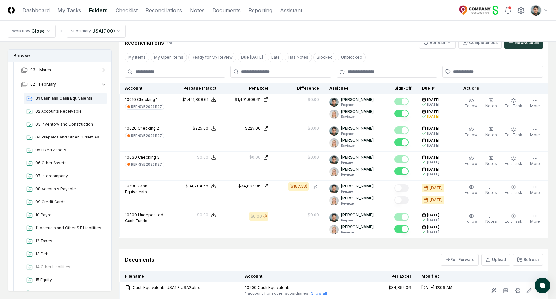
scroll to position [439, 0]
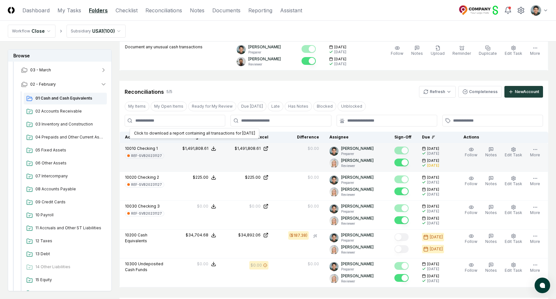
click at [213, 146] on icon at bounding box center [213, 148] width 5 height 5
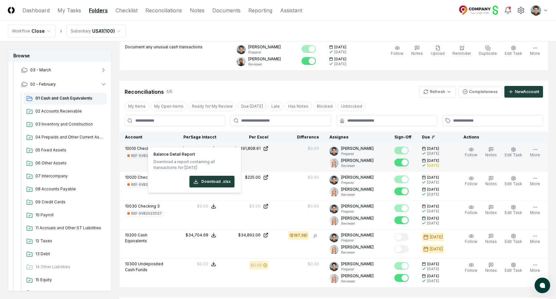
click at [148, 146] on span "Checking 1" at bounding box center [147, 148] width 21 height 5
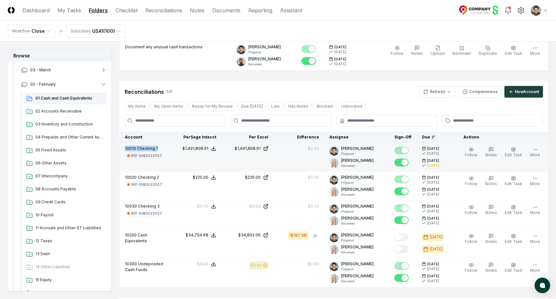
click at [148, 146] on span "Checking 1" at bounding box center [147, 148] width 21 height 5
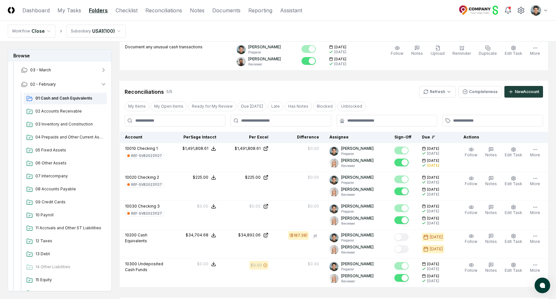
click at [227, 132] on th "Per Excel" at bounding box center [248, 137] width 52 height 11
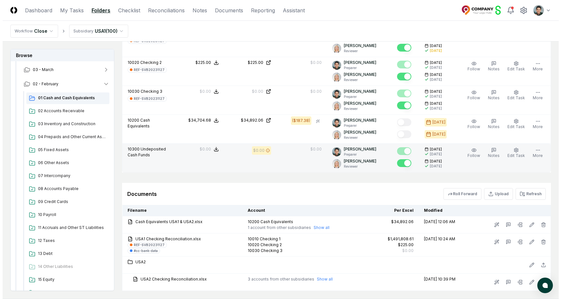
scroll to position [584, 0]
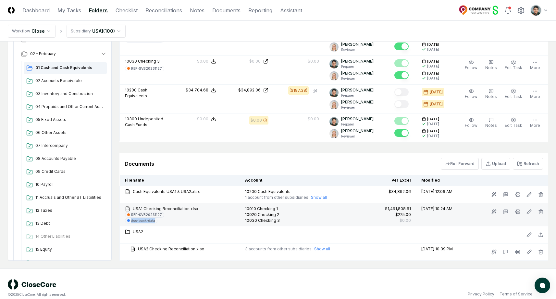
drag, startPoint x: 132, startPoint y: 215, endPoint x: 157, endPoint y: 217, distance: 25.1
click at [157, 218] on div "#cc-bank-data" at bounding box center [180, 221] width 110 height 6
click at [141, 219] on div "#cc-bank-data" at bounding box center [143, 221] width 24 height 5
click at [519, 210] on rect at bounding box center [518, 211] width 3 height 2
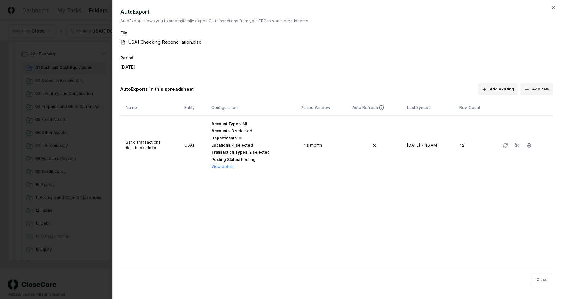
click at [96, 68] on div at bounding box center [280, 149] width 561 height 299
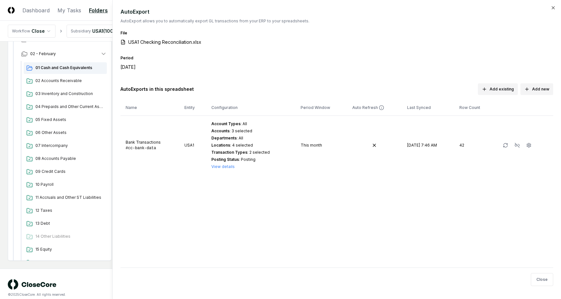
scroll to position [581, 0]
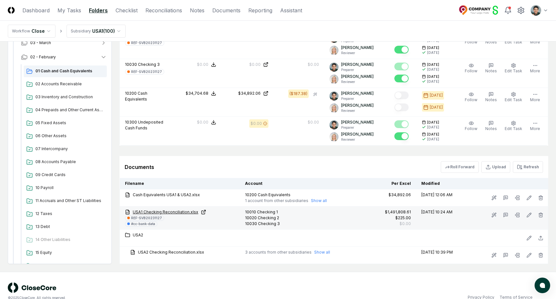
click at [178, 209] on link "USA1 Checking Reconciliation.xlsx" at bounding box center [180, 212] width 110 height 6
click at [519, 212] on button at bounding box center [518, 215] width 12 height 12
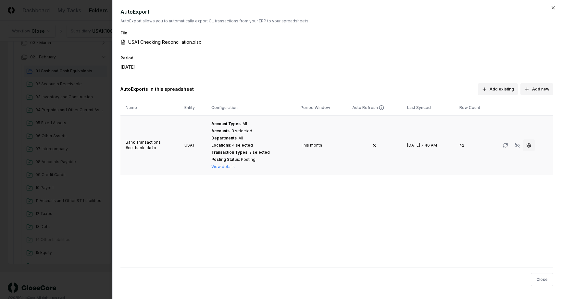
click at [529, 146] on icon "button" at bounding box center [528, 145] width 5 height 5
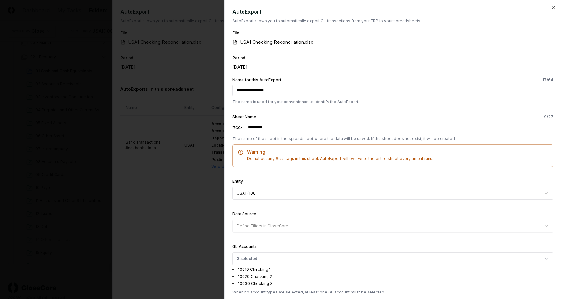
click at [388, 73] on div "Period February 2025" at bounding box center [393, 66] width 321 height 24
drag, startPoint x: 283, startPoint y: 130, endPoint x: 236, endPoint y: 123, distance: 47.6
click at [236, 123] on div "#cc- *********" at bounding box center [393, 128] width 321 height 12
click at [299, 119] on label "Sheet Name 9 /27" at bounding box center [393, 117] width 321 height 4
click at [274, 116] on label "Sheet Name 9 /27" at bounding box center [393, 117] width 321 height 4
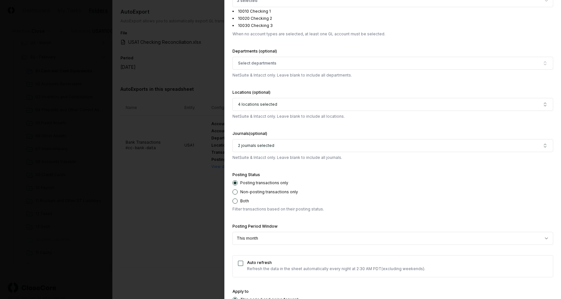
scroll to position [302, 0]
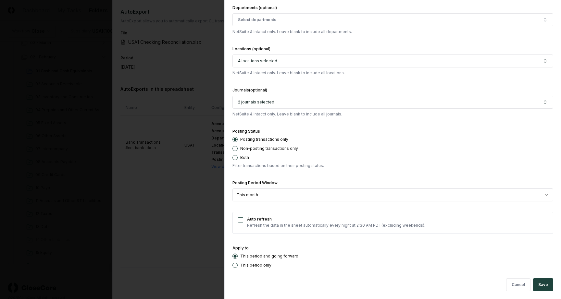
select select "******"
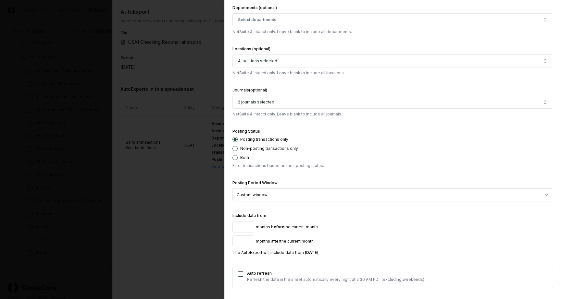
click at [248, 225] on input "*" at bounding box center [243, 228] width 21 height 12
type input "*"
click at [248, 225] on input "*" at bounding box center [243, 228] width 21 height 12
type input "*"
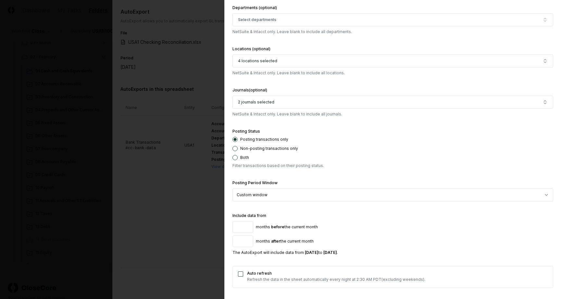
click at [246, 240] on input "*" at bounding box center [243, 242] width 21 height 12
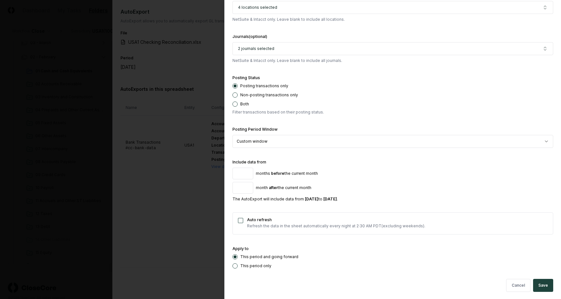
scroll to position [355, 0]
drag, startPoint x: 245, startPoint y: 202, endPoint x: 301, endPoint y: 200, distance: 56.2
click at [301, 200] on form "**********" at bounding box center [393, 8] width 321 height 570
click at [301, 200] on div "The AutoExport will include data from November 2024 to March 2025 ." at bounding box center [393, 200] width 321 height 6
drag, startPoint x: 303, startPoint y: 199, endPoint x: 367, endPoint y: 198, distance: 64.6
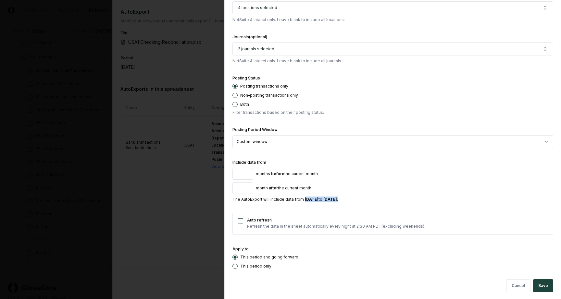
click at [367, 198] on div "The AutoExport will include data from November 2024 to March 2025 ." at bounding box center [393, 200] width 321 height 6
click at [337, 202] on span "March 2025" at bounding box center [330, 199] width 14 height 5
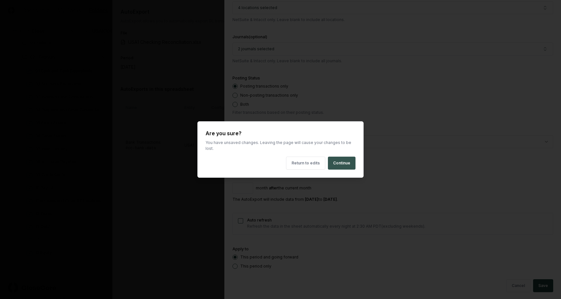
click at [351, 157] on button "Continue" at bounding box center [342, 163] width 28 height 13
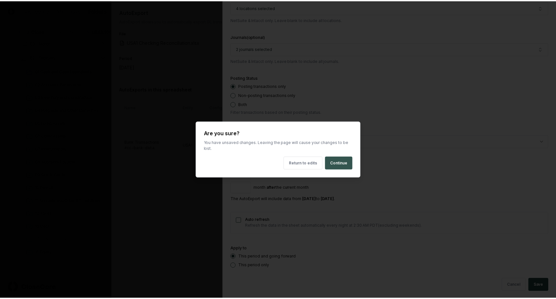
scroll to position [302, 0]
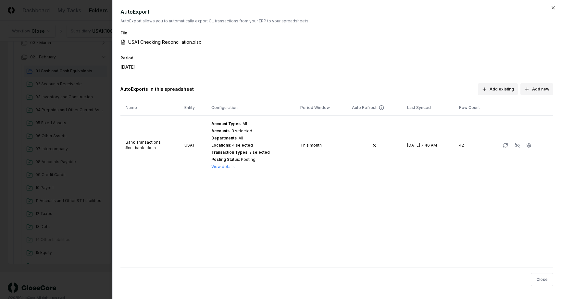
drag, startPoint x: 83, startPoint y: 113, endPoint x: 273, endPoint y: 169, distance: 198.0
click at [83, 113] on div at bounding box center [280, 149] width 561 height 299
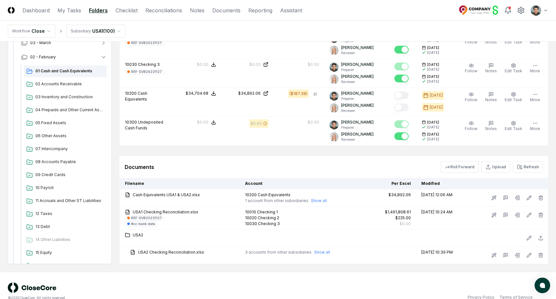
scroll to position [334, 0]
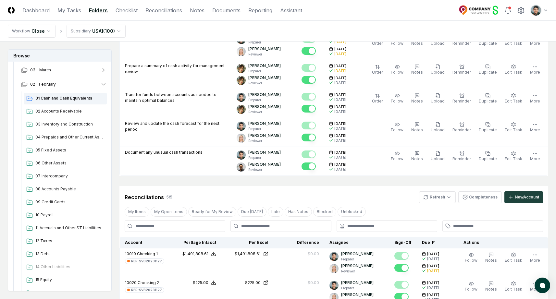
click at [403, 192] on div "Reconciliations 5 / 5 Refresh Completeness New Account" at bounding box center [334, 198] width 419 height 12
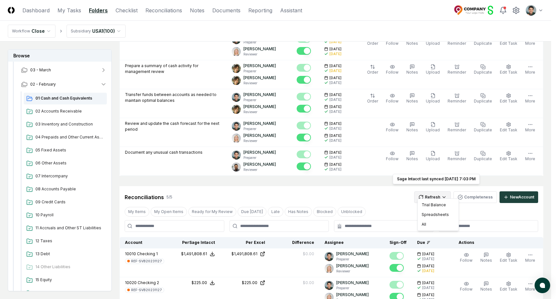
click at [440, 188] on html "CloseCore Dashboard My Tasks Folders Checklist Reconciliations Notes Documents …" at bounding box center [278, 112] width 556 height 892
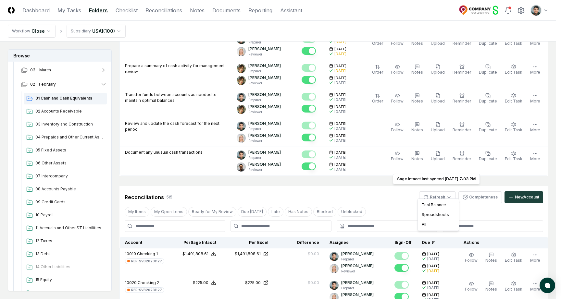
click at [390, 200] on html "CloseCore Dashboard My Tasks Folders Checklist Reconciliations Notes Documents …" at bounding box center [280, 112] width 561 height 892
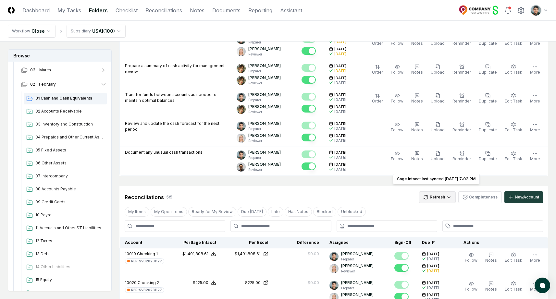
click at [432, 194] on html "CloseCore Dashboard My Tasks Folders Checklist Reconciliations Notes Documents …" at bounding box center [278, 112] width 556 height 892
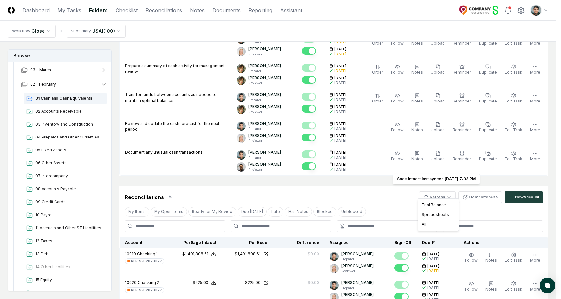
click at [397, 191] on html "CloseCore Dashboard My Tasks Folders Checklist Reconciliations Notes Documents …" at bounding box center [280, 112] width 561 height 892
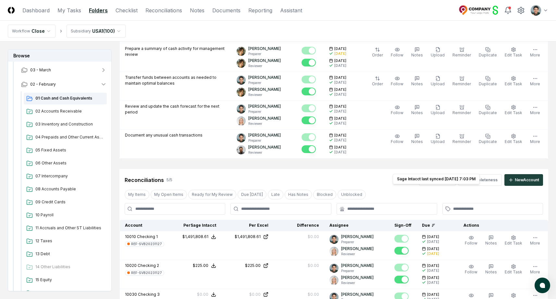
scroll to position [349, 0]
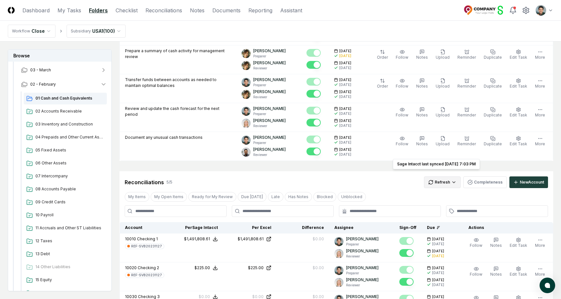
click at [435, 174] on html "CloseCore Dashboard My Tasks Folders Checklist Reconciliations Notes Documents …" at bounding box center [280, 97] width 561 height 892
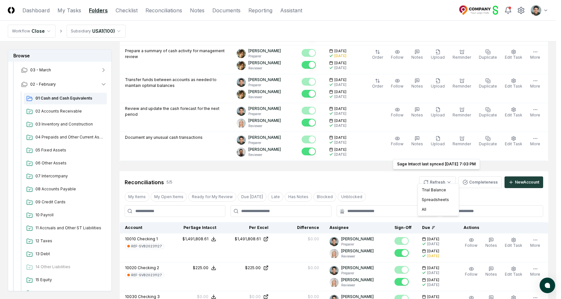
click at [353, 166] on html "CloseCore Dashboard My Tasks Folders Checklist Reconciliations Notes Documents …" at bounding box center [280, 97] width 561 height 892
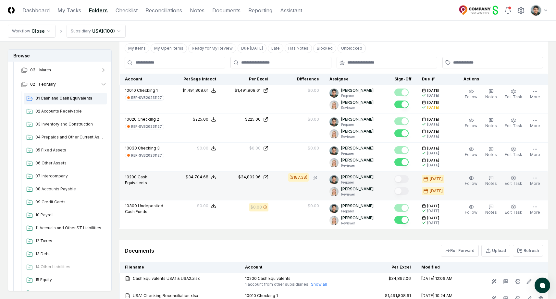
scroll to position [509, 0]
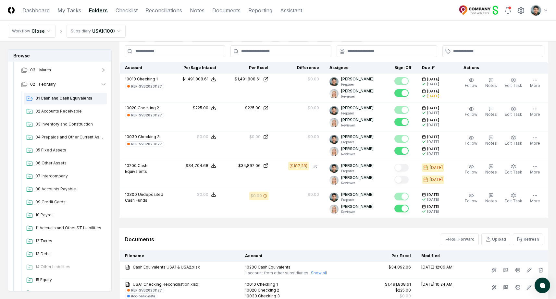
click at [372, 19] on header "CloseCore Dashboard My Tasks Folders Checklist Reconciliations Notes Documents …" at bounding box center [278, 10] width 556 height 21
click at [521, 13] on icon at bounding box center [521, 10] width 6 height 6
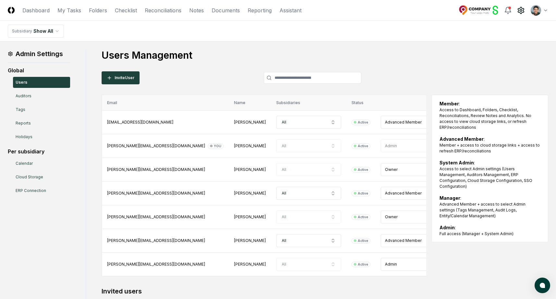
scroll to position [14, 0]
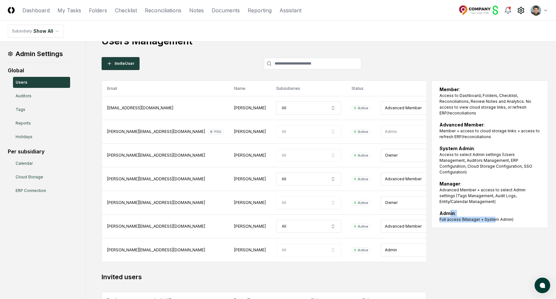
drag, startPoint x: 454, startPoint y: 206, endPoint x: 495, endPoint y: 216, distance: 42.9
click at [495, 216] on div "Admin : Full access (Manager + System Admin)" at bounding box center [490, 216] width 101 height 13
click at [495, 217] on div "Full access (Manager + System Admin)" at bounding box center [490, 220] width 101 height 6
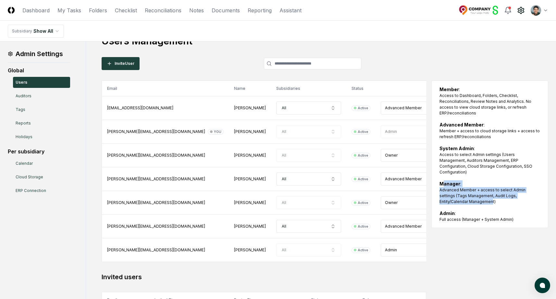
drag, startPoint x: 445, startPoint y: 180, endPoint x: 462, endPoint y: 193, distance: 21.3
click at [462, 193] on div "Manager : Advanced Member + access to select Admin settings (Tags Management, A…" at bounding box center [490, 193] width 101 height 24
click at [462, 193] on div "Advanced Member + access to select Admin settings (Tags Management, Audit Logs,…" at bounding box center [490, 196] width 101 height 18
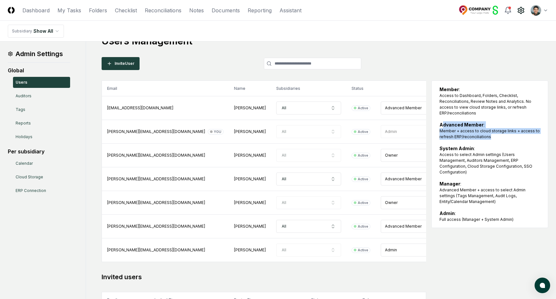
drag, startPoint x: 442, startPoint y: 125, endPoint x: 489, endPoint y: 140, distance: 48.7
click at [489, 140] on div "Advanced Member : Member + access to cloud storage links + access to refresh ER…" at bounding box center [490, 130] width 101 height 19
click at [489, 140] on div "Member + access to cloud storage links + access to refresh ERP/reconciliations" at bounding box center [490, 134] width 101 height 12
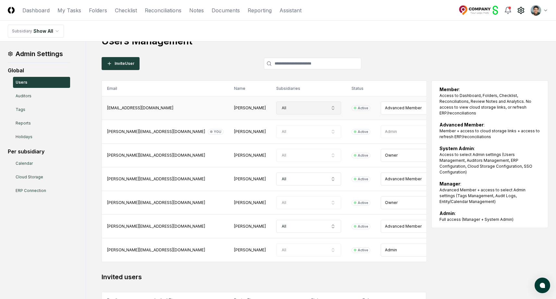
click at [276, 110] on button "All" at bounding box center [308, 108] width 65 height 13
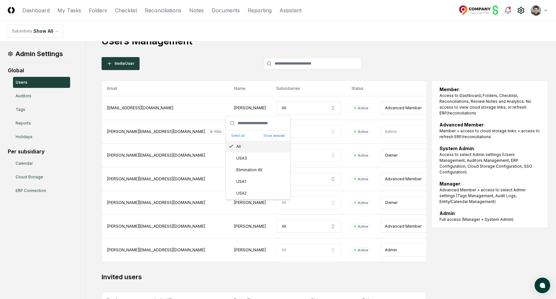
click at [245, 57] on div "Users Management Invite User Email Name Subsidiaries Status Role choikaka0127@g…" at bounding box center [325, 180] width 447 height 290
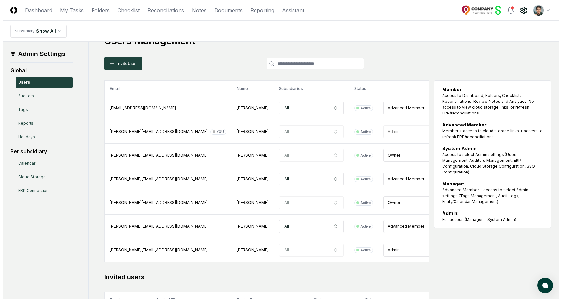
scroll to position [0, 0]
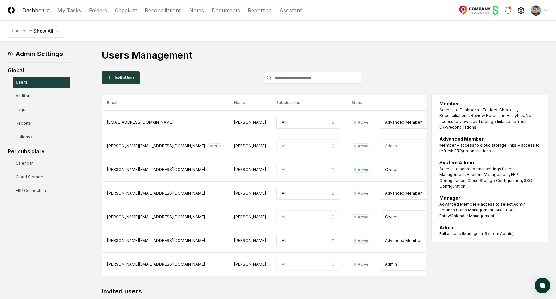
click at [45, 11] on link "Dashboard" at bounding box center [35, 10] width 27 height 8
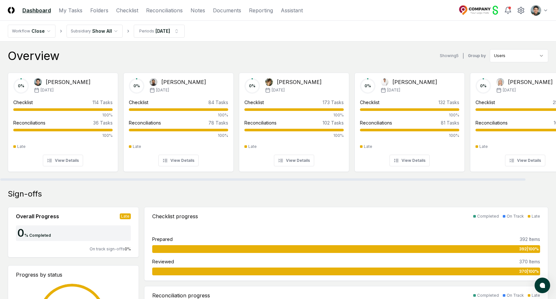
click at [236, 55] on div "Overview Showing 5 | Group by Users" at bounding box center [278, 55] width 541 height 13
click at [214, 49] on div "Overview Showing 5 | Group by Users" at bounding box center [278, 55] width 541 height 13
click at [228, 41] on nav "Workflow Close Subsidiary Show All Periods [DATE]" at bounding box center [278, 31] width 556 height 21
click at [518, 11] on icon at bounding box center [521, 10] width 6 height 6
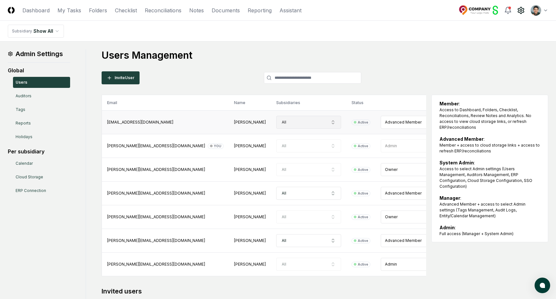
click at [276, 122] on button "All" at bounding box center [308, 122] width 65 height 13
click at [257, 194] on div "USA1" at bounding box center [258, 196] width 64 height 12
click at [253, 208] on div "USA2" at bounding box center [258, 208] width 64 height 12
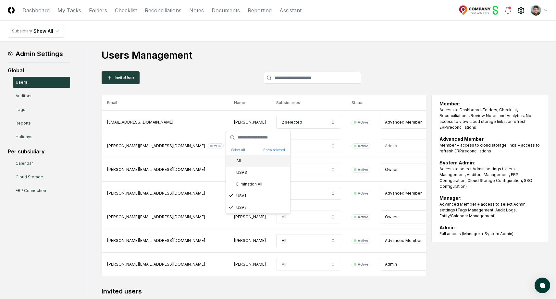
click at [235, 71] on div "Users Management Invite User Email Name Subsidiaries Status Role choikaka0127@g…" at bounding box center [325, 194] width 447 height 290
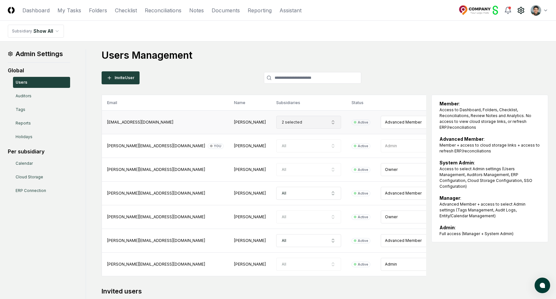
click at [276, 125] on button "2 selected" at bounding box center [308, 122] width 65 height 13
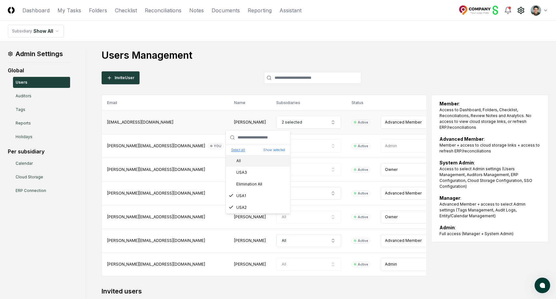
click at [241, 152] on button "Select all" at bounding box center [238, 150] width 14 height 5
click at [241, 65] on div "Users Management Invite User Email Name Subsidiaries Status Role choikaka0127@g…" at bounding box center [325, 194] width 447 height 290
click at [253, 51] on h1 "Users Management" at bounding box center [325, 55] width 447 height 12
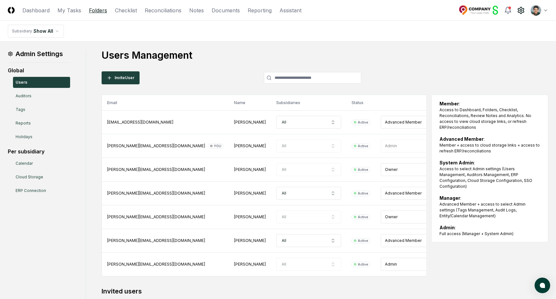
click at [103, 11] on link "Folders" at bounding box center [98, 10] width 18 height 8
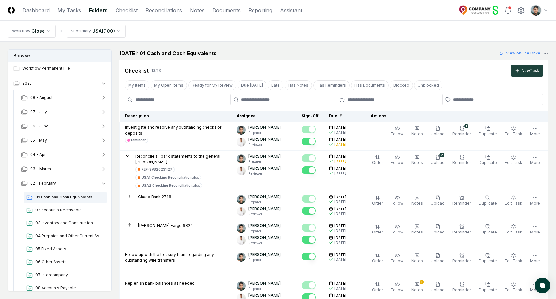
click at [515, 11] on div "Toggle user menu" at bounding box center [504, 11] width 90 height 12
click at [519, 10] on icon at bounding box center [521, 10] width 8 height 8
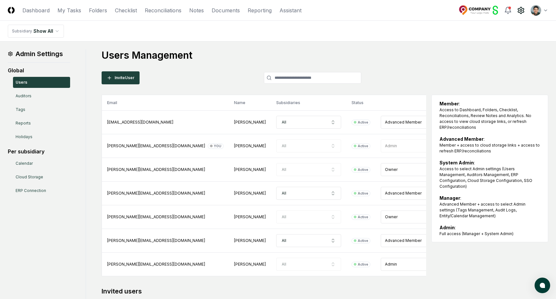
click at [232, 59] on h1 "Users Management" at bounding box center [325, 55] width 447 height 12
click at [121, 8] on link "Checklist" at bounding box center [126, 10] width 22 height 8
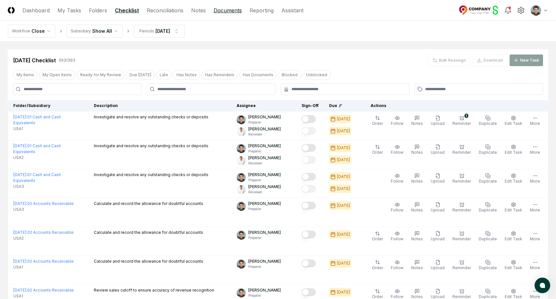
click at [218, 11] on link "Documents" at bounding box center [228, 10] width 28 height 8
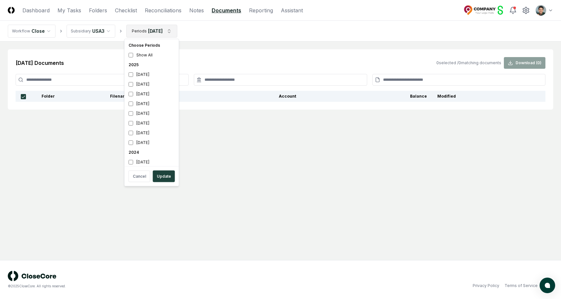
click at [167, 25] on html "CloseCore Dashboard My Tasks Folders Checklist Reconciliations Notes Documents …" at bounding box center [280, 149] width 561 height 299
click at [150, 82] on div "[DATE]" at bounding box center [152, 85] width 52 height 10
click at [145, 113] on div "February 2025" at bounding box center [152, 115] width 52 height 10
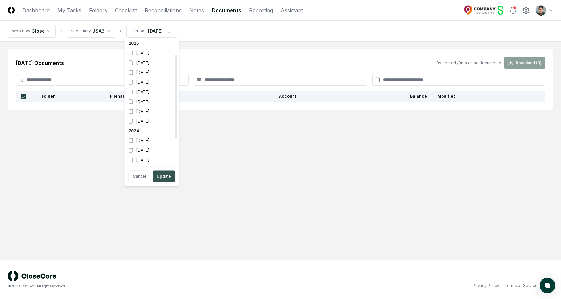
click at [162, 171] on button "Update" at bounding box center [164, 177] width 22 height 12
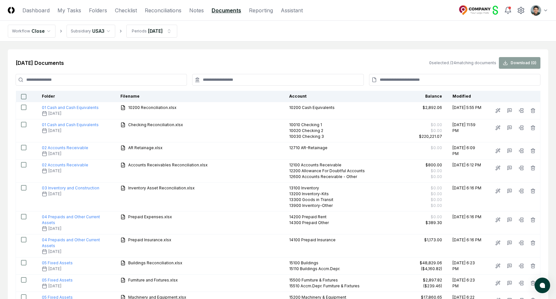
click at [232, 39] on nav "Workflow Close Subsidiary USA3 Periods Feb 2025" at bounding box center [278, 31] width 556 height 21
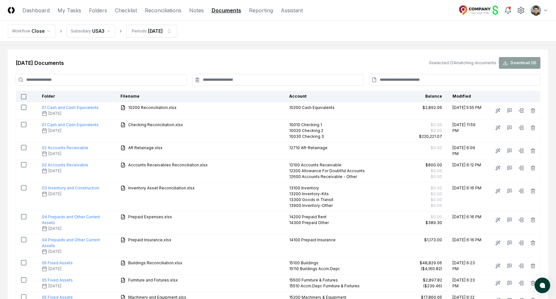
click at [259, 39] on nav "Workflow Close Subsidiary USA3 Periods Feb 2025" at bounding box center [278, 31] width 556 height 21
click at [396, 21] on nav "Workflow Close Subsidiary USA3 Periods Feb 2025" at bounding box center [278, 31] width 556 height 21
click at [521, 15] on div "Toggle user menu" at bounding box center [504, 11] width 90 height 12
click at [522, 12] on icon at bounding box center [521, 10] width 6 height 6
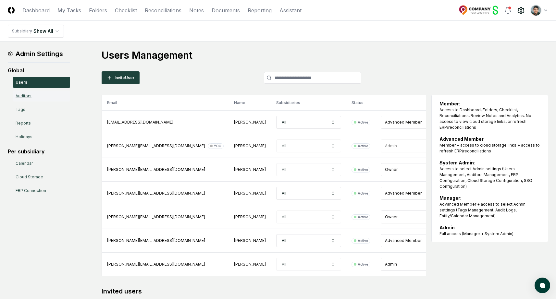
click at [40, 95] on link "Auditors" at bounding box center [41, 96] width 57 height 11
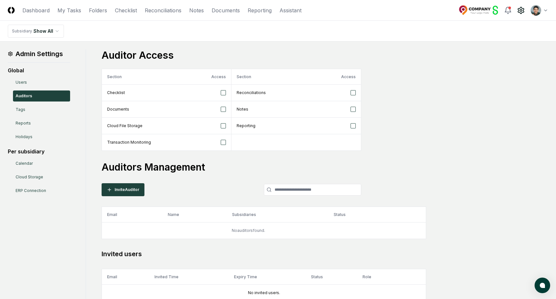
click at [362, 122] on div "Auditor Access Section Access Section Access Checklist Reconciliations Document…" at bounding box center [325, 100] width 447 height 102
click at [314, 52] on h3 "Auditor Access" at bounding box center [325, 55] width 447 height 12
click at [224, 11] on link "Documents" at bounding box center [226, 10] width 28 height 8
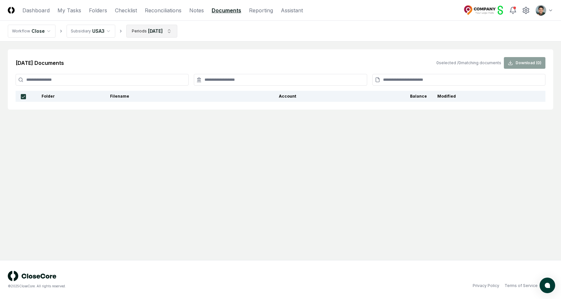
click at [165, 32] on html "CloseCore Dashboard My Tasks Folders Checklist Reconciliations Notes Documents …" at bounding box center [280, 149] width 561 height 299
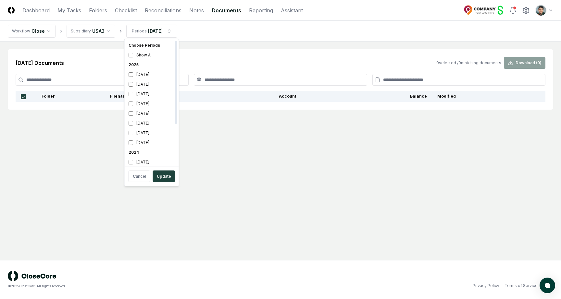
click at [142, 151] on div "2024" at bounding box center [152, 153] width 52 height 10
click at [166, 178] on button "Update" at bounding box center [164, 177] width 22 height 12
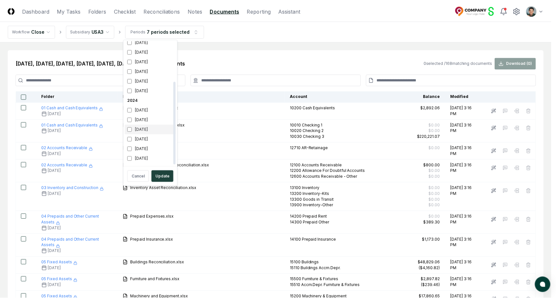
scroll to position [60, 0]
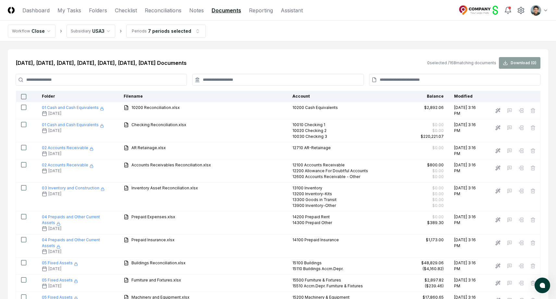
click at [244, 75] on input at bounding box center [277, 80] width 171 height 12
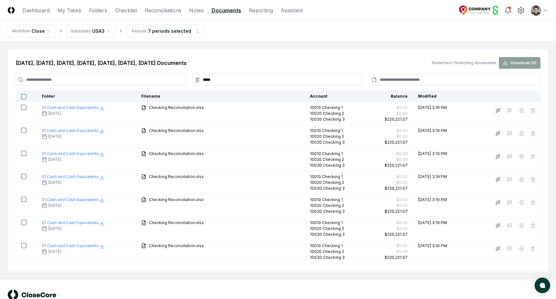
type input "*****"
click at [21, 98] on button "button" at bounding box center [23, 96] width 5 height 5
click at [528, 69] on div "Jun 2024, Jul 2024, Aug 2024, Sep 2024, Oct 2024, Nov 2024, Dec 2024 Documents …" at bounding box center [278, 160] width 541 height 222
click at [528, 62] on button "Download ( 7 )" at bounding box center [520, 63] width 42 height 12
click at [355, 24] on nav "Workflow Close Subsidiary USA3 Periods 7 periods selected" at bounding box center [278, 31] width 556 height 21
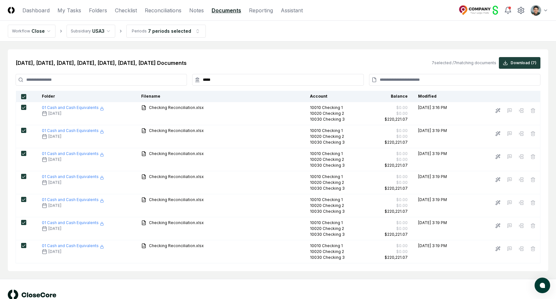
click at [353, 52] on div "Jun 2024, Jul 2024, Aug 2024, Sep 2024, Oct 2024, Nov 2024, Dec 2024 Documents …" at bounding box center [278, 160] width 541 height 222
click at [306, 82] on input "*****" at bounding box center [277, 80] width 171 height 12
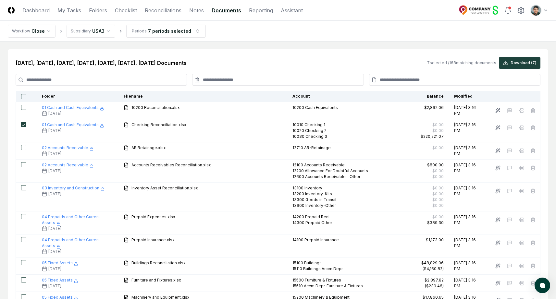
click at [334, 65] on div "Jun 2024, Jul 2024, Aug 2024, Sep 2024, Oct 2024, Nov 2024, Dec 2024 Documents …" at bounding box center [278, 63] width 525 height 12
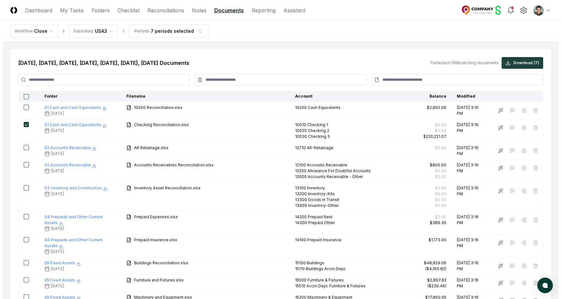
scroll to position [0, 0]
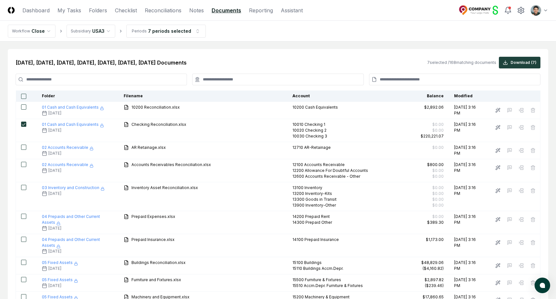
click at [448, 81] on input at bounding box center [454, 80] width 171 height 12
click at [142, 80] on input at bounding box center [101, 80] width 171 height 12
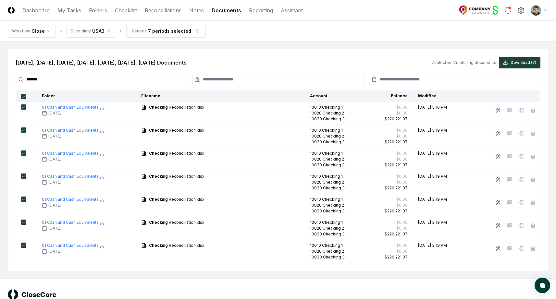
type input "********"
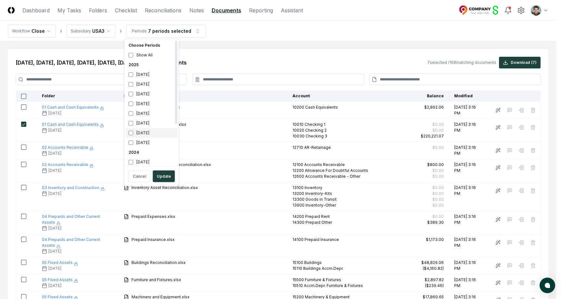
click at [155, 134] on div "February 2025" at bounding box center [152, 133] width 52 height 10
click at [132, 93] on div "2024" at bounding box center [152, 92] width 52 height 10
click at [167, 175] on button "Update" at bounding box center [164, 177] width 22 height 12
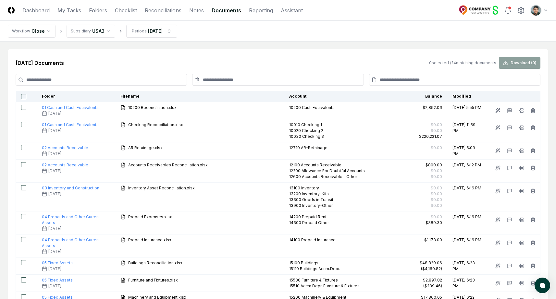
click at [265, 59] on div "Feb 2025 Documents 0 selected / 24 matching documents Download ( 0 )" at bounding box center [278, 63] width 525 height 12
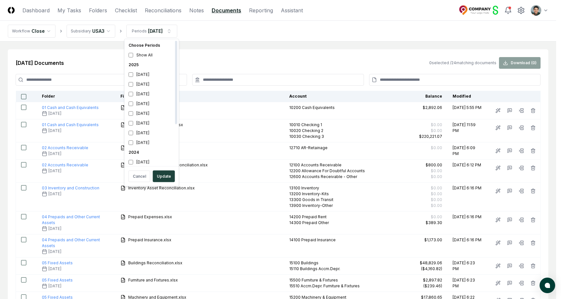
click at [134, 65] on div "2025" at bounding box center [152, 65] width 52 height 10
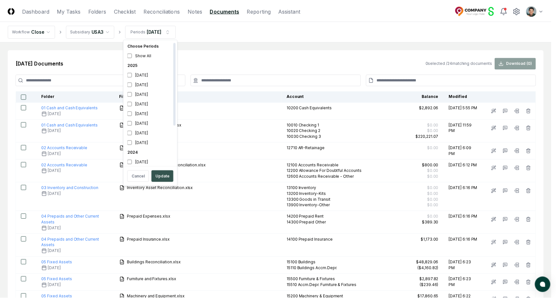
scroll to position [2, 0]
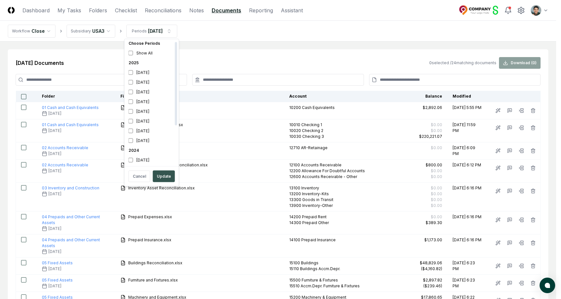
click at [161, 175] on button "Update" at bounding box center [164, 177] width 22 height 12
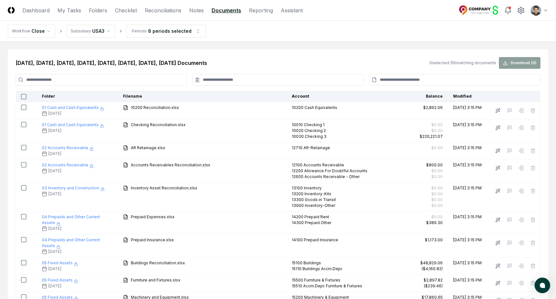
click at [405, 80] on input at bounding box center [454, 80] width 171 height 12
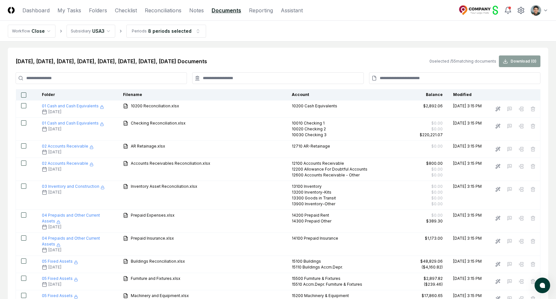
click at [399, 81] on input at bounding box center [454, 78] width 171 height 12
paste input "**********"
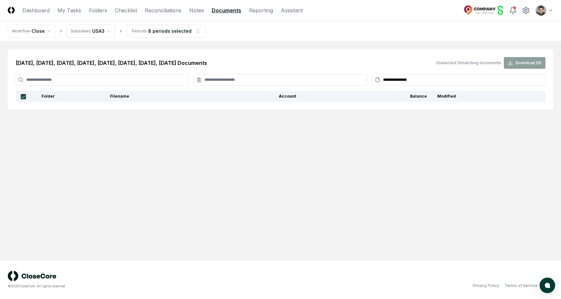
type input "**********"
click at [247, 56] on div "**********" at bounding box center [281, 79] width 546 height 60
click at [92, 31] on html "**********" at bounding box center [280, 149] width 561 height 299
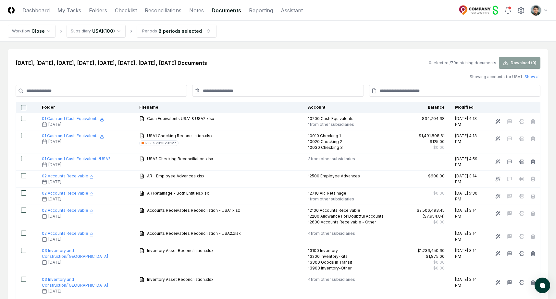
click at [416, 88] on input at bounding box center [454, 91] width 171 height 12
paste input "**********"
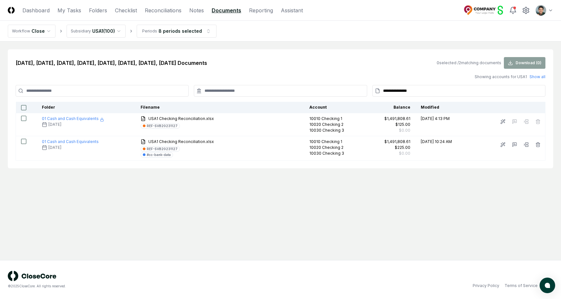
type input "**********"
click at [389, 49] on div "**********" at bounding box center [281, 108] width 546 height 119
click at [22, 107] on button "button" at bounding box center [23, 107] width 5 height 5
click at [25, 107] on button "button" at bounding box center [23, 107] width 5 height 5
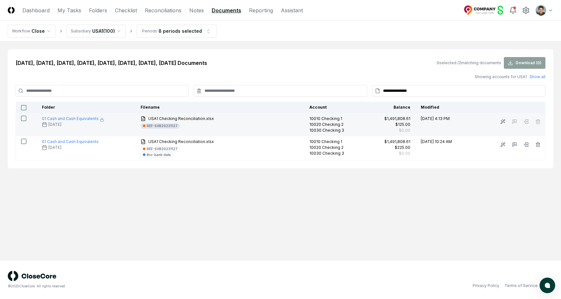
click at [149, 125] on div "REF-SVB20231127" at bounding box center [162, 126] width 31 height 5
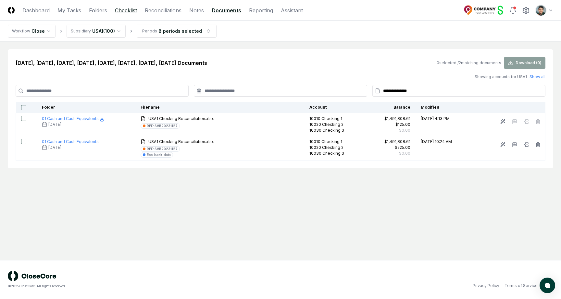
click at [127, 12] on link "Checklist" at bounding box center [126, 10] width 22 height 8
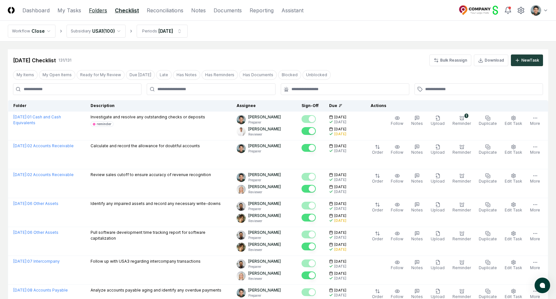
click at [100, 9] on link "Folders" at bounding box center [98, 10] width 18 height 8
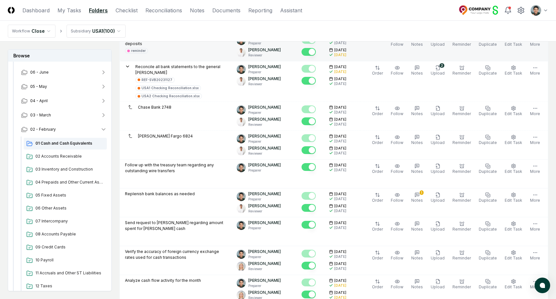
scroll to position [23, 0]
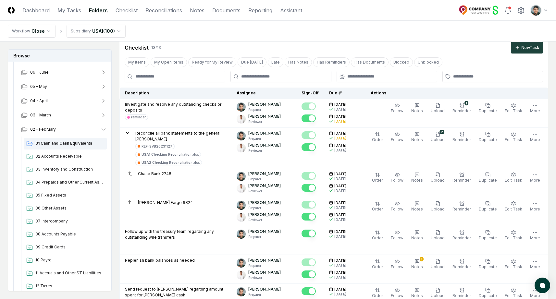
click at [274, 36] on nav "Workflow Close Subsidiary USA1 ( 100 )" at bounding box center [278, 31] width 556 height 21
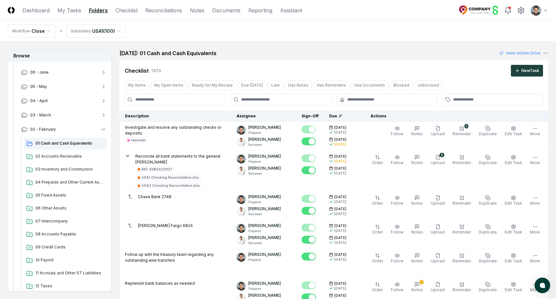
scroll to position [4, 0]
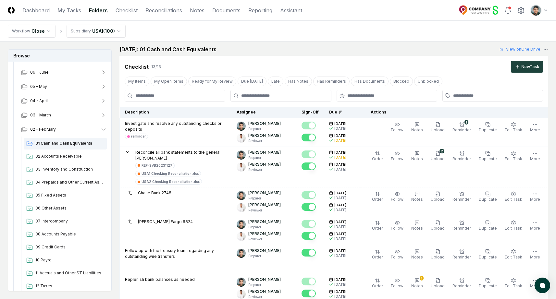
click at [285, 40] on nav "Workflow Close Subsidiary USA1 ( 100 )" at bounding box center [278, 31] width 556 height 21
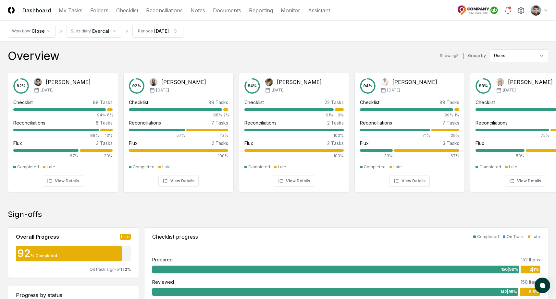
click at [342, 64] on div "Overview Showing 5 | Group by Users 92 % [PERSON_NAME] [DATE] Checklist 88 Task…" at bounding box center [278, 125] width 541 height 152
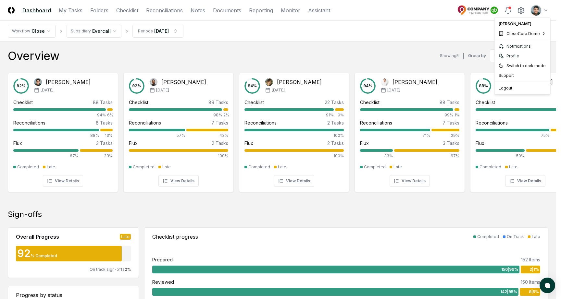
click at [463, 67] on span "Sage Intacct Demo" at bounding box center [465, 65] width 36 height 6
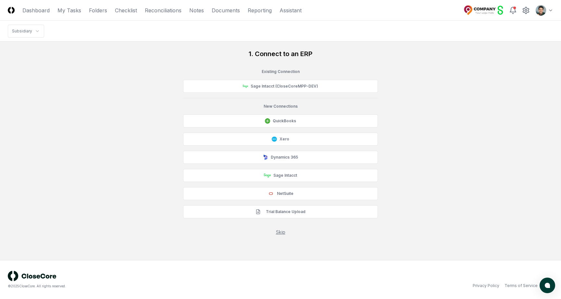
click at [394, 131] on div "1. Connect to an ERP Existing Connection Sage Intacct (CloseCoreMPP-DEV) New Co…" at bounding box center [281, 142] width 546 height 186
click at [298, 177] on button "Sage Intacct" at bounding box center [280, 175] width 195 height 13
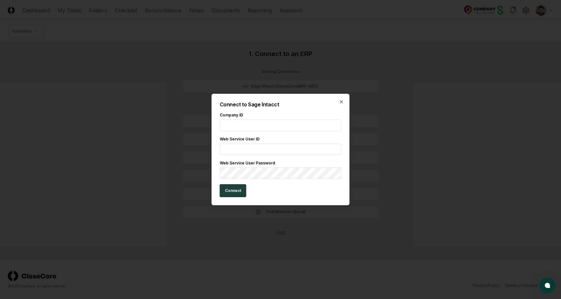
click at [278, 122] on input "text" at bounding box center [281, 126] width 122 height 12
click at [266, 149] on input "text" at bounding box center [281, 150] width 122 height 12
click at [296, 130] on input "text" at bounding box center [281, 126] width 122 height 12
click at [377, 84] on div at bounding box center [280, 149] width 561 height 299
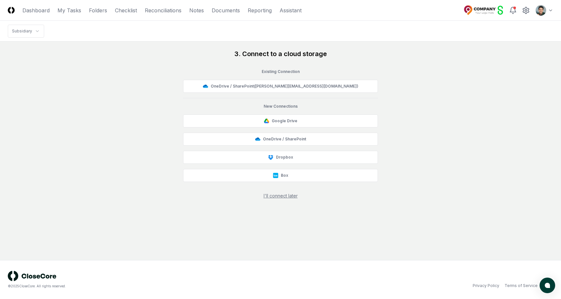
click at [404, 122] on div "3. Connect to a cloud storage Existing Connection OneDrive / SharePoint ( [PERS…" at bounding box center [281, 124] width 546 height 150
click at [547, 5] on html "CloseCore Dashboard My Tasks Folders Checklist Reconciliations Notes Documents …" at bounding box center [280, 149] width 561 height 299
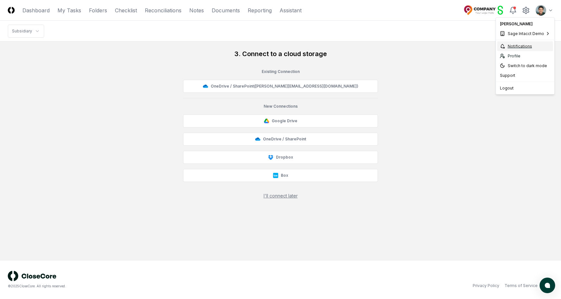
click at [512, 42] on div "Notifications" at bounding box center [526, 47] width 56 height 10
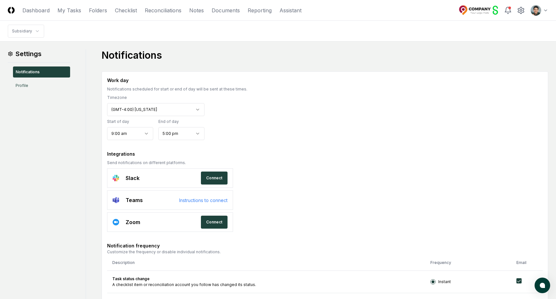
click at [306, 135] on div "**********" at bounding box center [325, 108] width 436 height 63
click at [319, 95] on div "**********" at bounding box center [325, 108] width 436 height 63
click at [123, 13] on link "Checklist" at bounding box center [126, 10] width 22 height 8
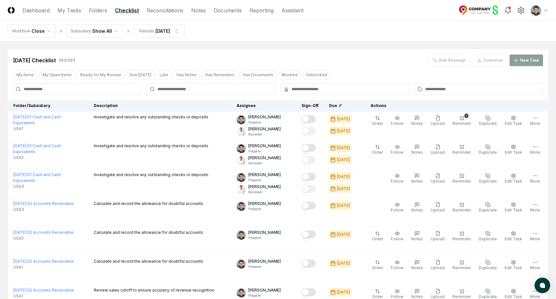
click at [209, 35] on nav "Workflow Close Subsidiary Show All Periods [DATE]" at bounding box center [278, 31] width 556 height 21
click at [233, 54] on div "[DATE] Checklist 393 / 393 Bulk Reassign Download New Task" at bounding box center [278, 57] width 541 height 17
click at [261, 52] on div "[DATE] Checklist 393 / 393 Bulk Reassign Download New Task" at bounding box center [278, 57] width 541 height 17
